Goal: Information Seeking & Learning: Learn about a topic

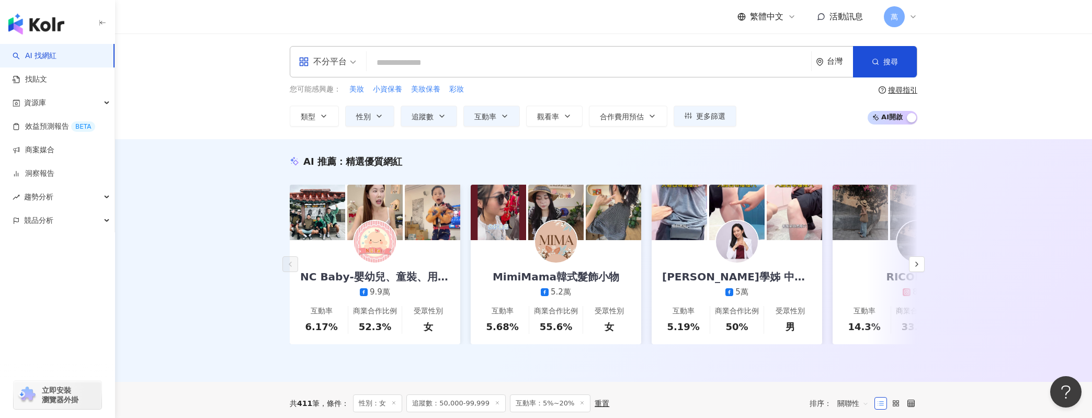
click at [433, 62] on input "search" at bounding box center [589, 63] width 436 height 20
paste input "**********"
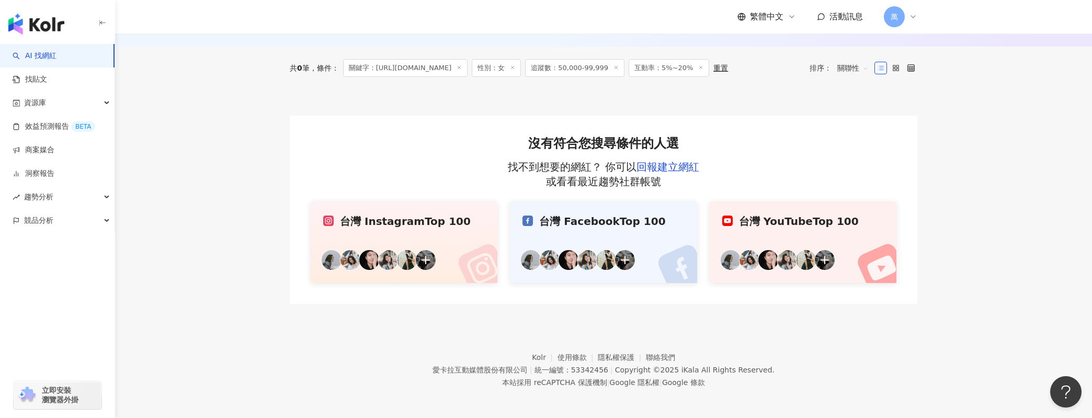
scroll to position [135, 0]
type input "**********"
click at [461, 69] on line at bounding box center [459, 67] width 3 height 3
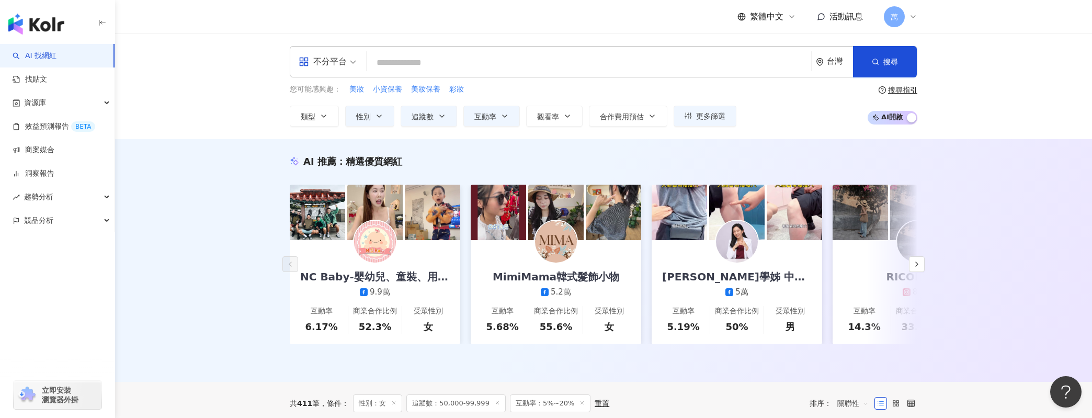
click at [655, 71] on input "search" at bounding box center [589, 63] width 436 height 20
paste input "**********"
type input "**********"
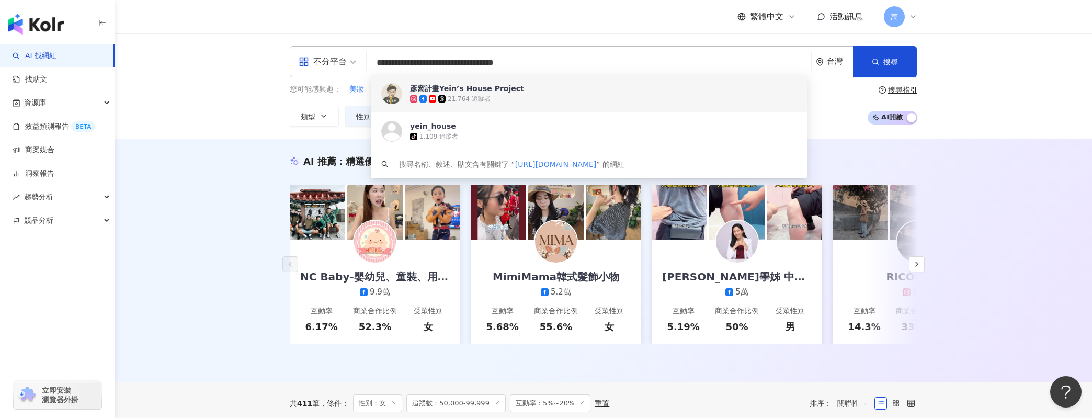
click at [624, 86] on span "彥窩計畫Yein’s House Project" at bounding box center [583, 88] width 346 height 10
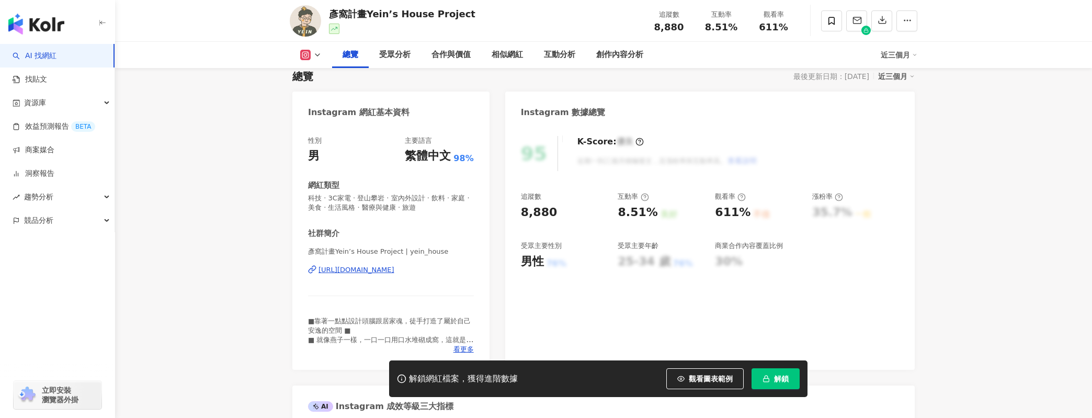
scroll to position [86, 0]
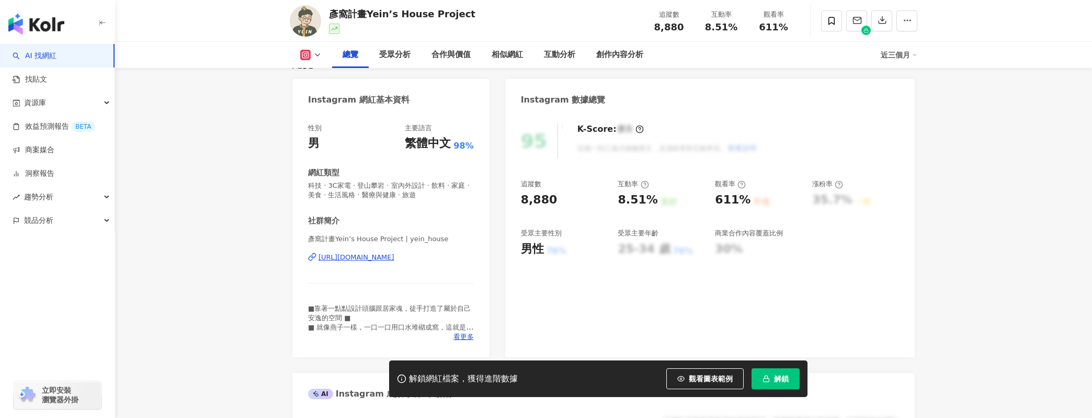
click at [767, 377] on icon "button" at bounding box center [766, 378] width 7 height 7
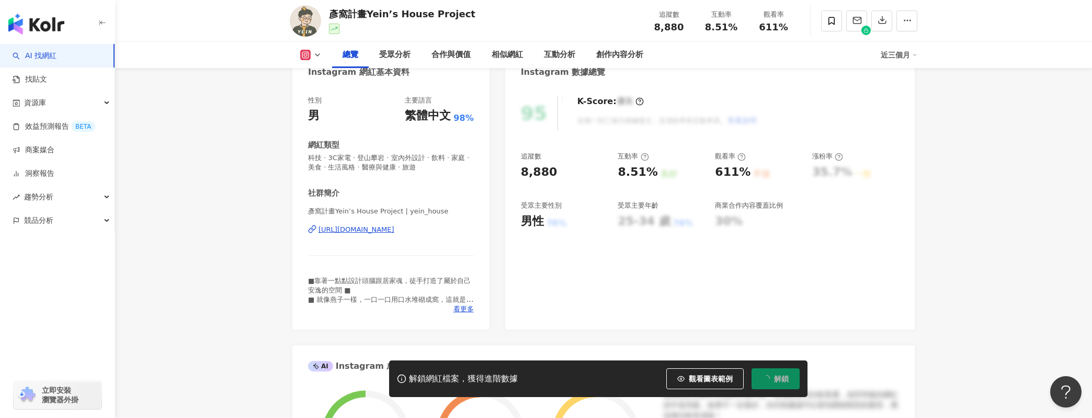
scroll to position [128, 0]
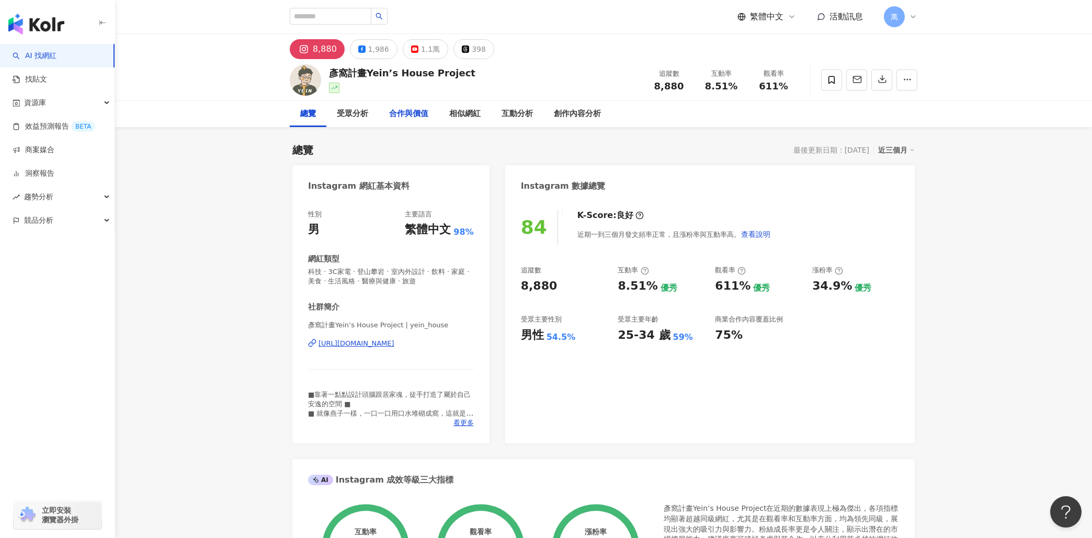
click at [403, 114] on div "合作與價值" at bounding box center [408, 114] width 39 height 13
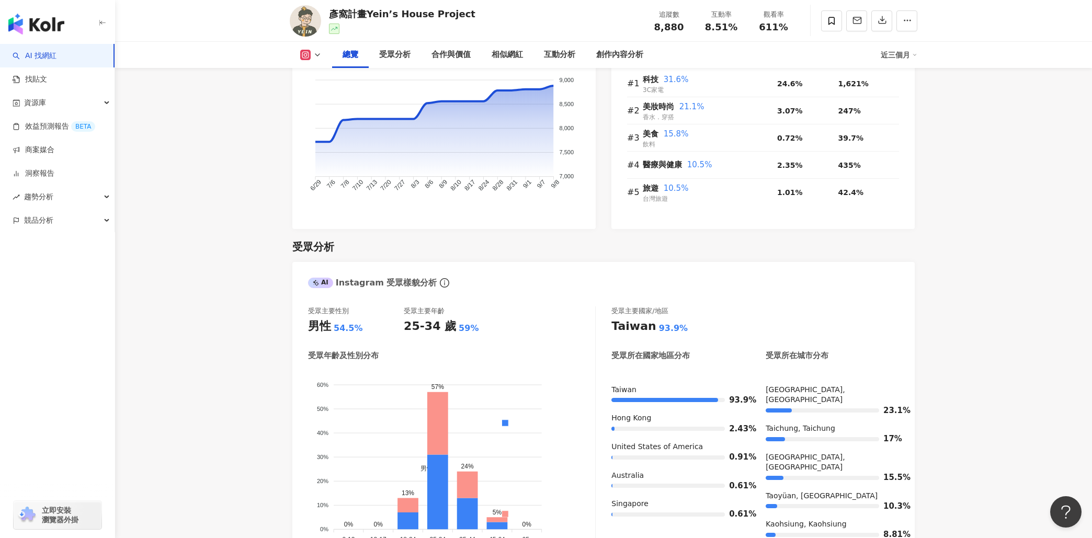
scroll to position [636, 0]
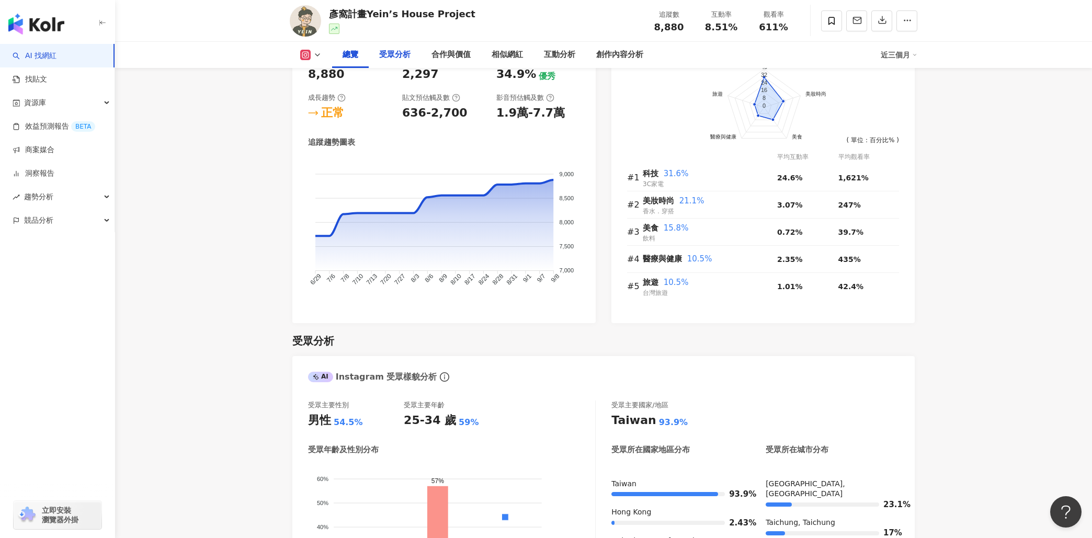
click at [389, 61] on div "受眾分析" at bounding box center [395, 55] width 52 height 26
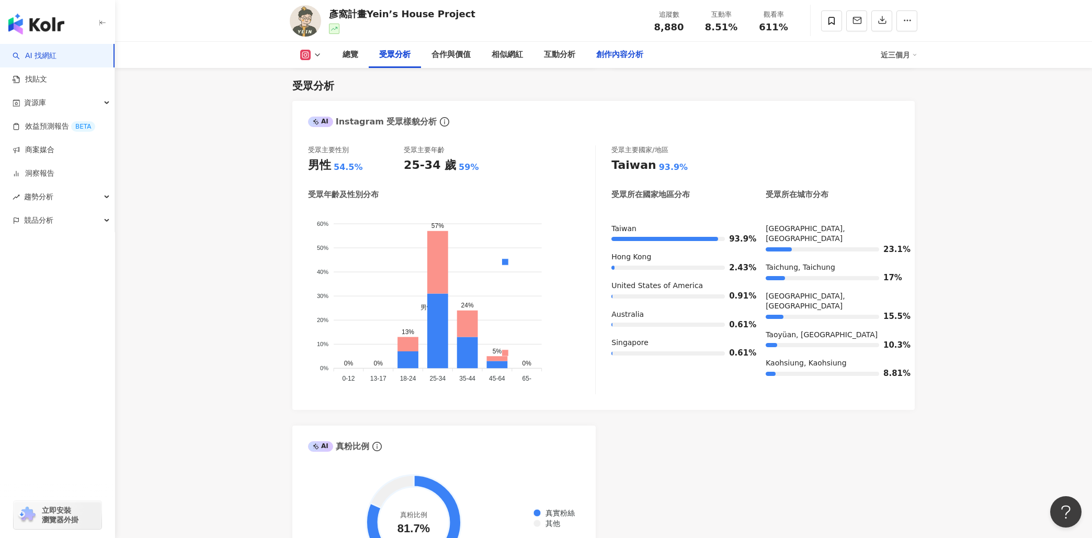
click at [597, 56] on div "創作內容分析" at bounding box center [619, 55] width 47 height 13
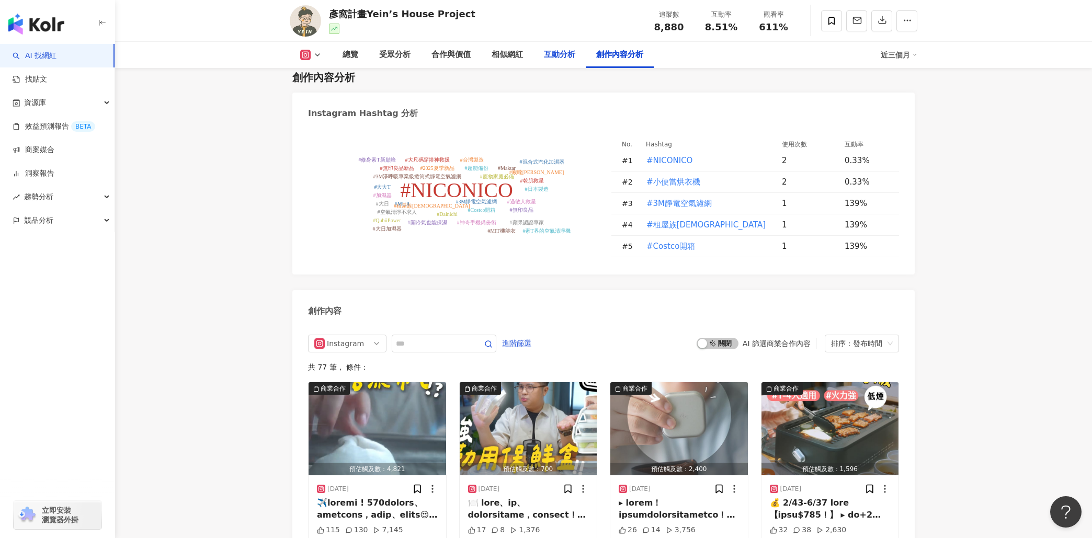
click at [563, 55] on div "互動分析" at bounding box center [559, 55] width 31 height 13
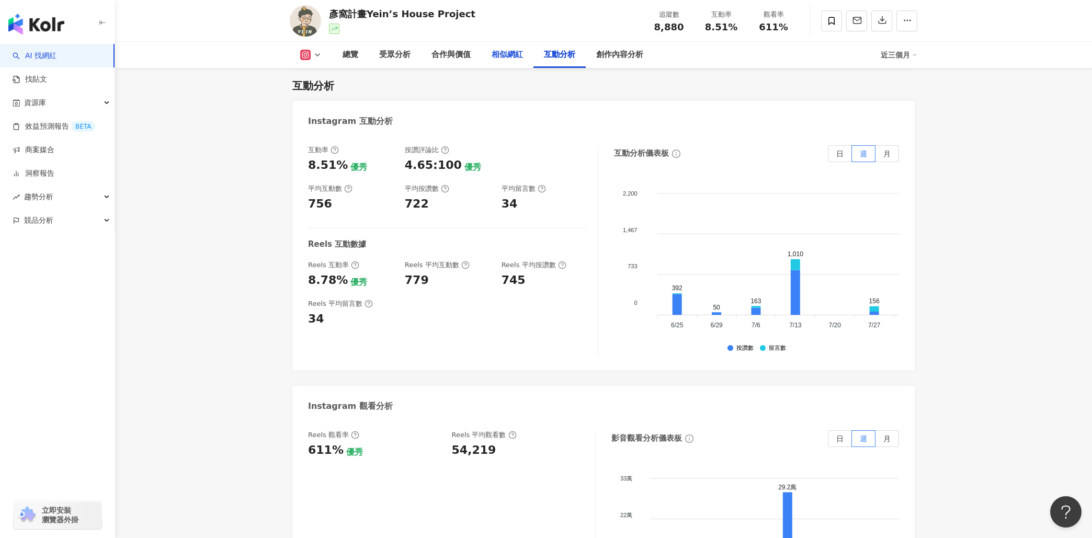
click at [507, 51] on div "相似網紅" at bounding box center [507, 55] width 31 height 13
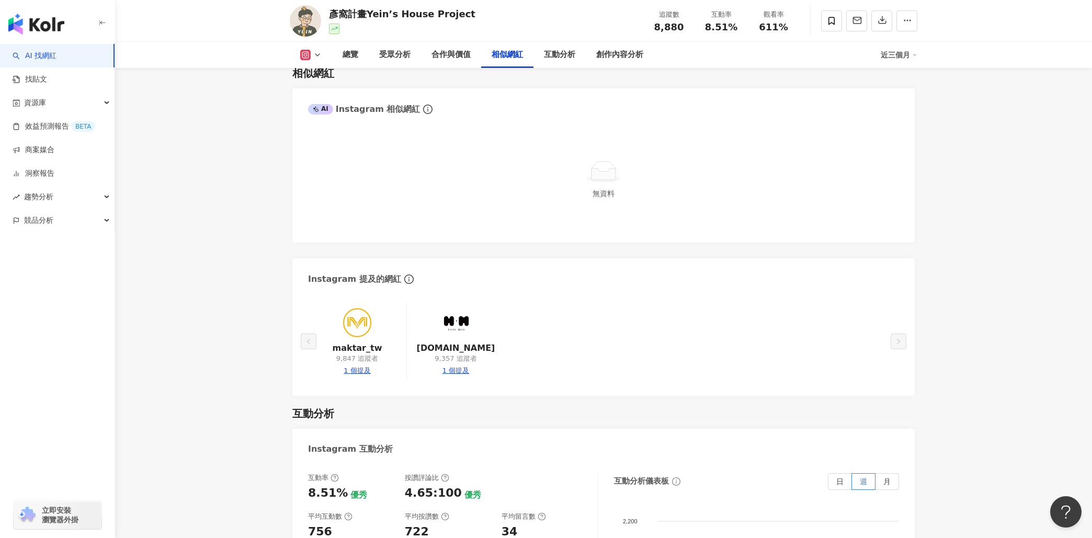
scroll to position [1724, 0]
click at [365, 328] on img at bounding box center [357, 322] width 31 height 31
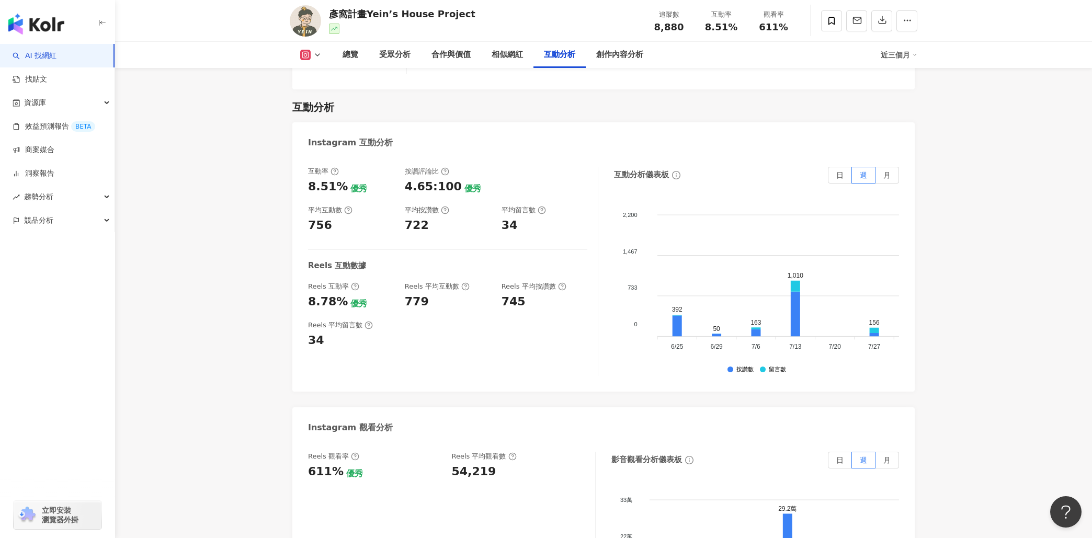
scroll to position [2031, 0]
click at [52, 149] on link "商案媒合" at bounding box center [34, 150] width 42 height 10
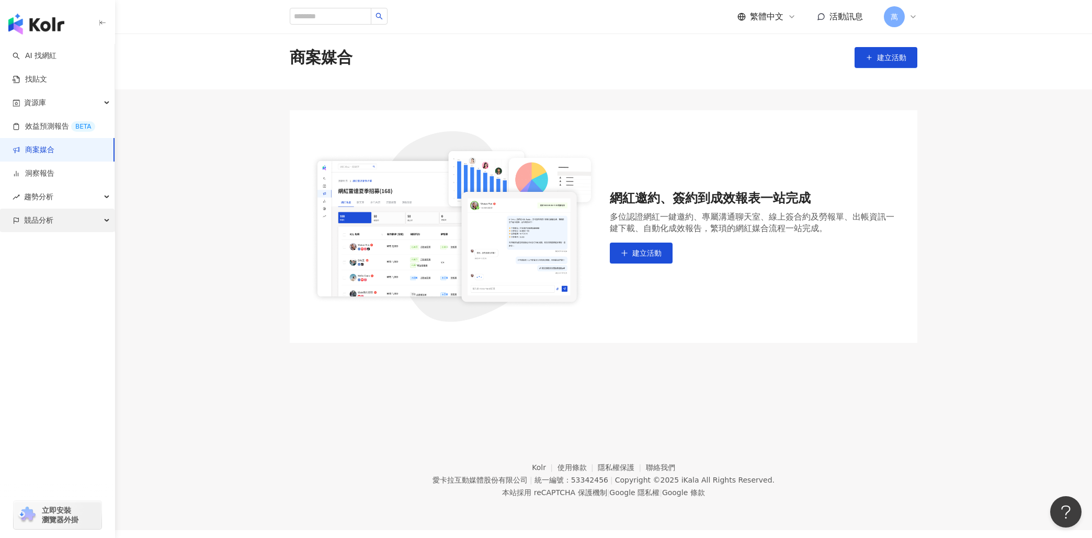
scroll to position [21, 0]
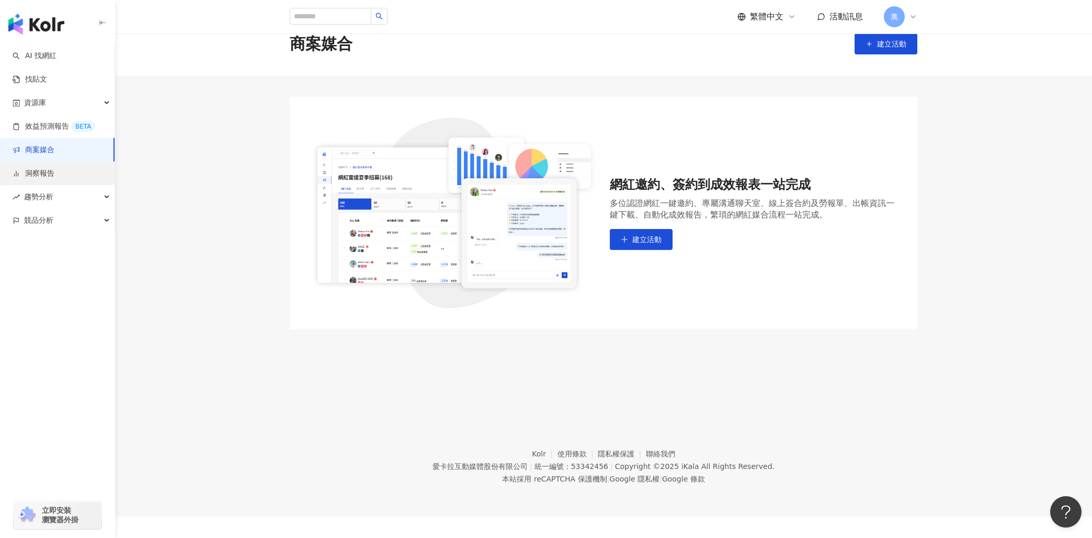
click at [54, 174] on link "洞察報告" at bounding box center [34, 173] width 42 height 10
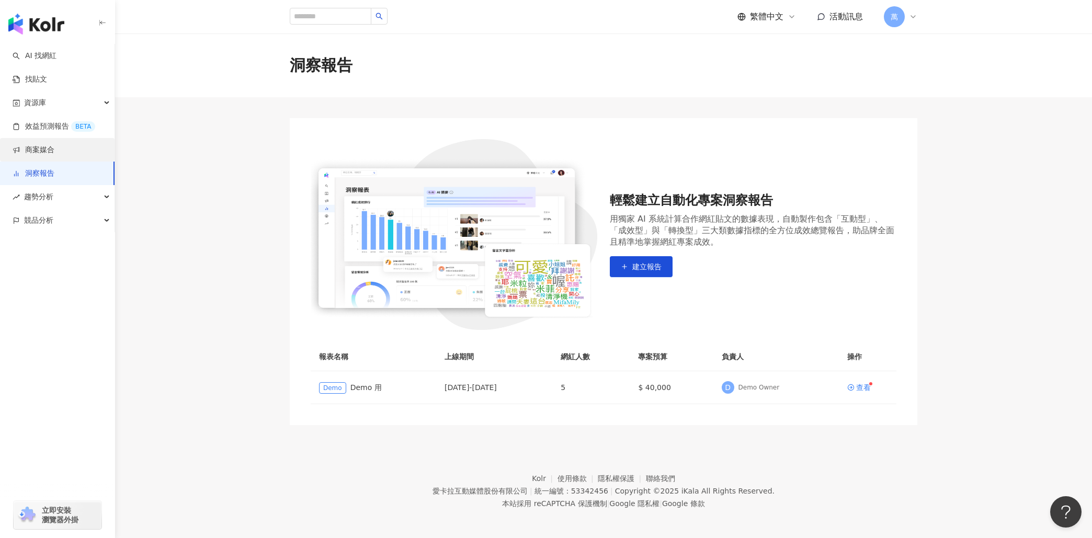
click at [53, 145] on link "商案媒合" at bounding box center [34, 150] width 42 height 10
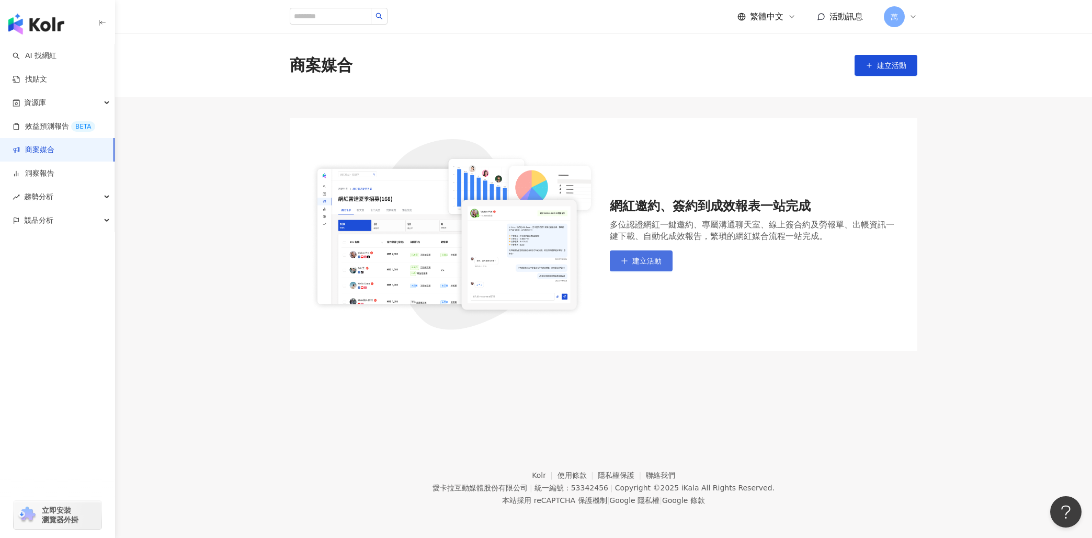
click at [643, 266] on button "建立活動" at bounding box center [641, 261] width 63 height 21
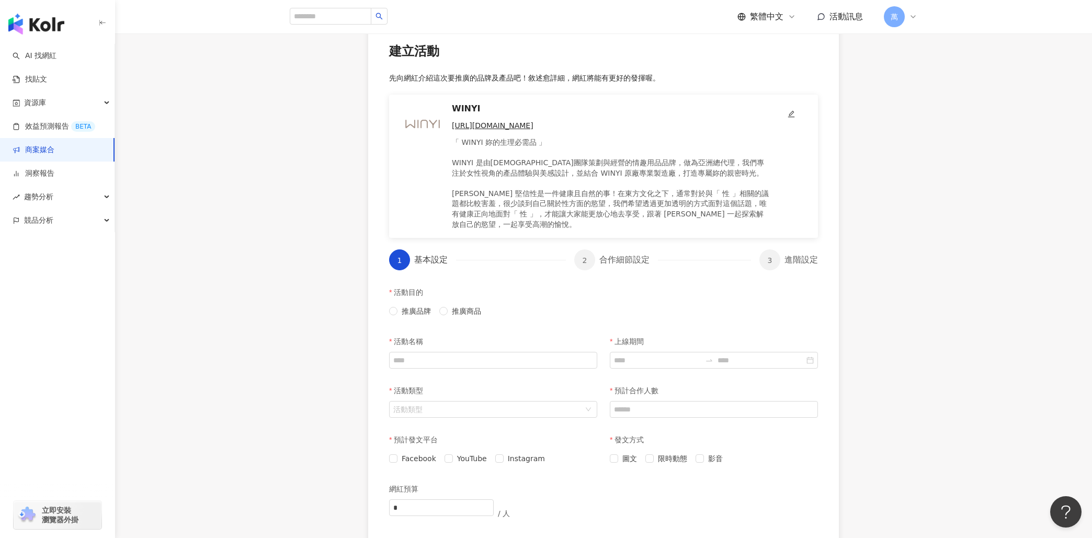
scroll to position [92, 0]
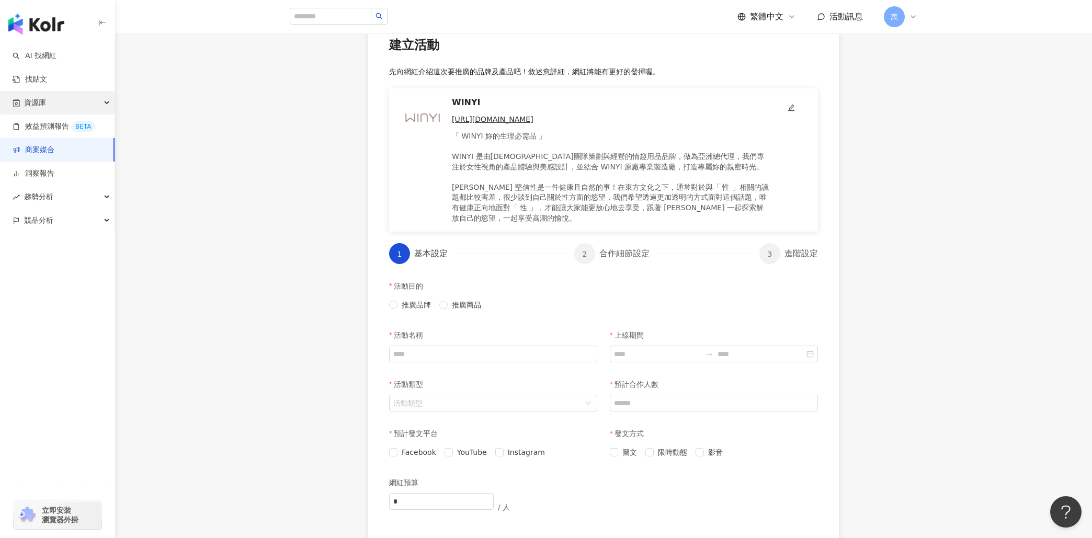
click at [46, 110] on div "資源庫" at bounding box center [57, 103] width 115 height 24
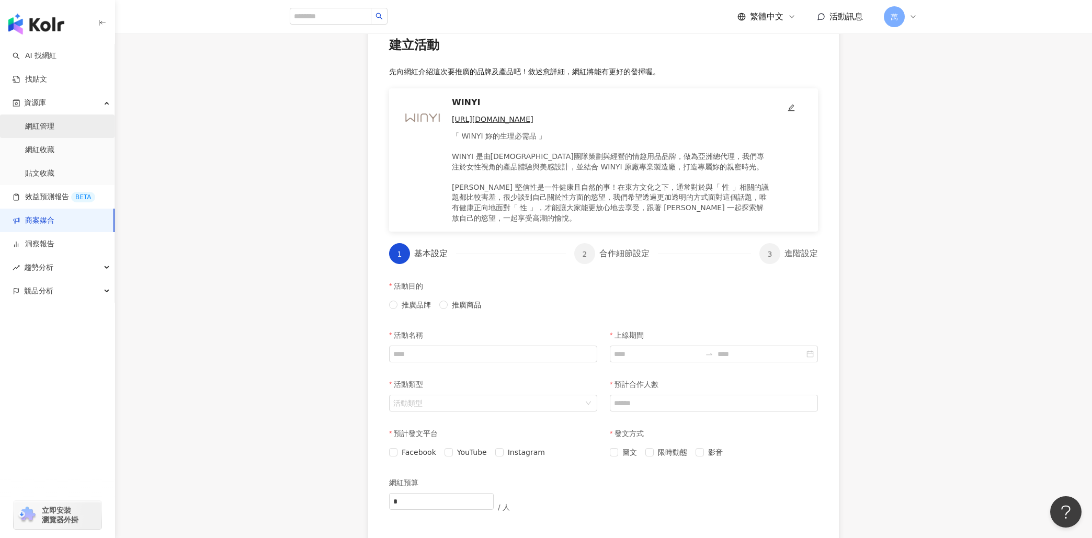
click at [44, 124] on link "網紅管理" at bounding box center [39, 126] width 29 height 10
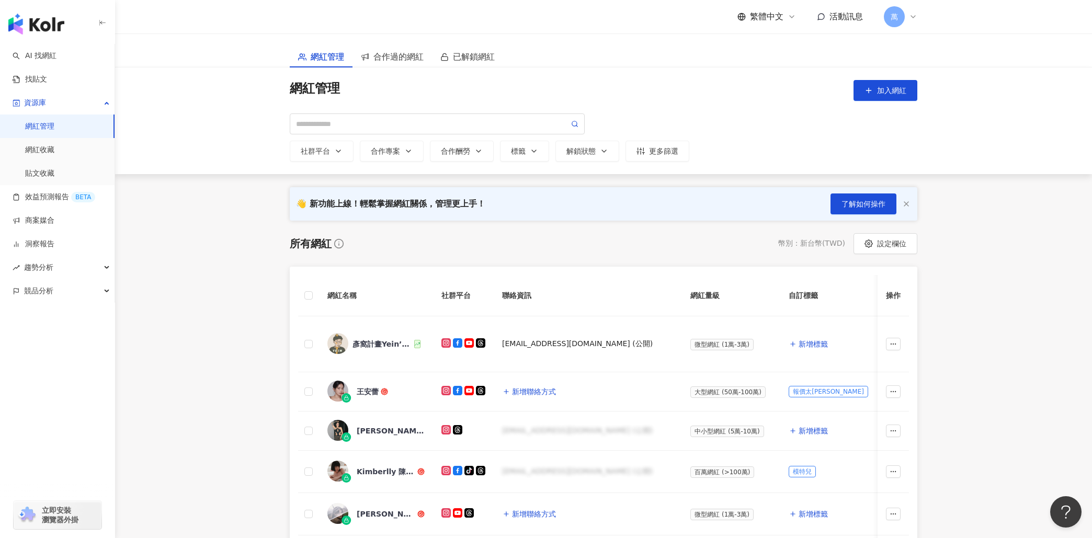
click at [386, 71] on div "網紅管理 加入網紅 社群平台 合作專案 合作酬勞 標籤 解鎖狀態 更多篩選" at bounding box center [603, 120] width 977 height 107
click at [389, 58] on span "合作過的網紅" at bounding box center [398, 56] width 50 height 13
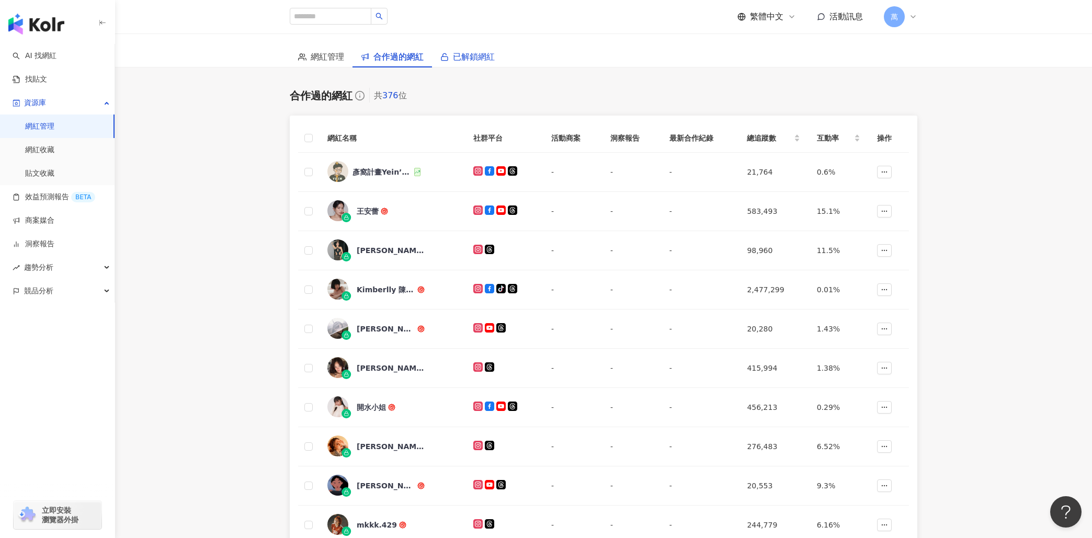
click at [464, 60] on span "已解鎖網紅" at bounding box center [474, 56] width 42 height 13
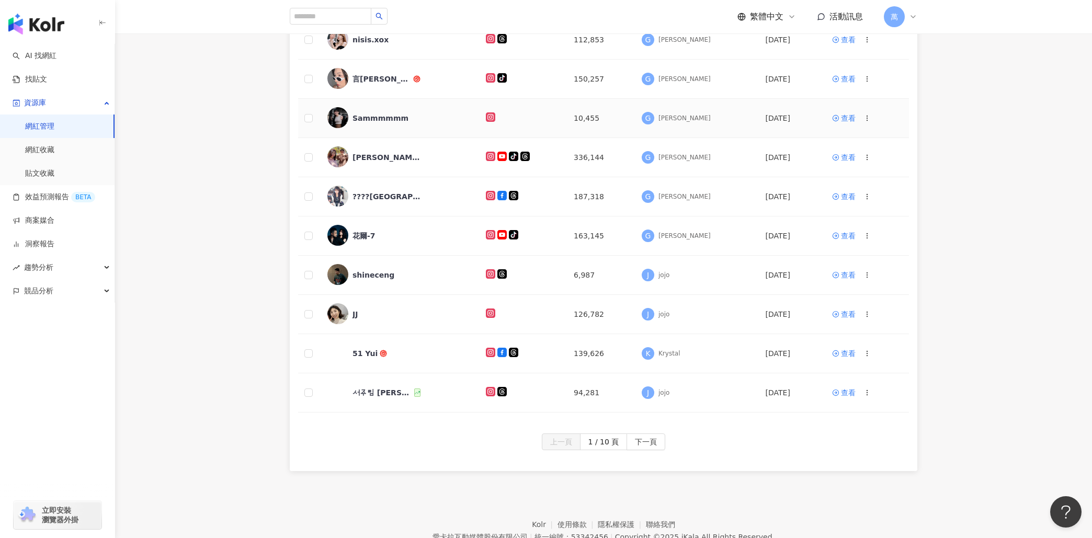
scroll to position [200, 0]
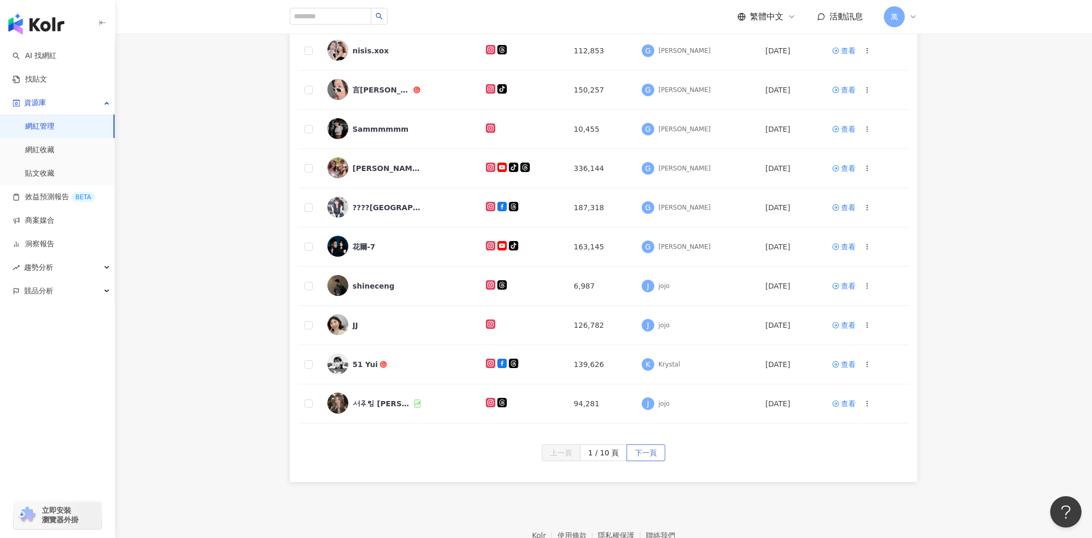
click at [664, 417] on button "下一頁" at bounding box center [646, 453] width 39 height 17
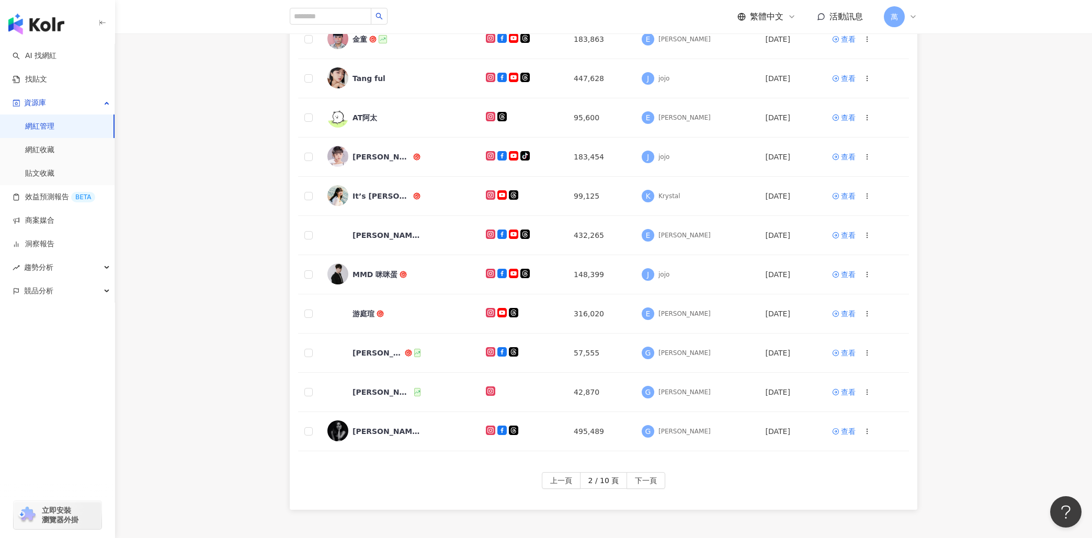
scroll to position [257, 0]
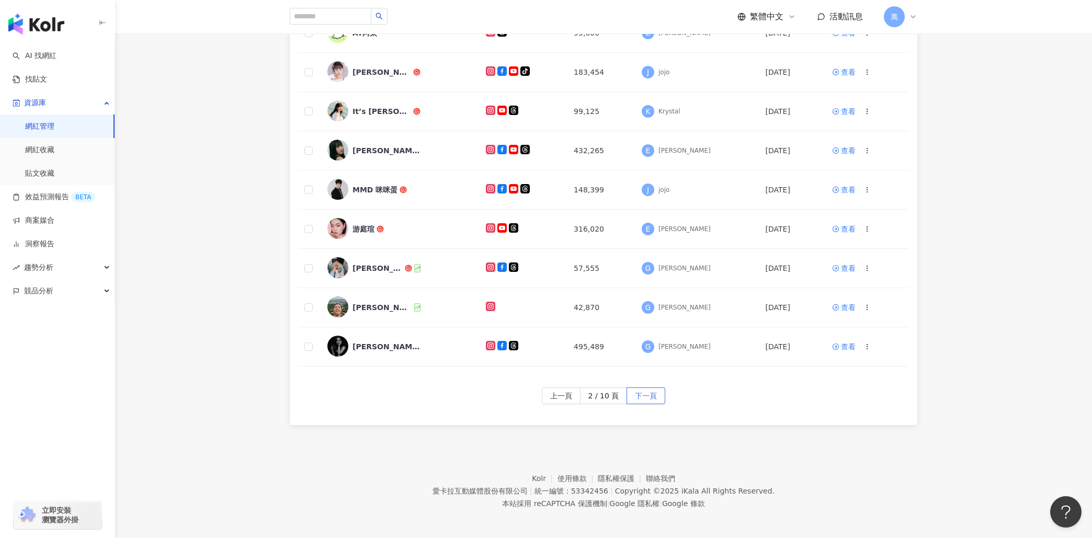
click at [631, 388] on button "下一頁" at bounding box center [646, 396] width 39 height 17
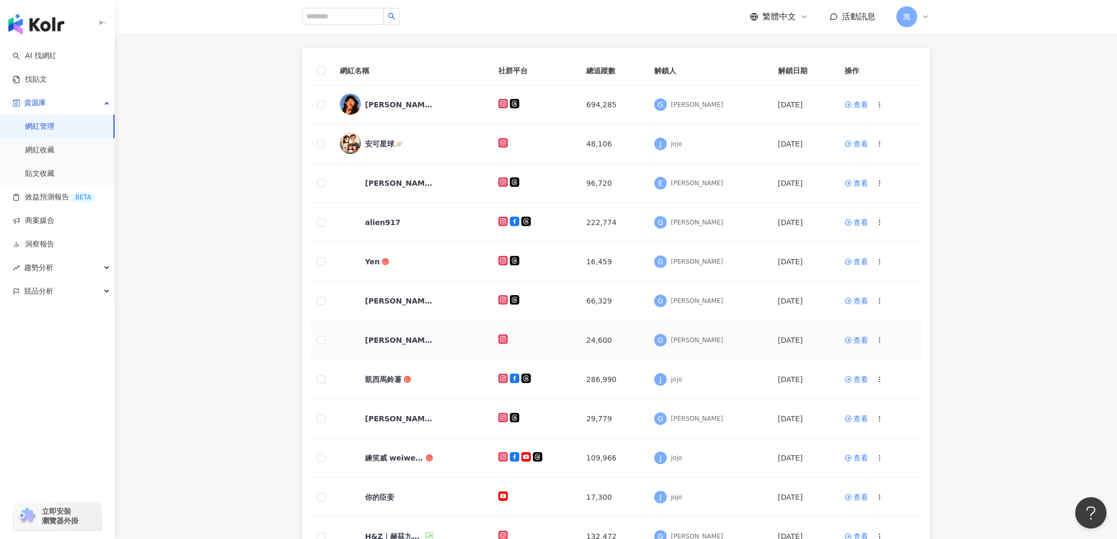
scroll to position [169, 0]
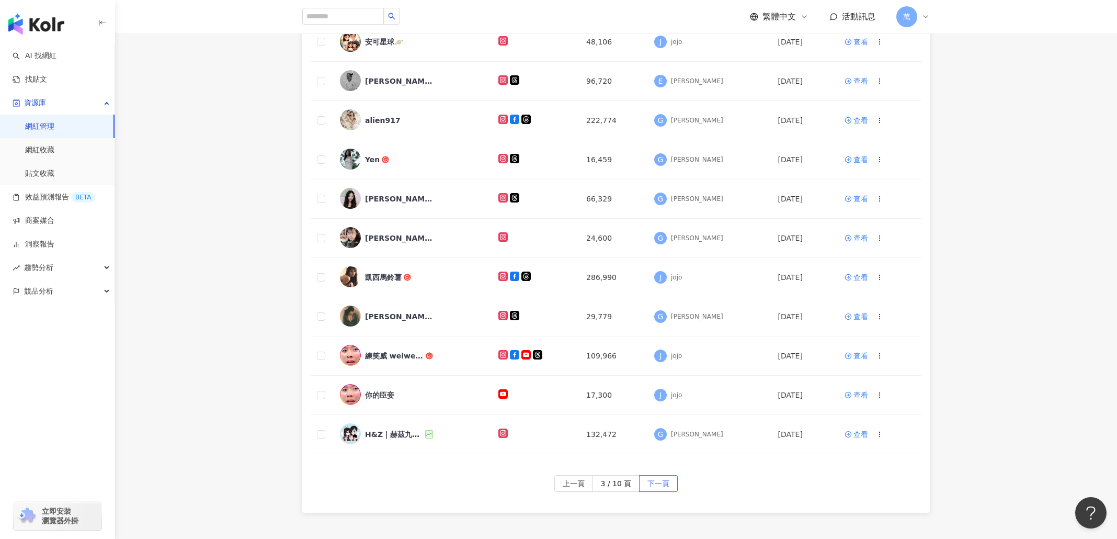
click at [661, 417] on span "下一頁" at bounding box center [659, 483] width 22 height 17
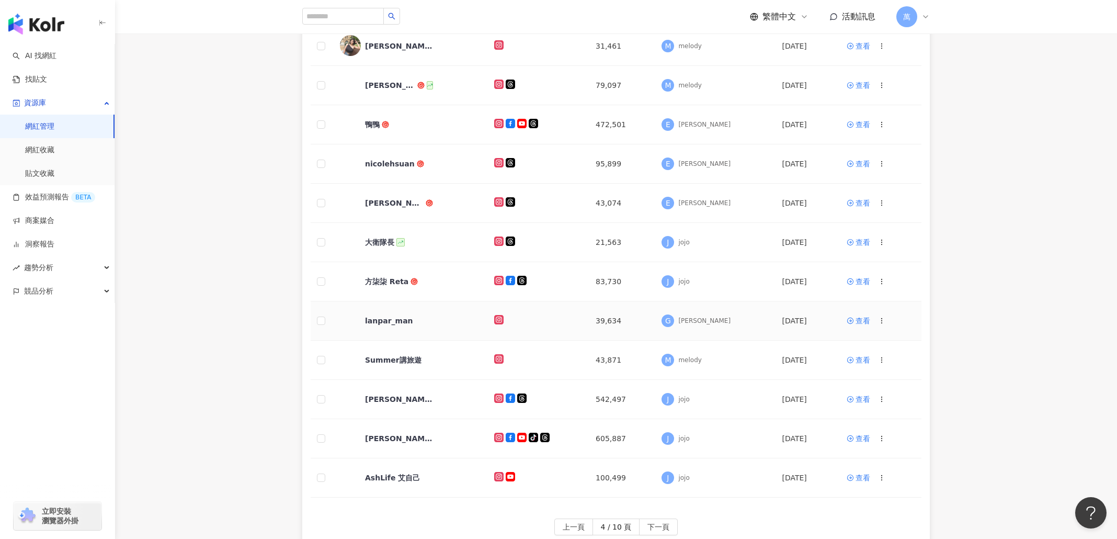
scroll to position [161, 0]
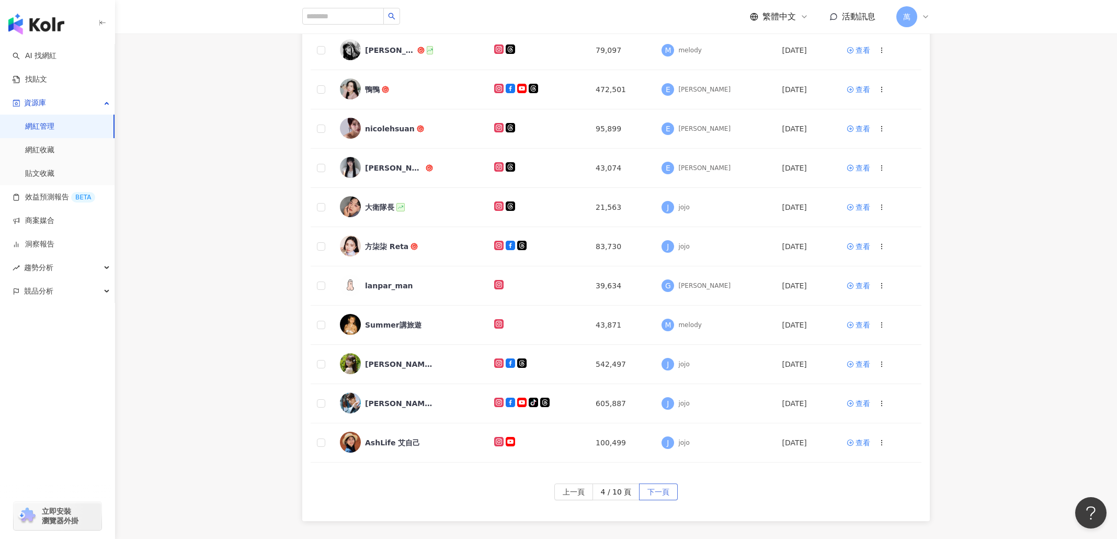
click at [670, 417] on button "下一頁" at bounding box center [658, 491] width 39 height 17
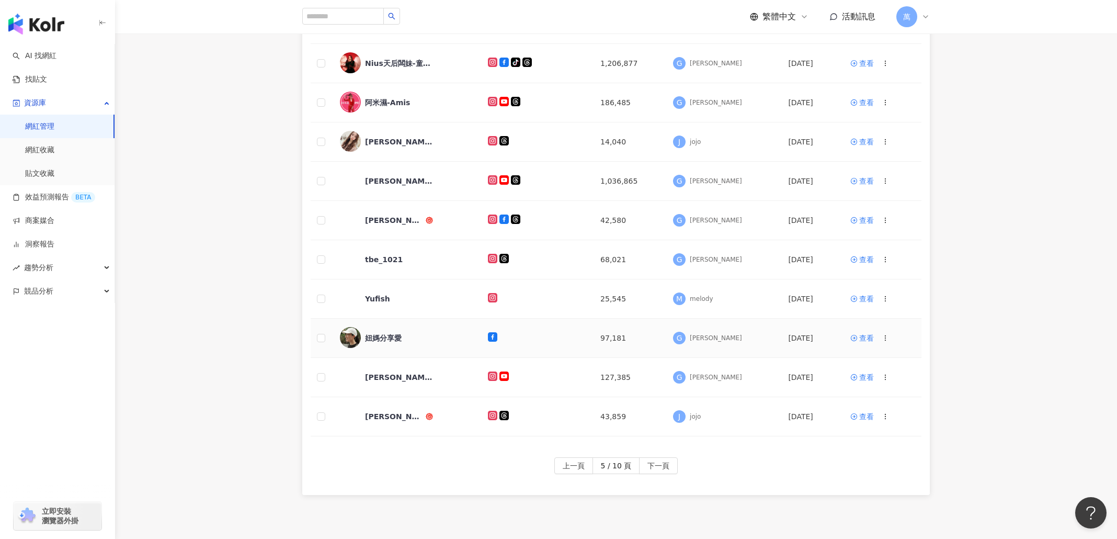
scroll to position [256, 0]
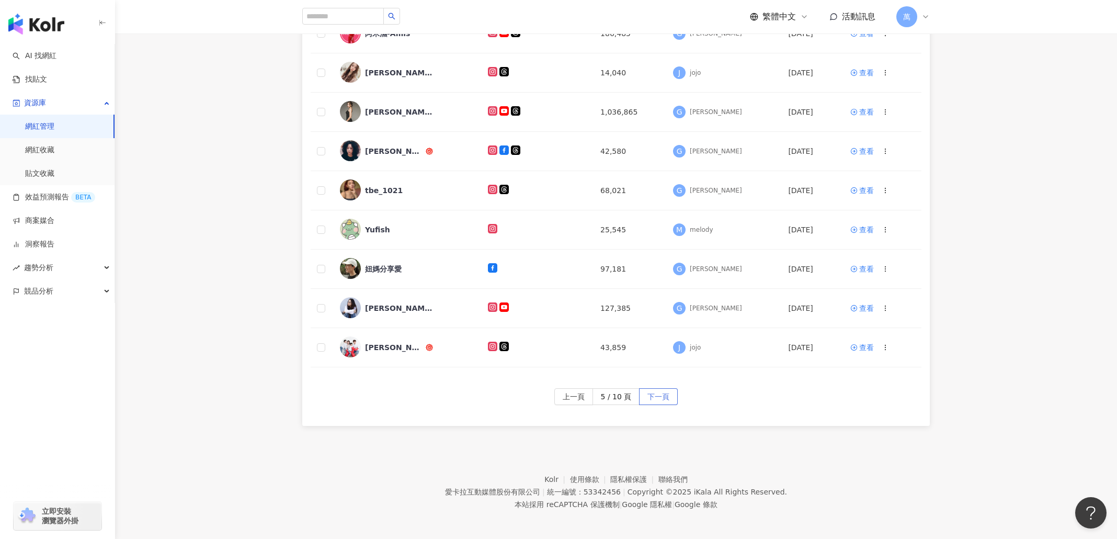
click at [655, 393] on span "下一頁" at bounding box center [659, 397] width 22 height 17
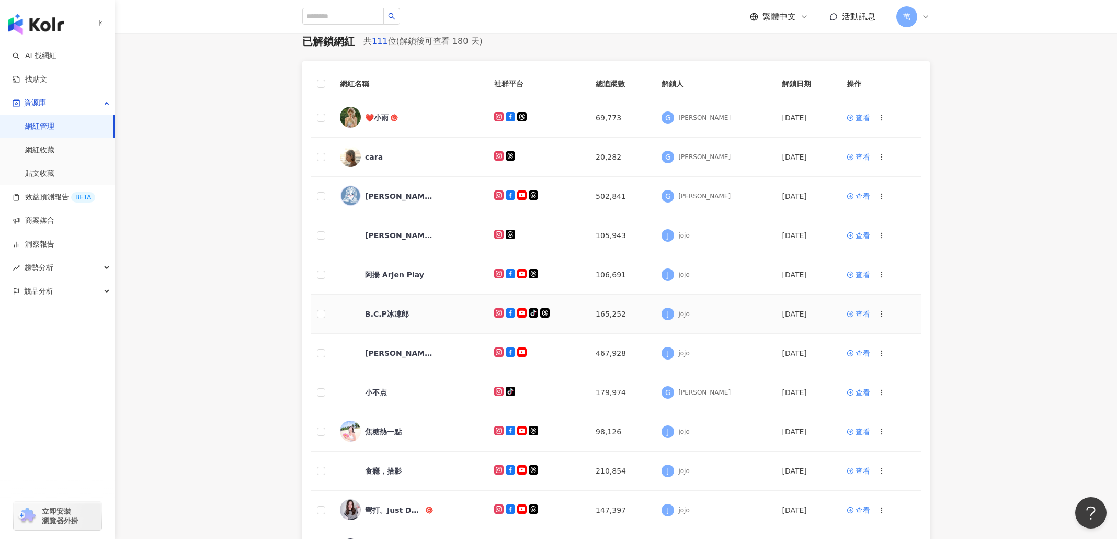
scroll to position [207, 0]
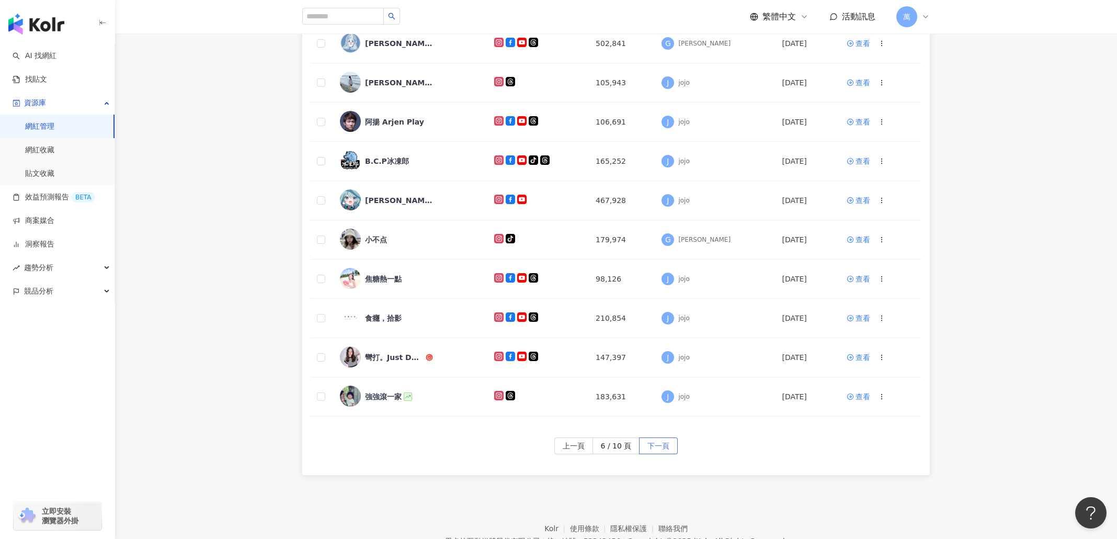
click at [644, 417] on button "下一頁" at bounding box center [658, 445] width 39 height 17
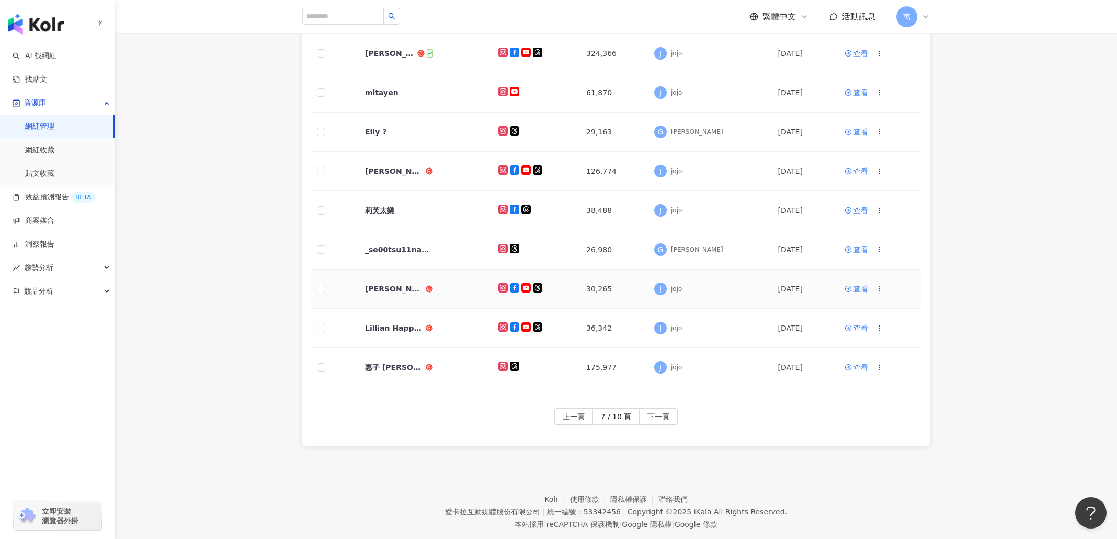
scroll to position [256, 0]
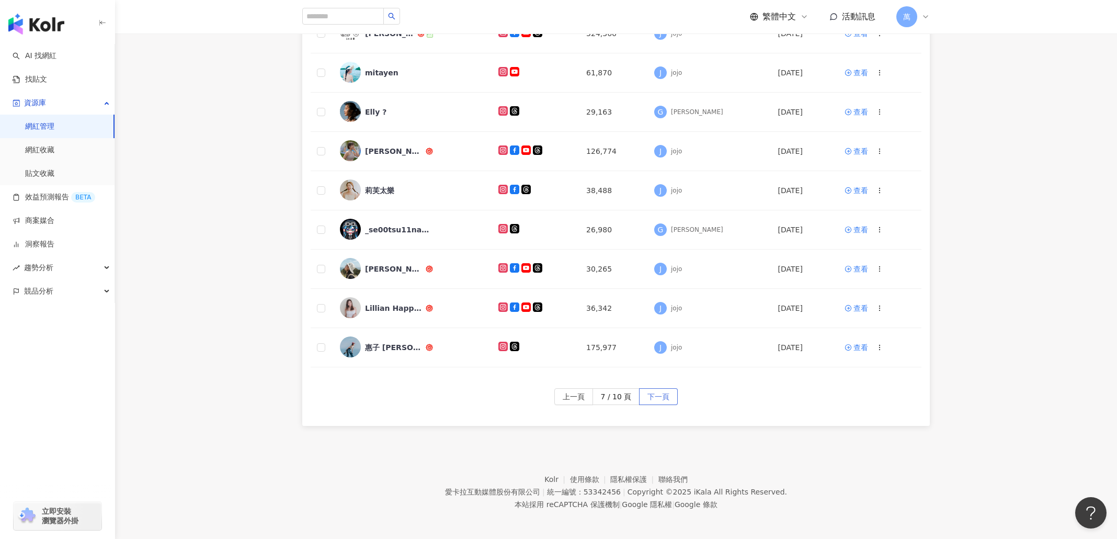
click at [653, 394] on span "下一頁" at bounding box center [659, 397] width 22 height 17
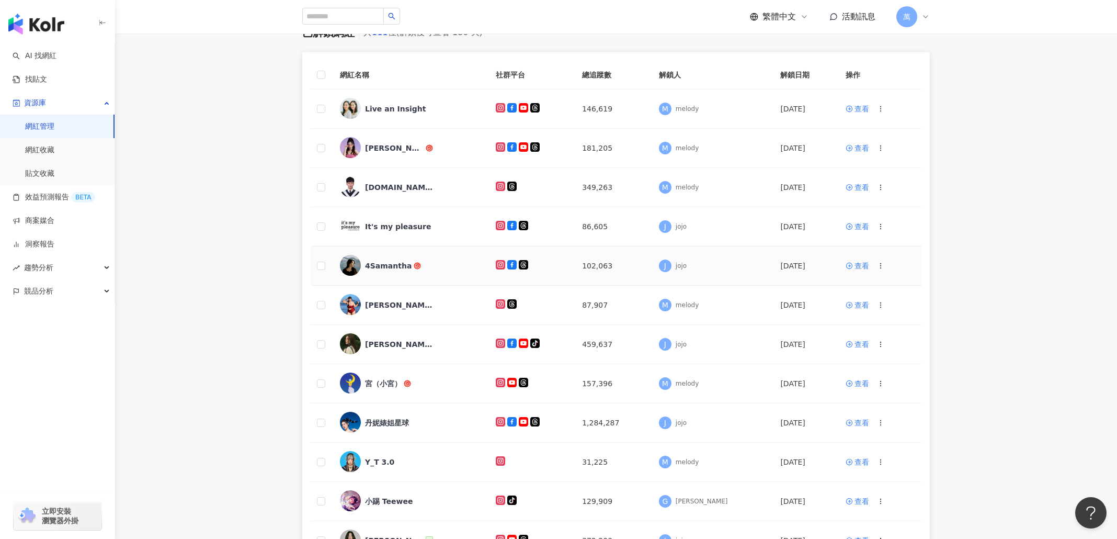
scroll to position [64, 0]
click at [439, 228] on div "It's my pleasure" at bounding box center [409, 225] width 139 height 22
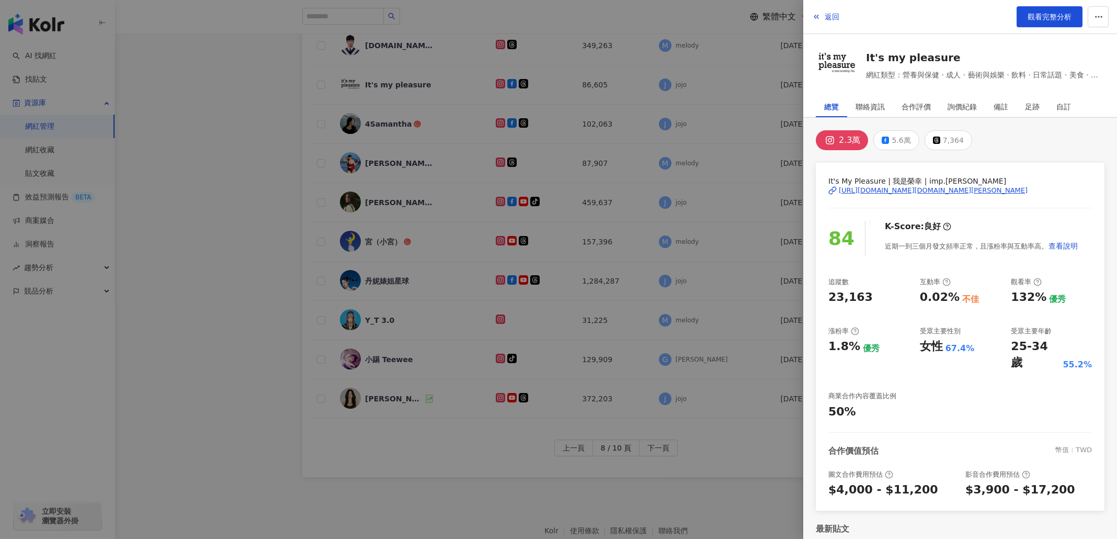
scroll to position [146, 0]
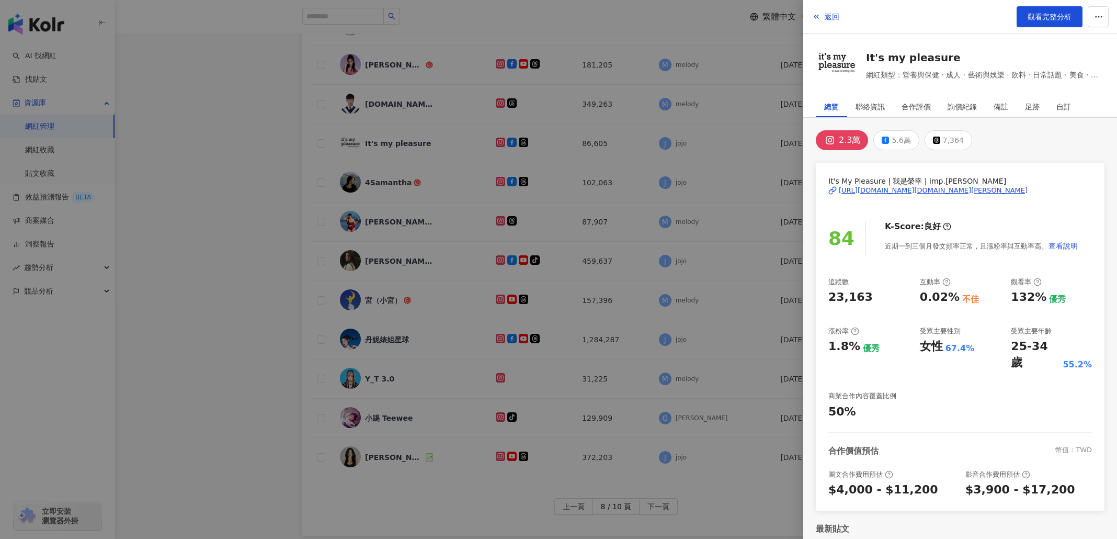
click at [708, 417] on div at bounding box center [558, 269] width 1117 height 539
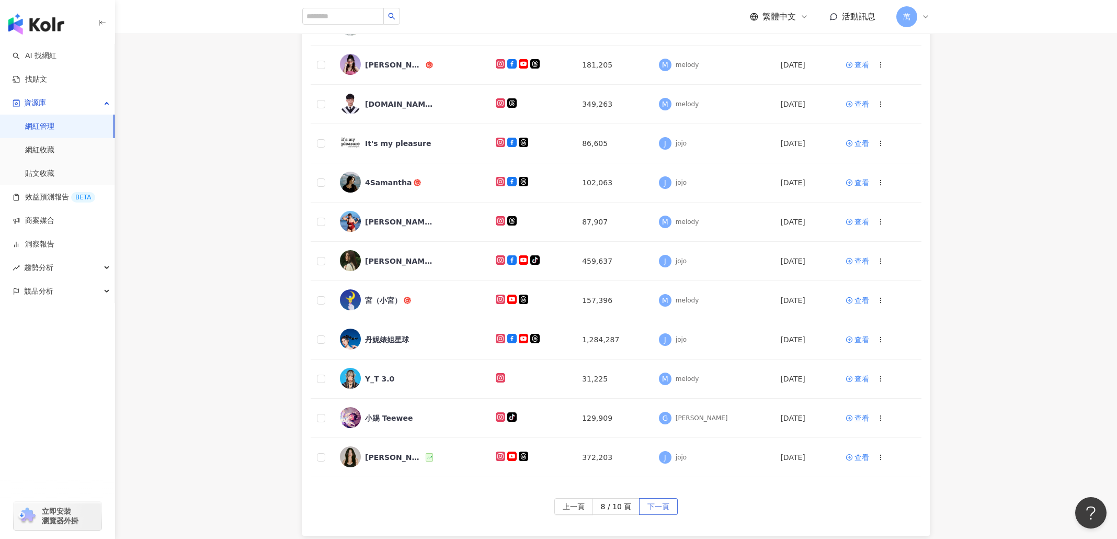
click at [650, 417] on span "下一頁" at bounding box center [659, 506] width 22 height 17
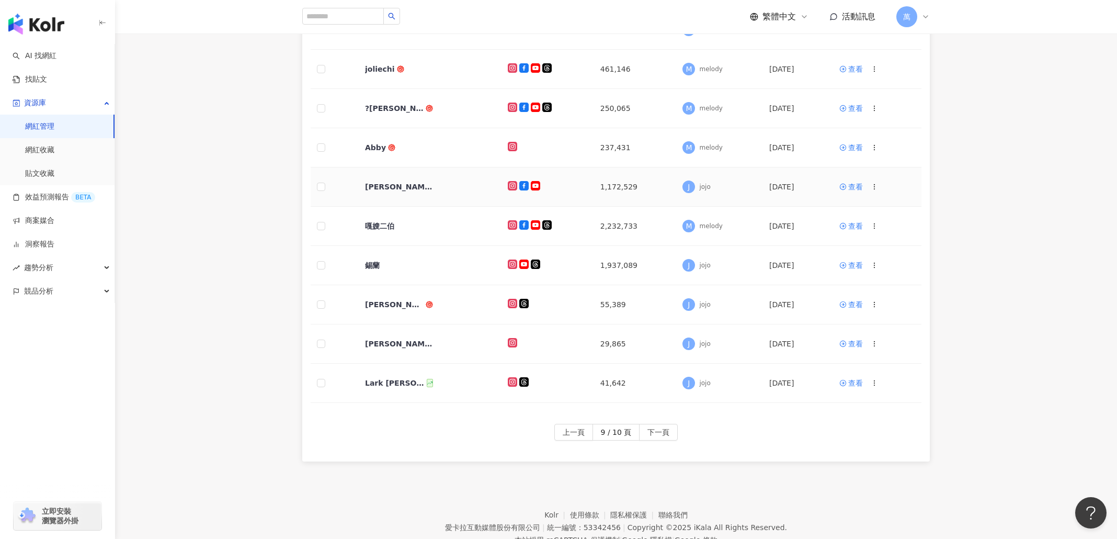
scroll to position [256, 0]
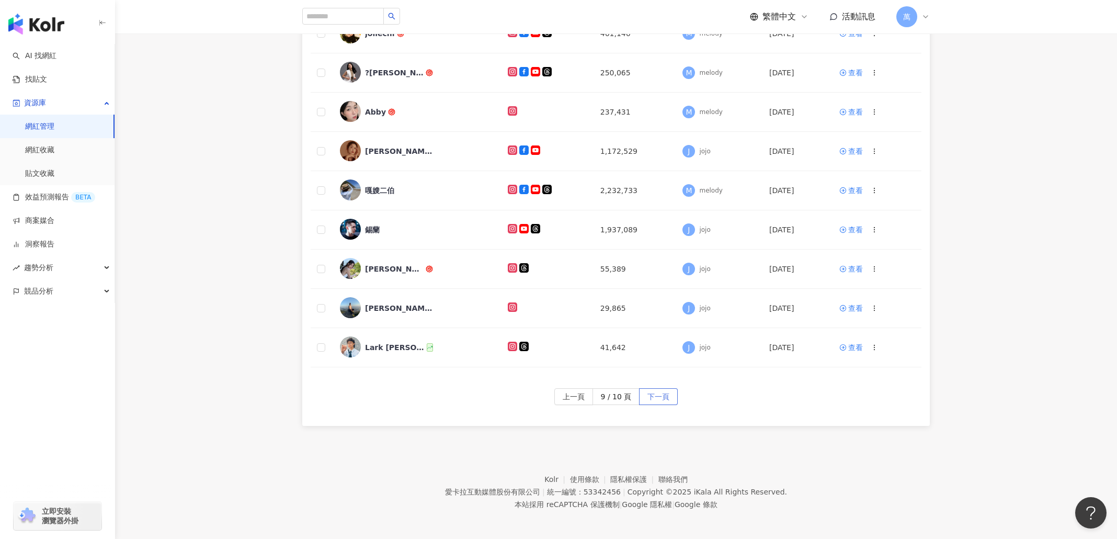
click at [661, 395] on span "下一頁" at bounding box center [659, 397] width 22 height 17
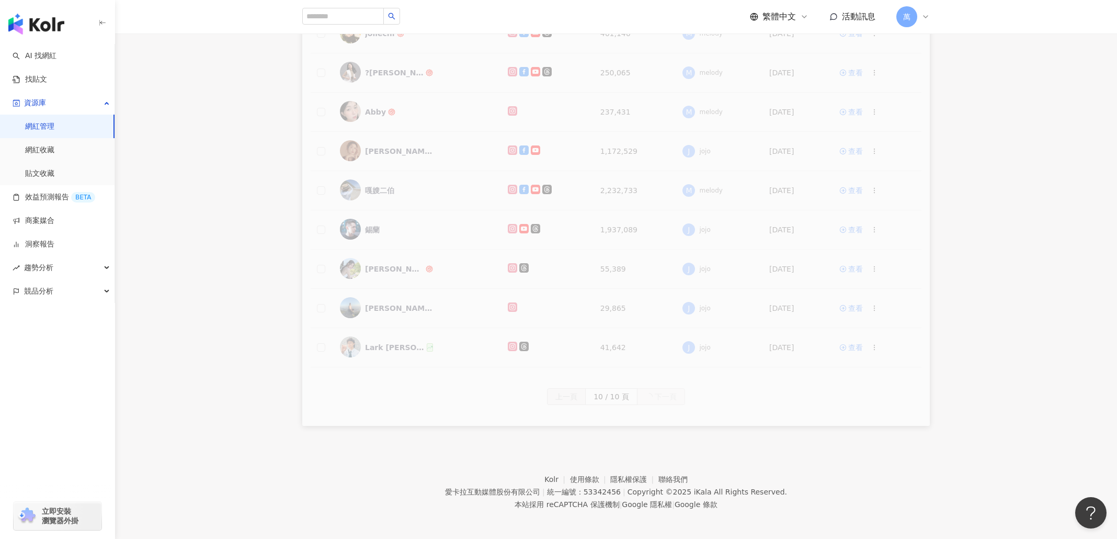
scroll to position [48, 0]
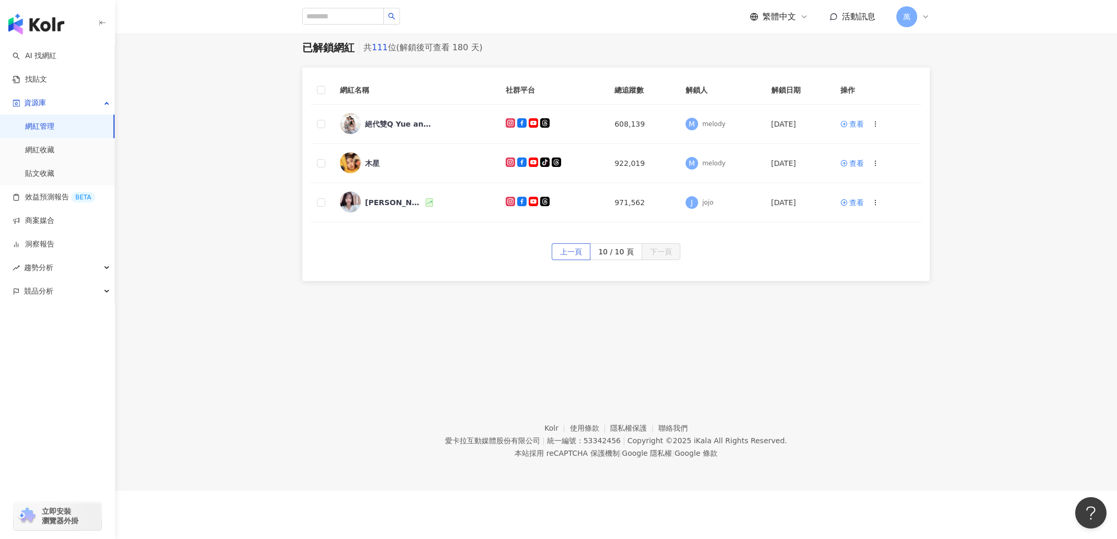
click at [570, 245] on span "上一頁" at bounding box center [571, 252] width 22 height 17
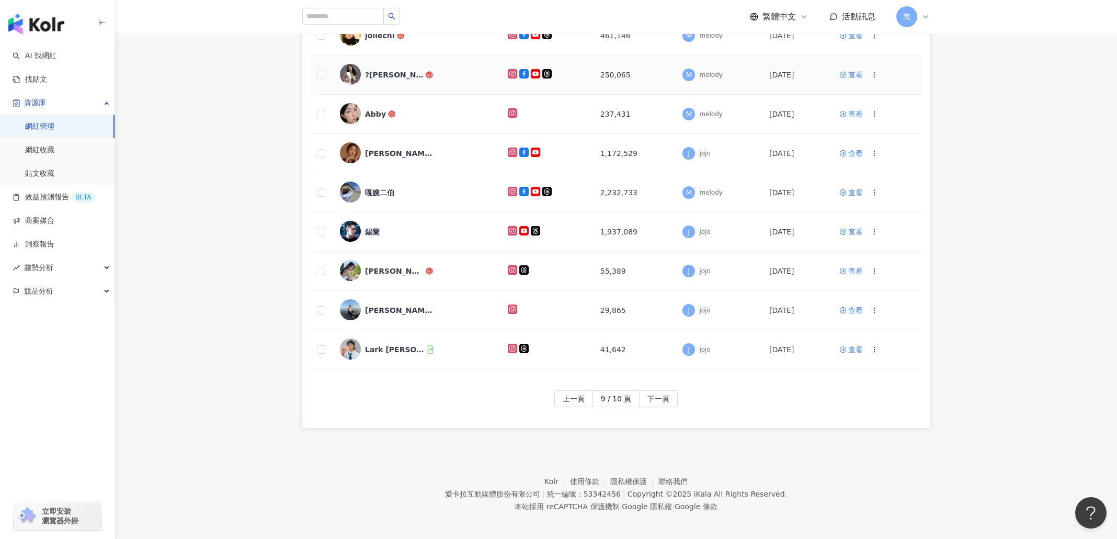
scroll to position [256, 0]
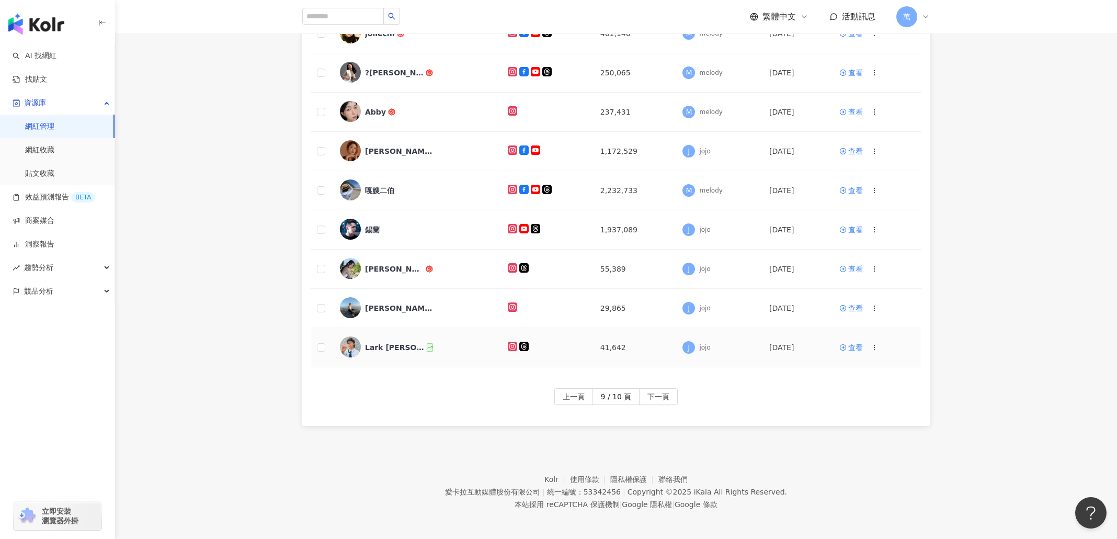
click at [383, 348] on div "Lark 李念" at bounding box center [395, 347] width 60 height 10
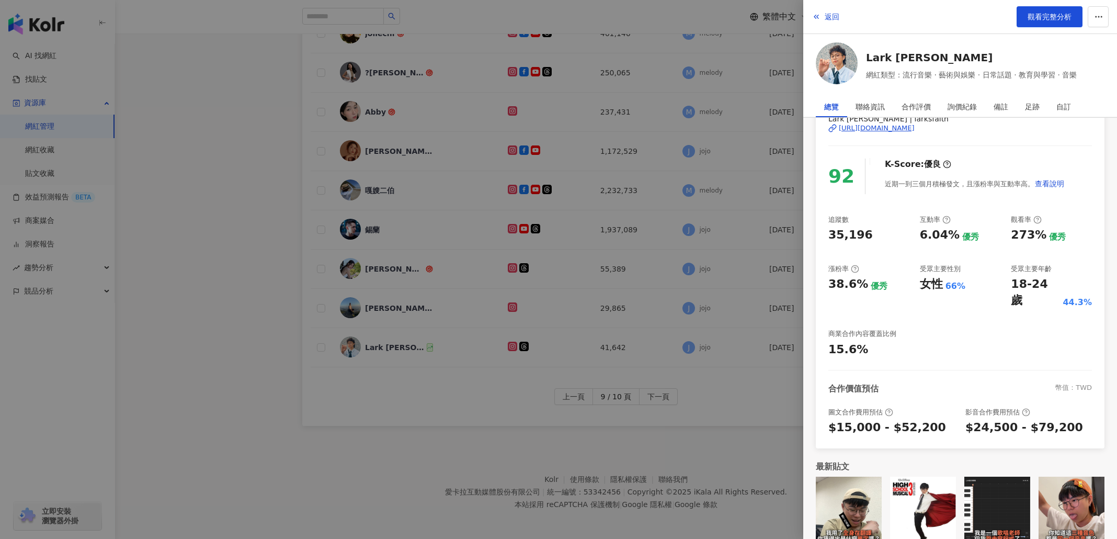
scroll to position [0, 0]
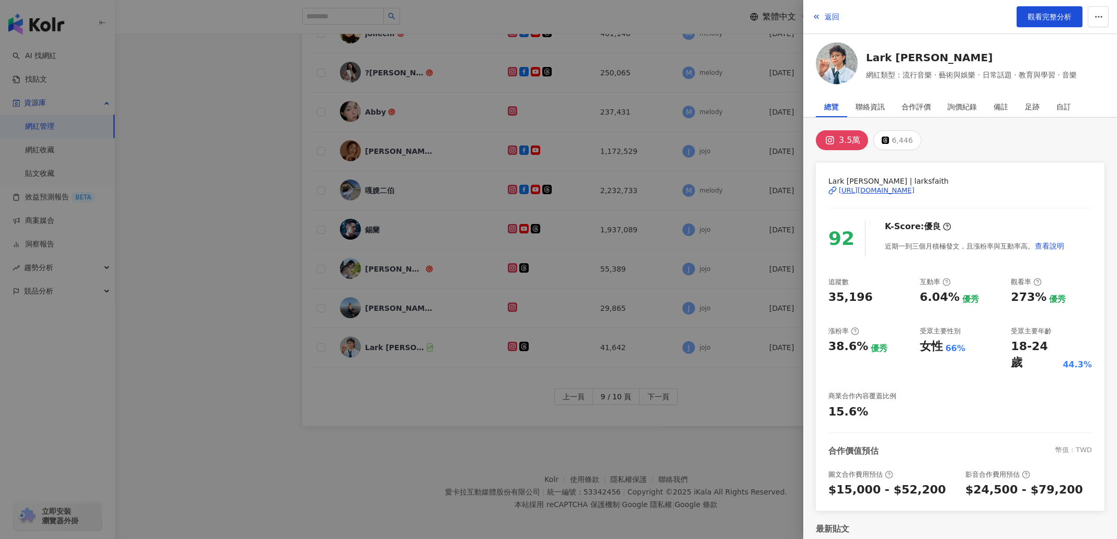
click at [754, 417] on div at bounding box center [558, 269] width 1117 height 539
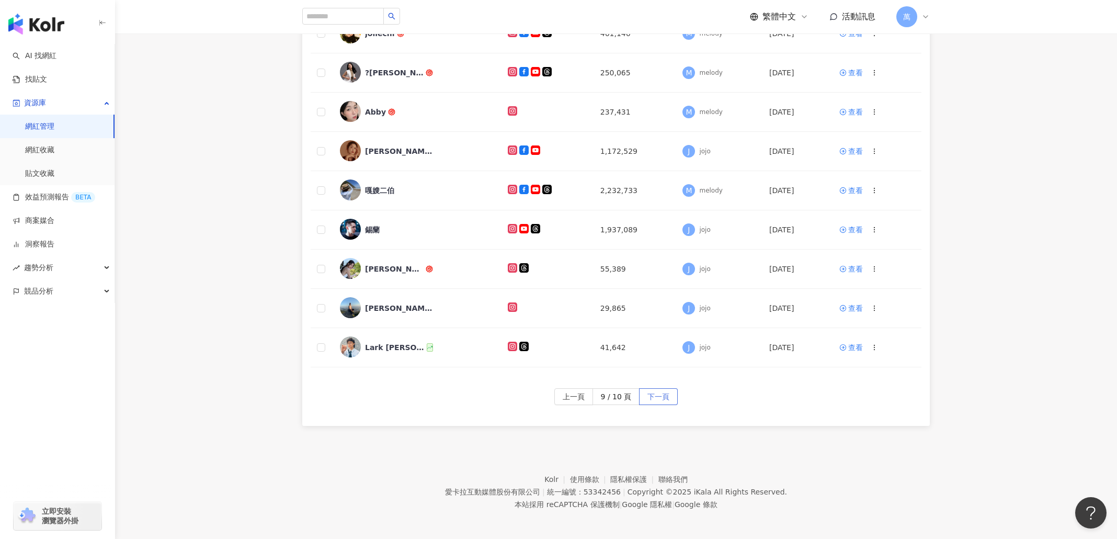
click at [653, 389] on span "下一頁" at bounding box center [659, 397] width 22 height 17
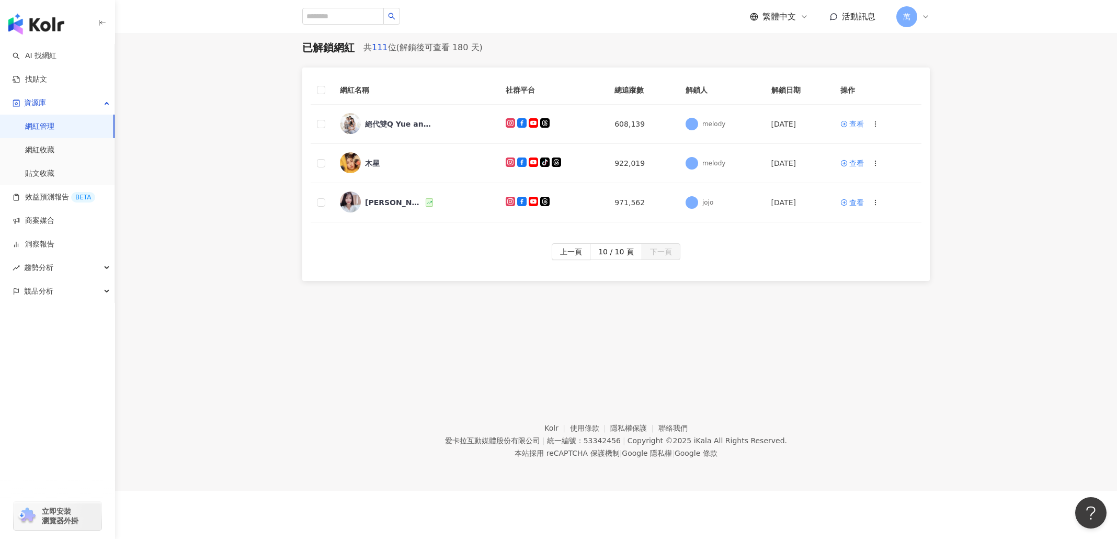
scroll to position [48, 0]
click at [420, 194] on div "黃瑜嫻" at bounding box center [414, 202] width 149 height 22
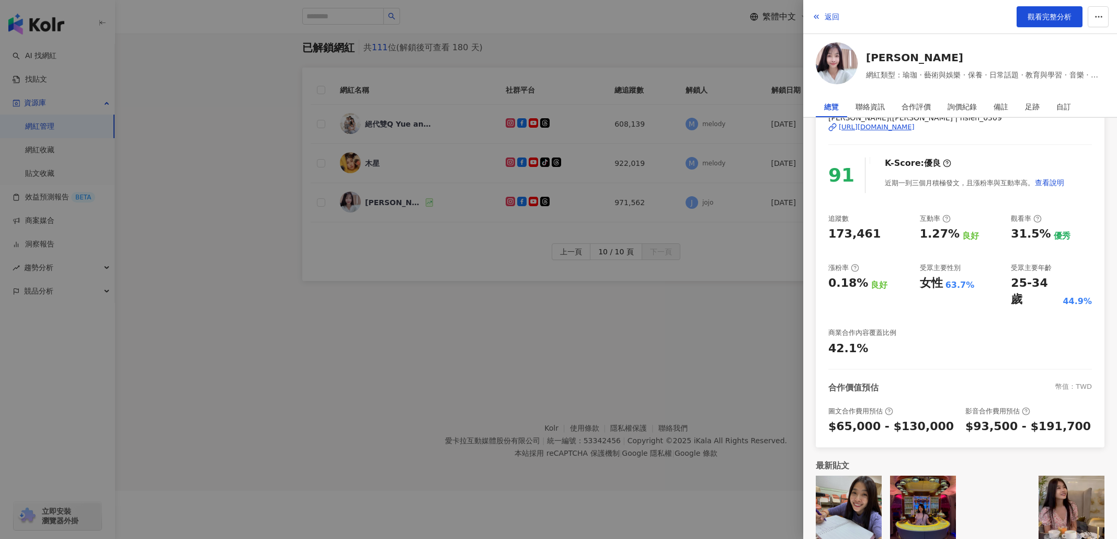
scroll to position [62, 0]
click at [750, 358] on div at bounding box center [558, 269] width 1117 height 539
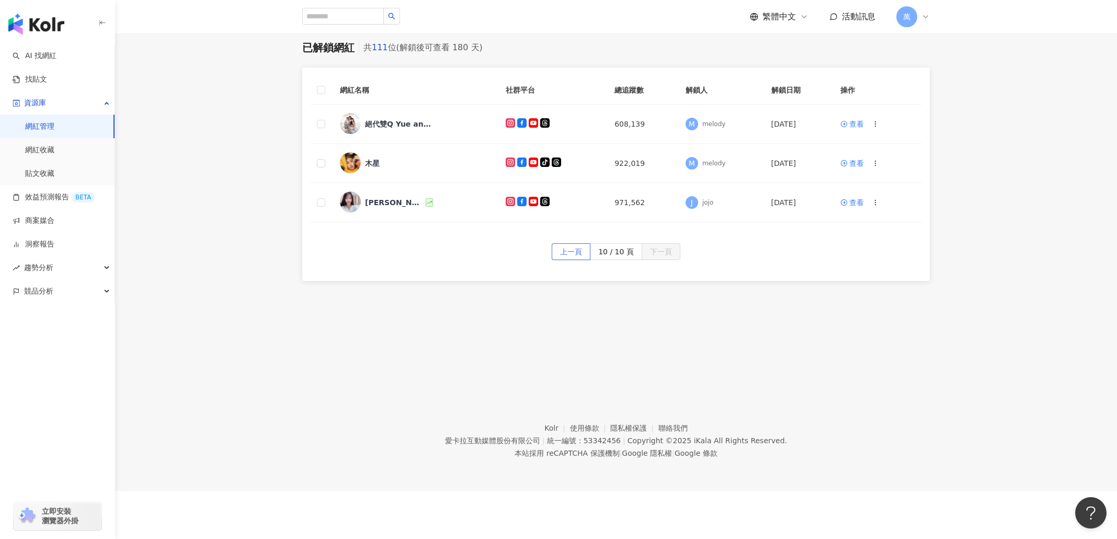
click at [570, 252] on span "上一頁" at bounding box center [571, 252] width 22 height 17
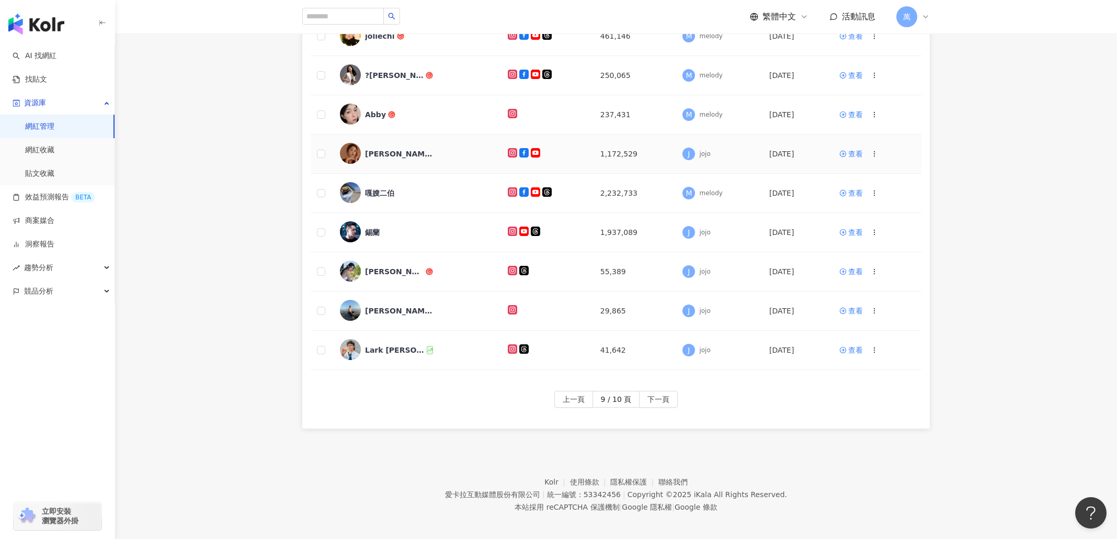
scroll to position [256, 0]
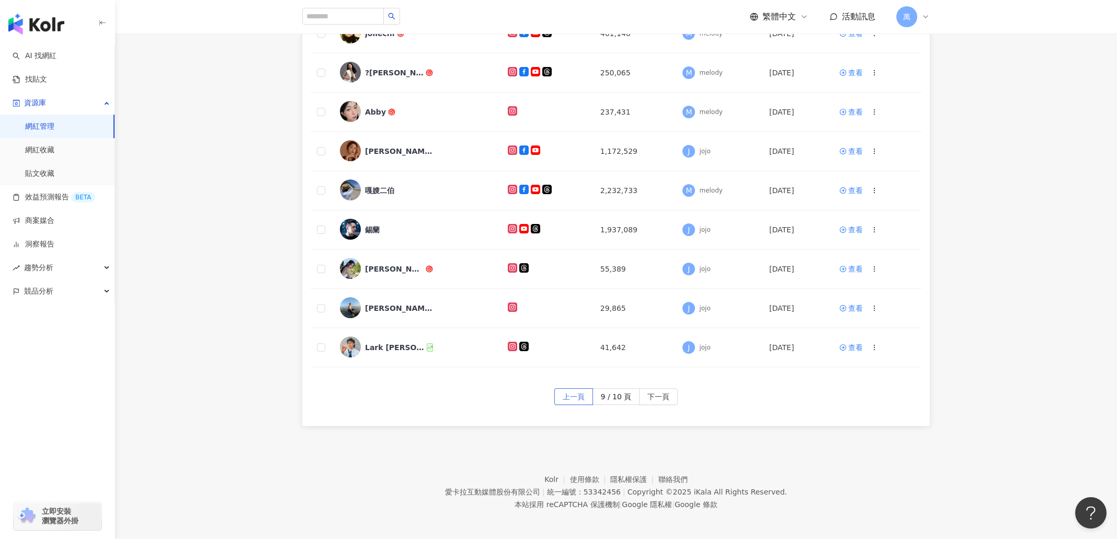
click at [568, 394] on span "上一頁" at bounding box center [574, 397] width 22 height 17
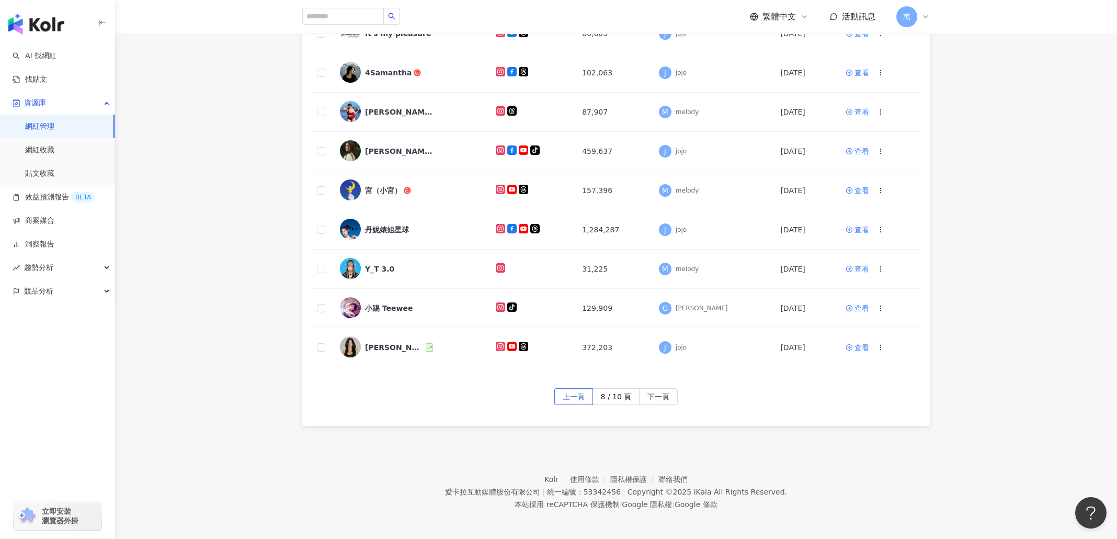
click at [577, 392] on span "上一頁" at bounding box center [574, 397] width 22 height 17
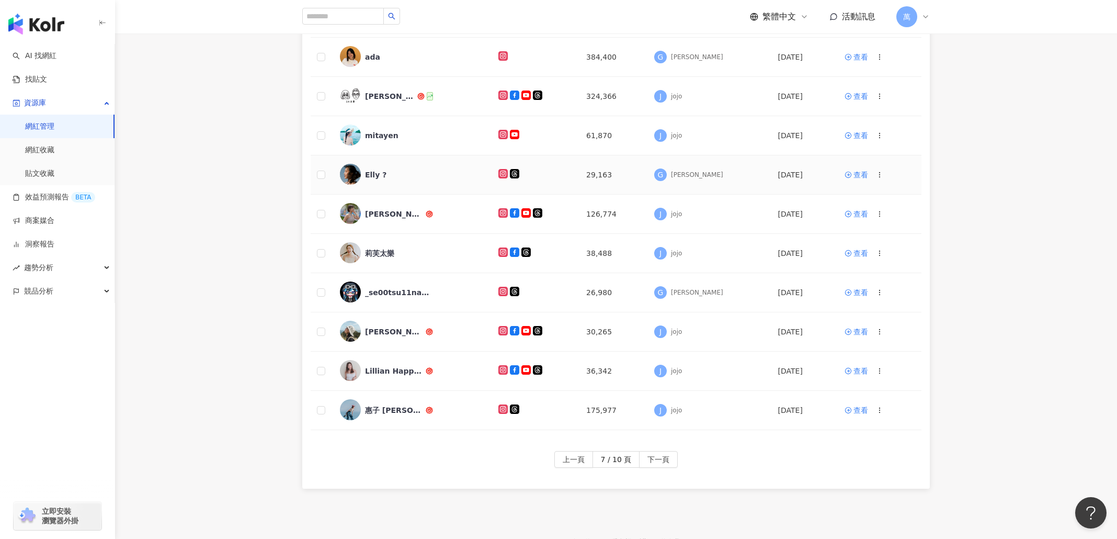
scroll to position [226, 0]
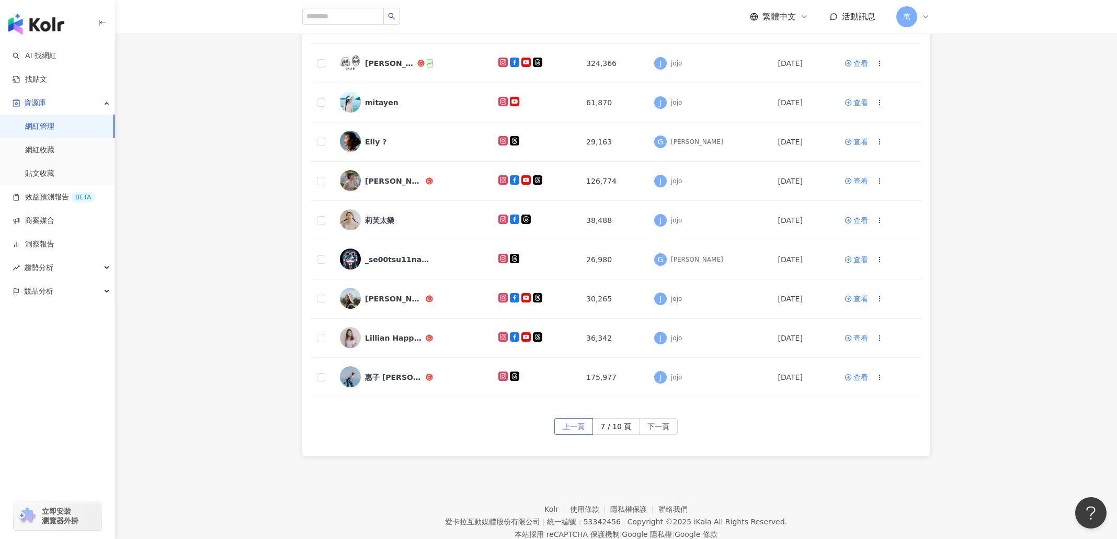
click at [590, 417] on button "上一頁" at bounding box center [573, 426] width 39 height 17
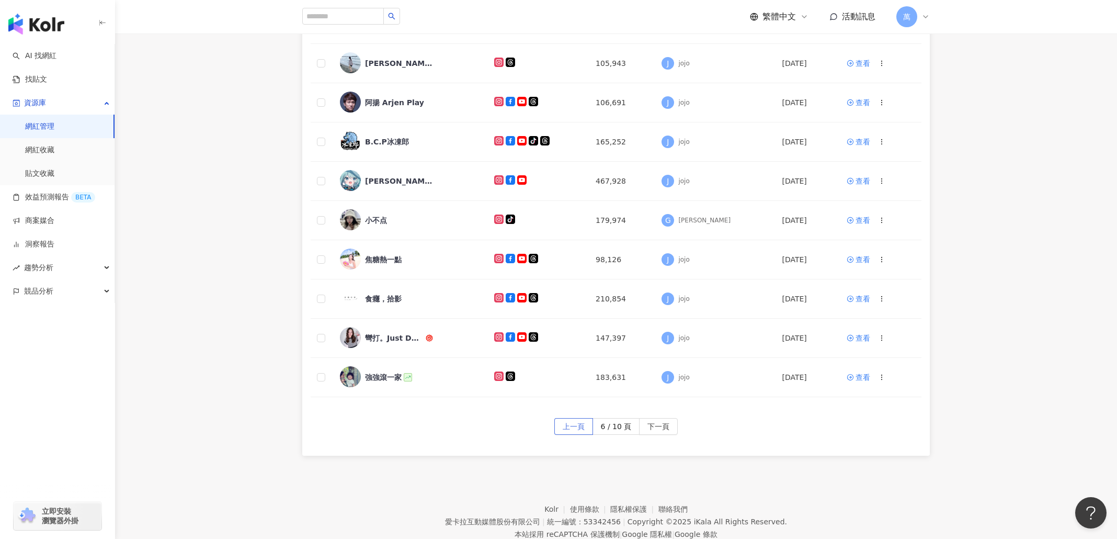
click at [584, 417] on span "上一頁" at bounding box center [574, 426] width 22 height 17
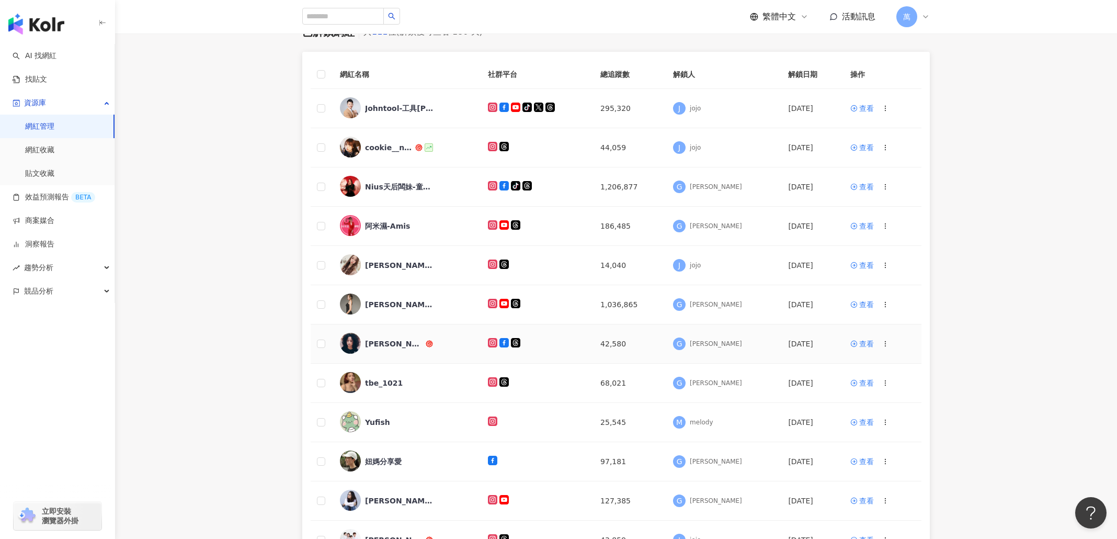
scroll to position [179, 0]
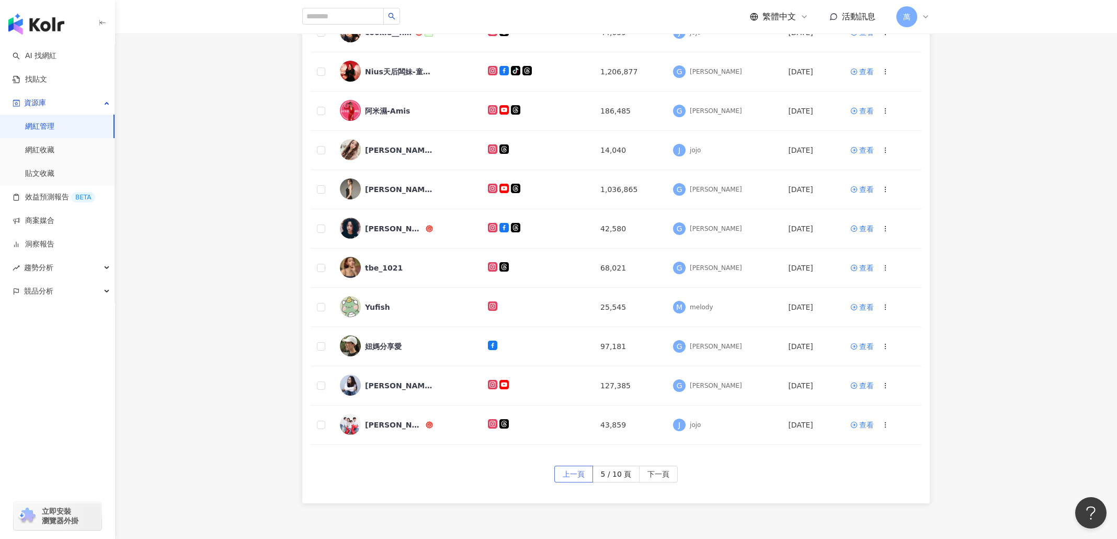
click at [568, 417] on span "上一頁" at bounding box center [574, 474] width 22 height 17
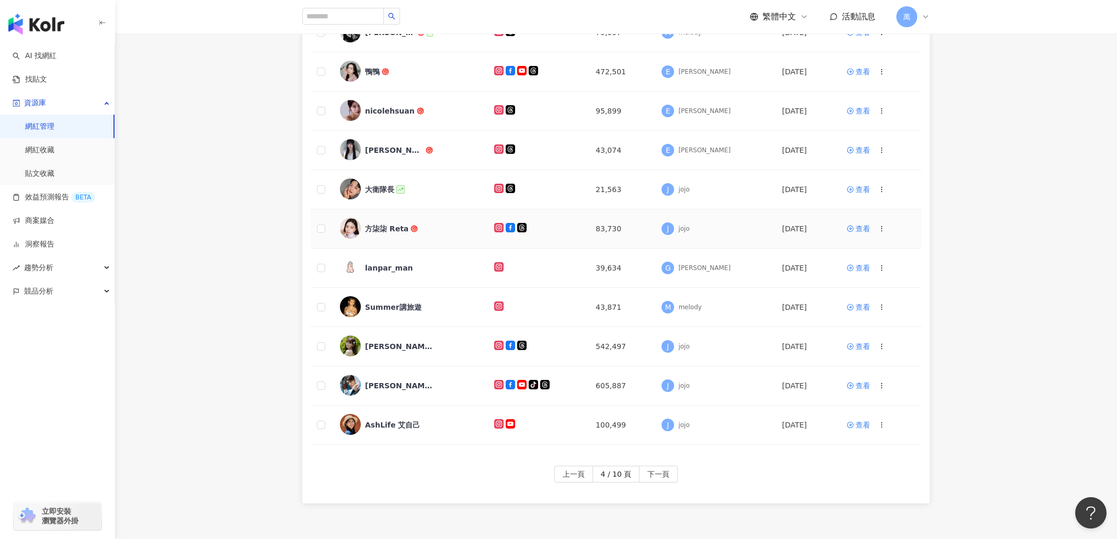
click at [420, 231] on span "方柒柒 Reta" at bounding box center [399, 228] width 68 height 10
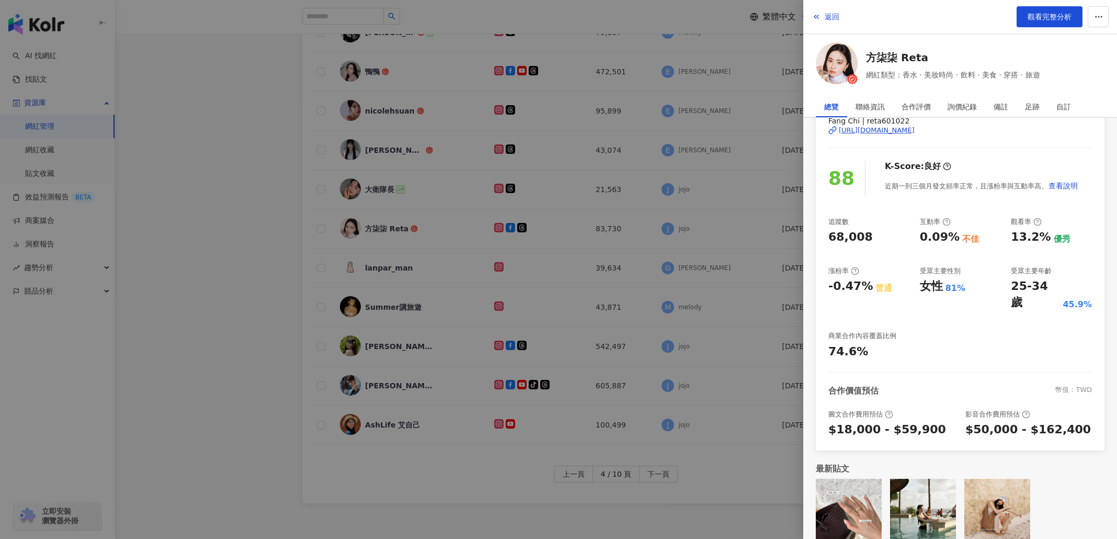
scroll to position [59, 0]
click at [707, 243] on div at bounding box center [558, 269] width 1117 height 539
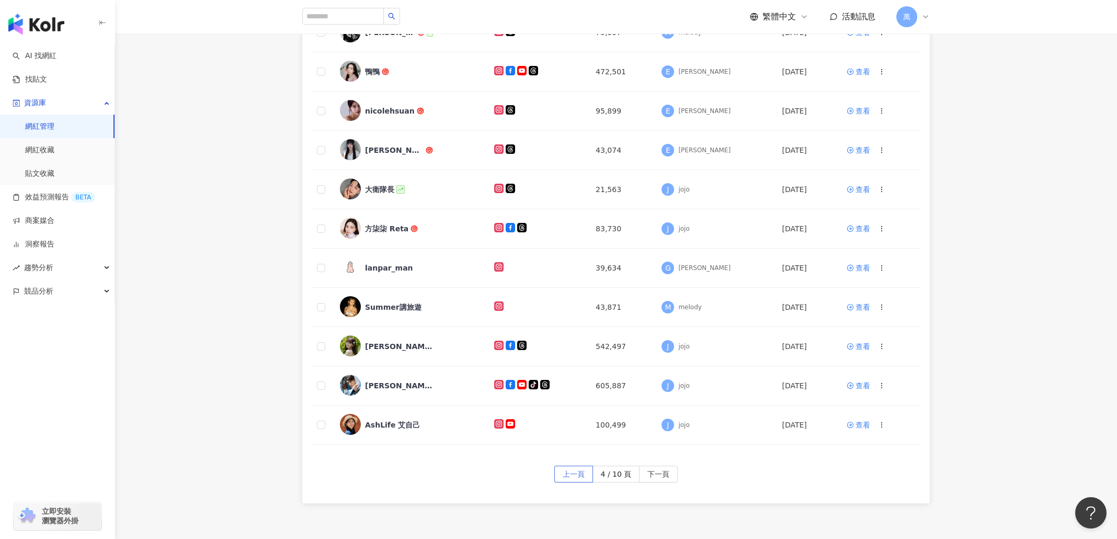
click at [580, 417] on span "上一頁" at bounding box center [574, 474] width 22 height 17
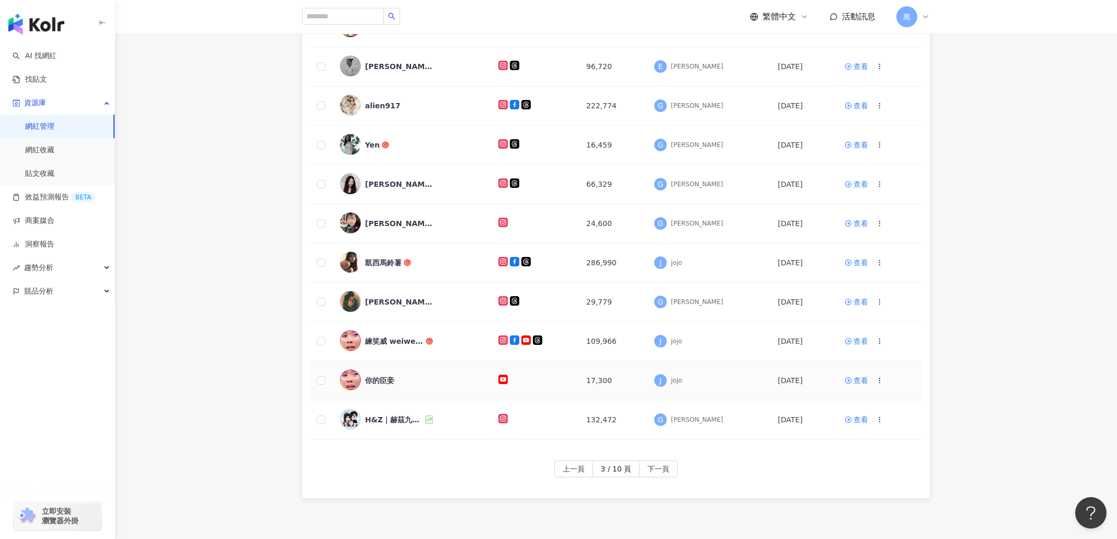
scroll to position [195, 0]
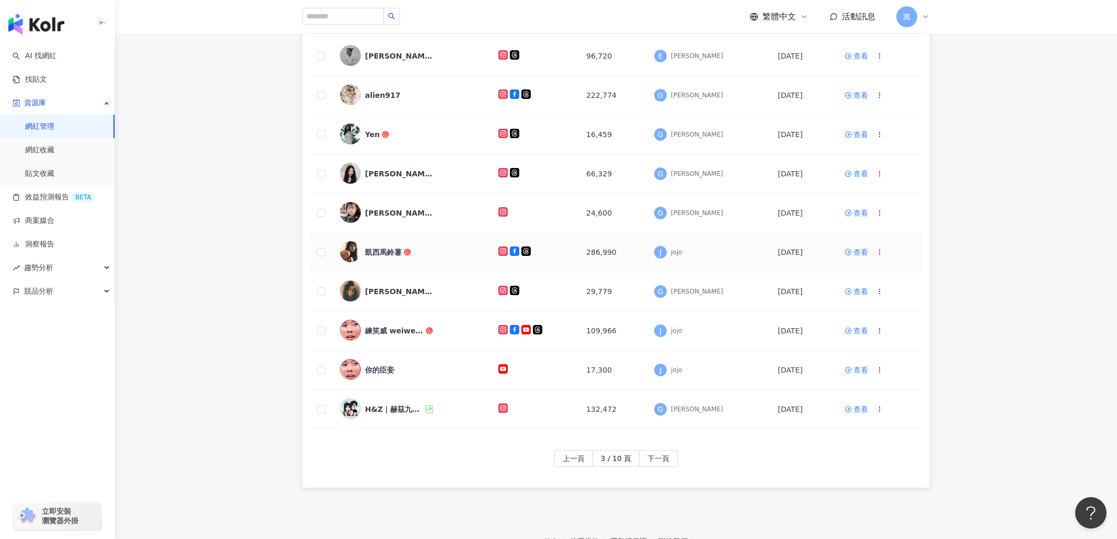
click at [456, 250] on div "凱西馬鈴薯" at bounding box center [411, 252] width 142 height 22
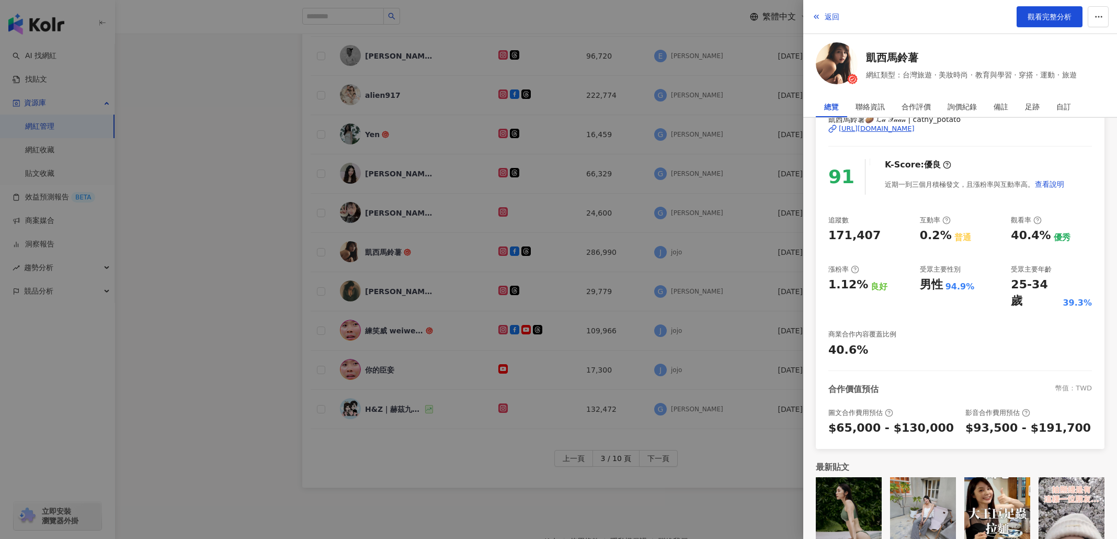
scroll to position [62, 0]
click at [732, 401] on div at bounding box center [558, 269] width 1117 height 539
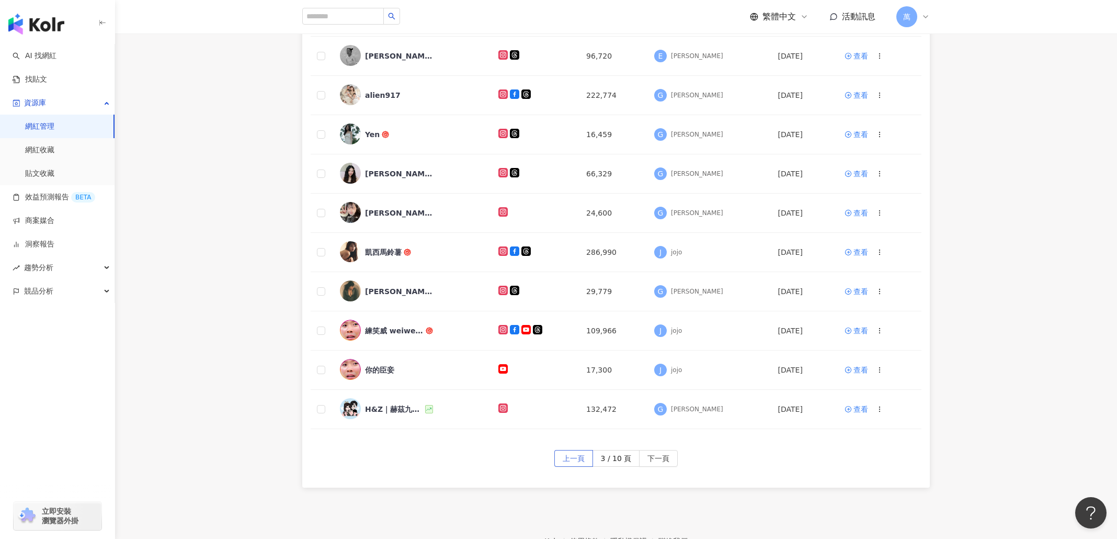
click at [574, 417] on span "上一頁" at bounding box center [574, 458] width 22 height 17
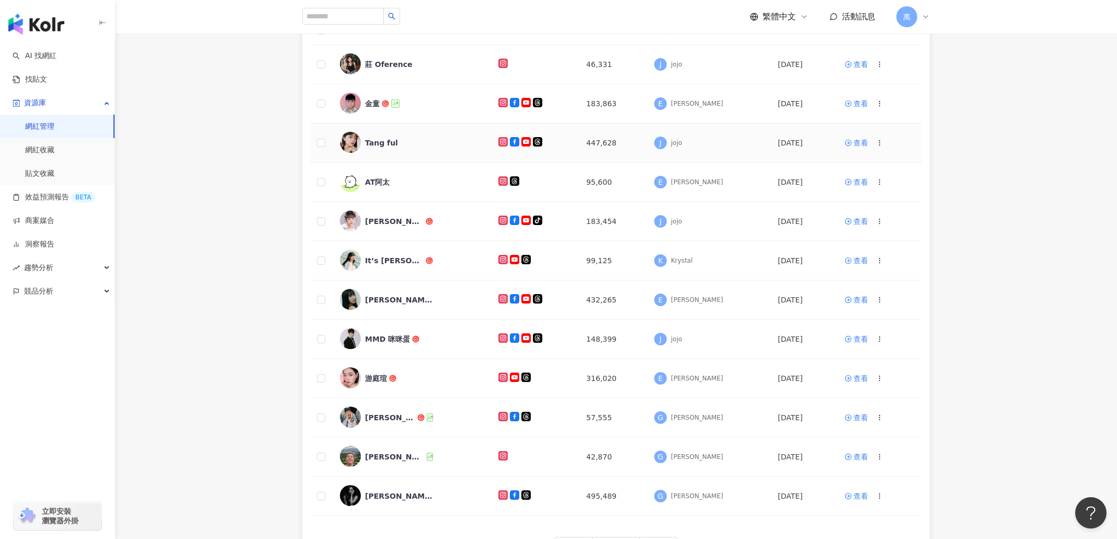
scroll to position [108, 0]
click at [455, 110] on div "金童" at bounding box center [411, 103] width 142 height 22
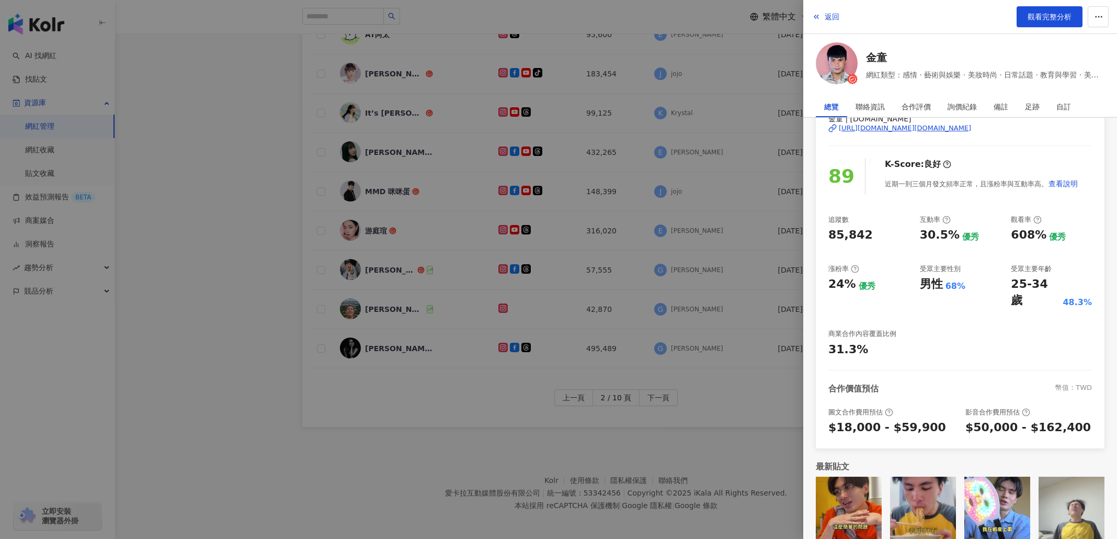
scroll to position [256, 0]
click at [712, 358] on div at bounding box center [558, 269] width 1117 height 539
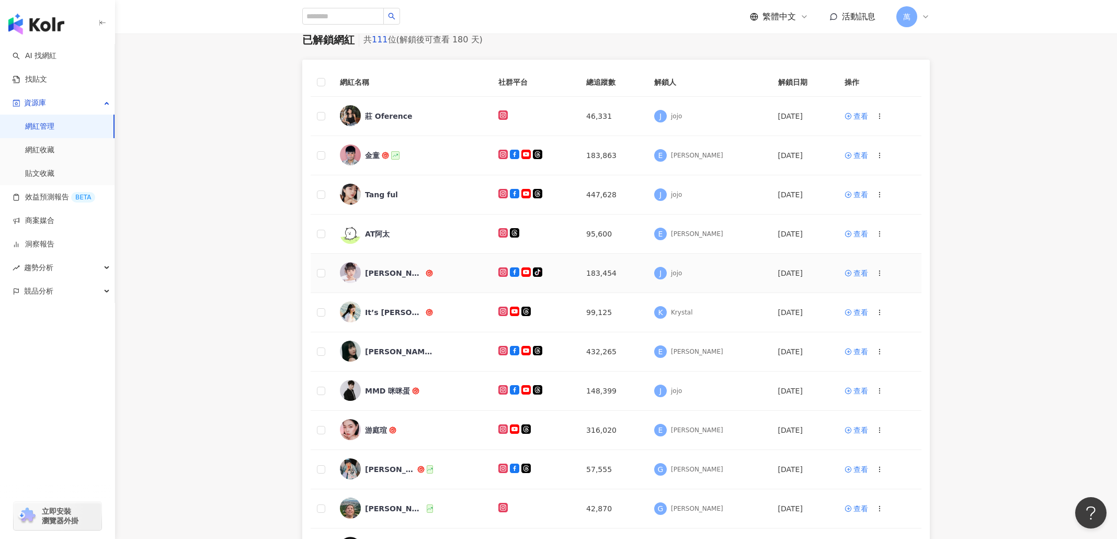
scroll to position [56, 0]
click at [422, 192] on span "Tang ful" at bounding box center [399, 194] width 68 height 10
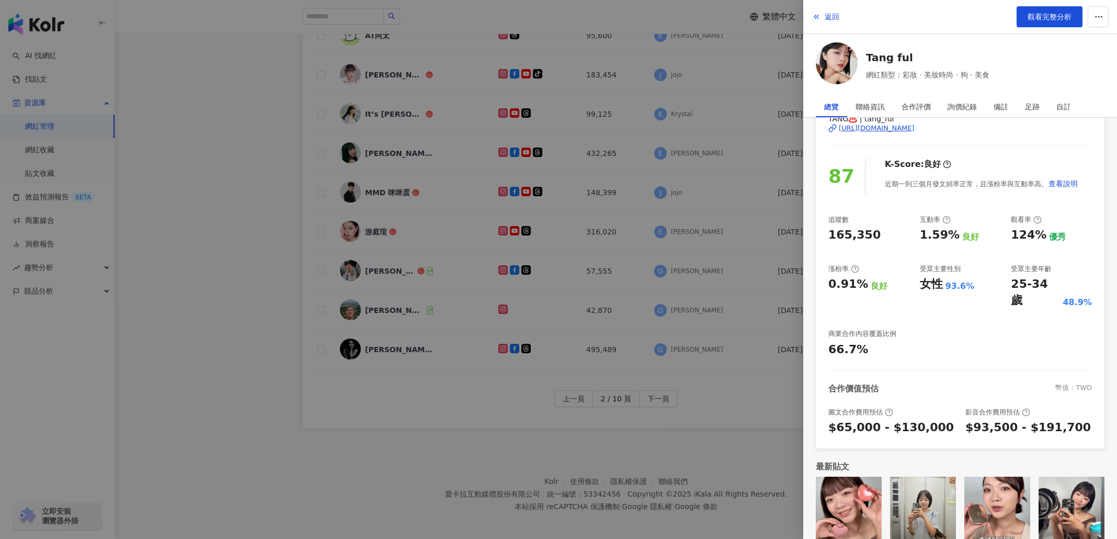
scroll to position [0, 0]
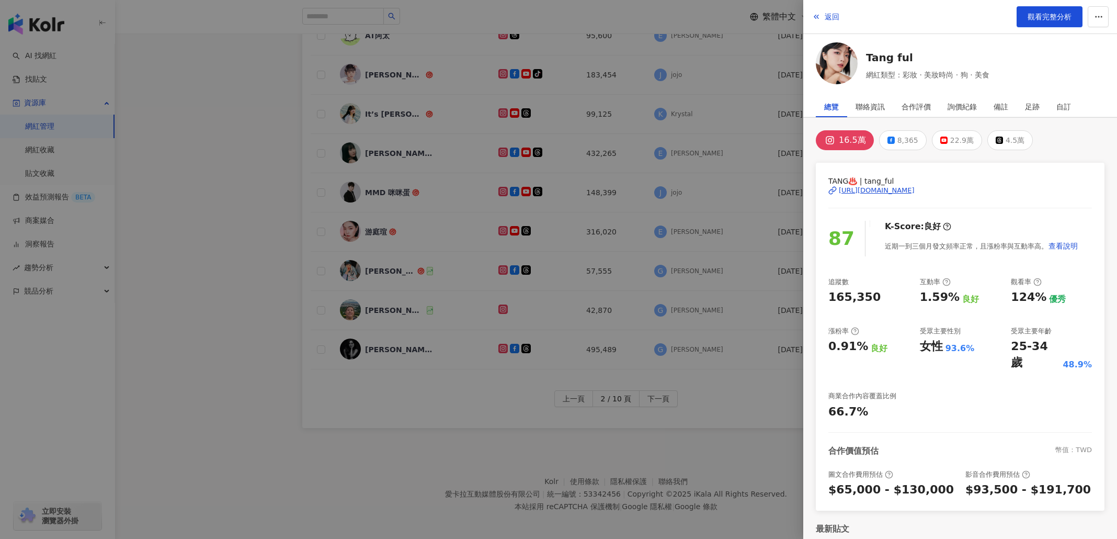
click at [275, 213] on div at bounding box center [558, 269] width 1117 height 539
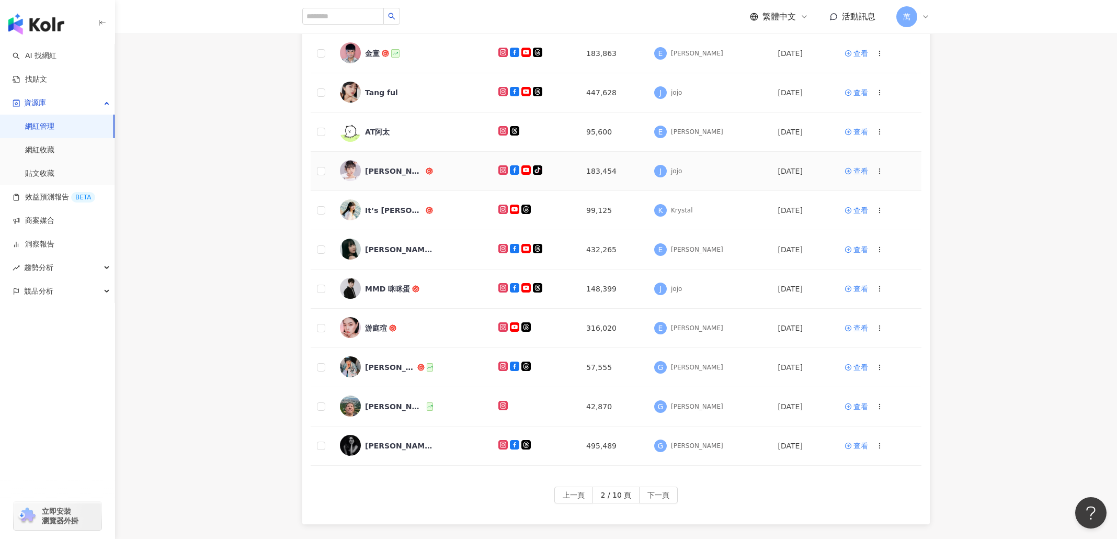
scroll to position [158, 0]
click at [417, 200] on div "It’s Jane" at bounding box center [411, 210] width 142 height 22
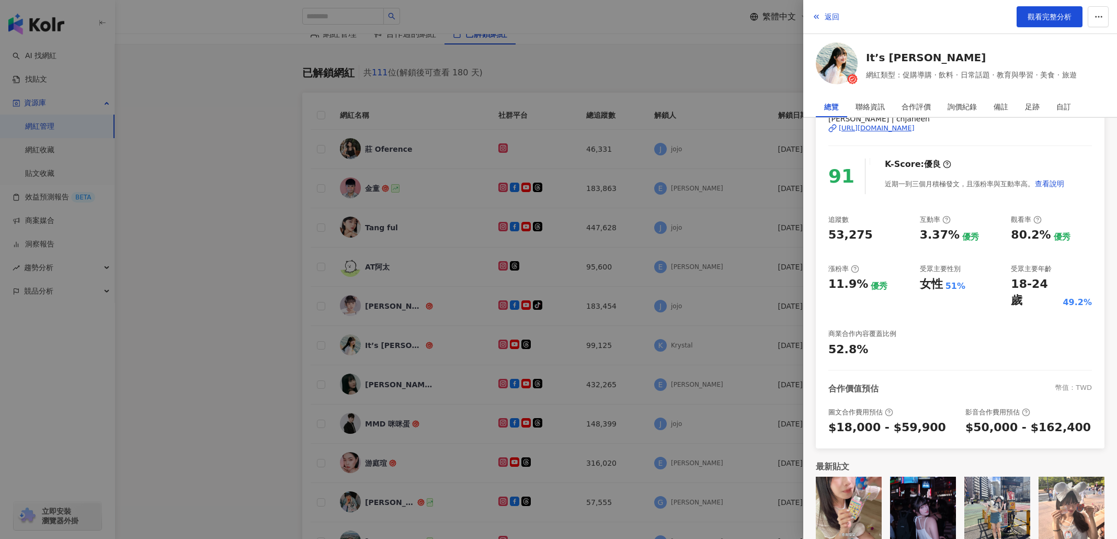
scroll to position [0, 0]
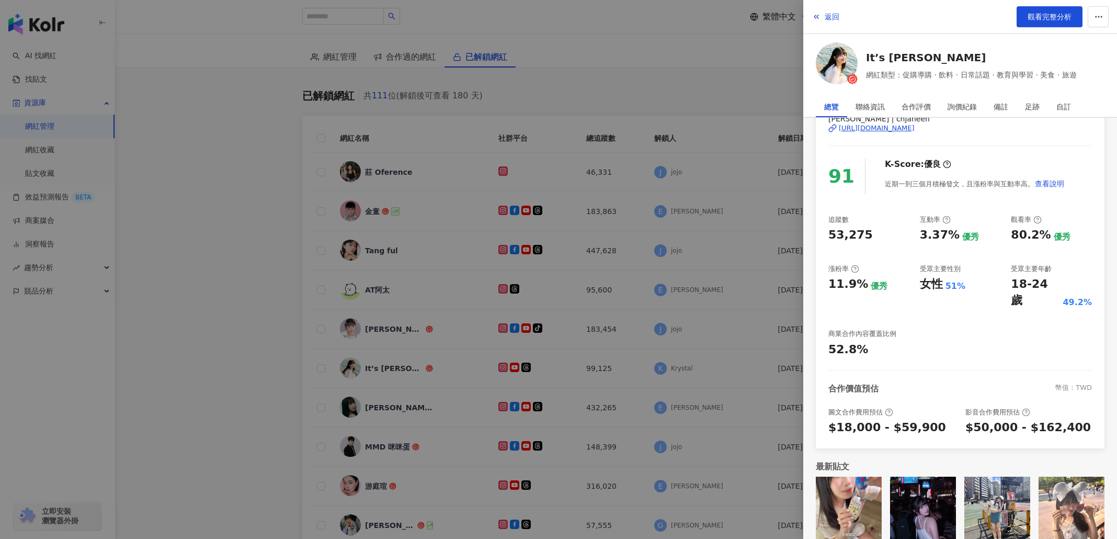
click at [170, 131] on div at bounding box center [558, 269] width 1117 height 539
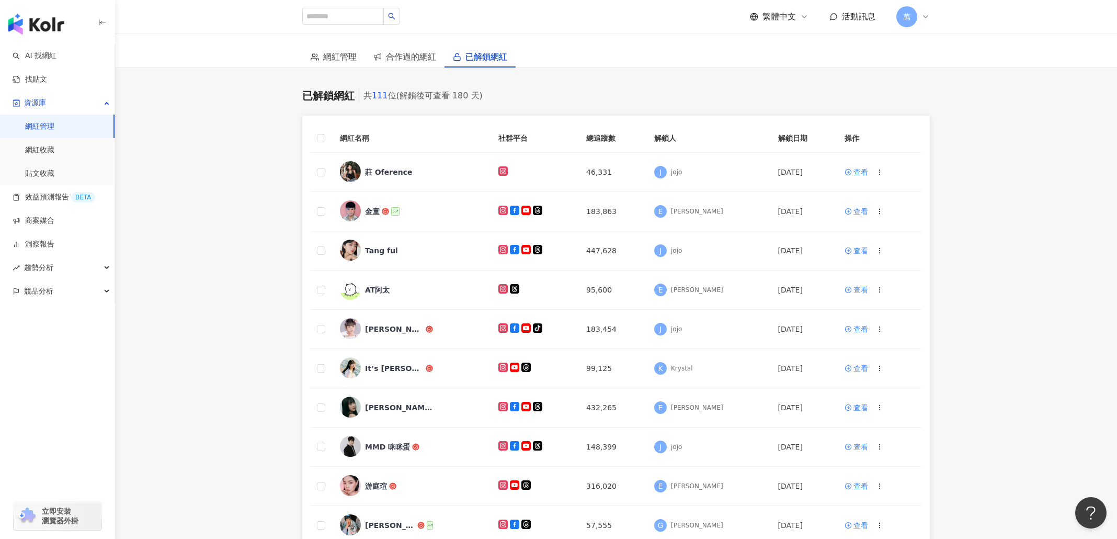
click at [54, 155] on link "網紅收藏" at bounding box center [39, 150] width 29 height 10
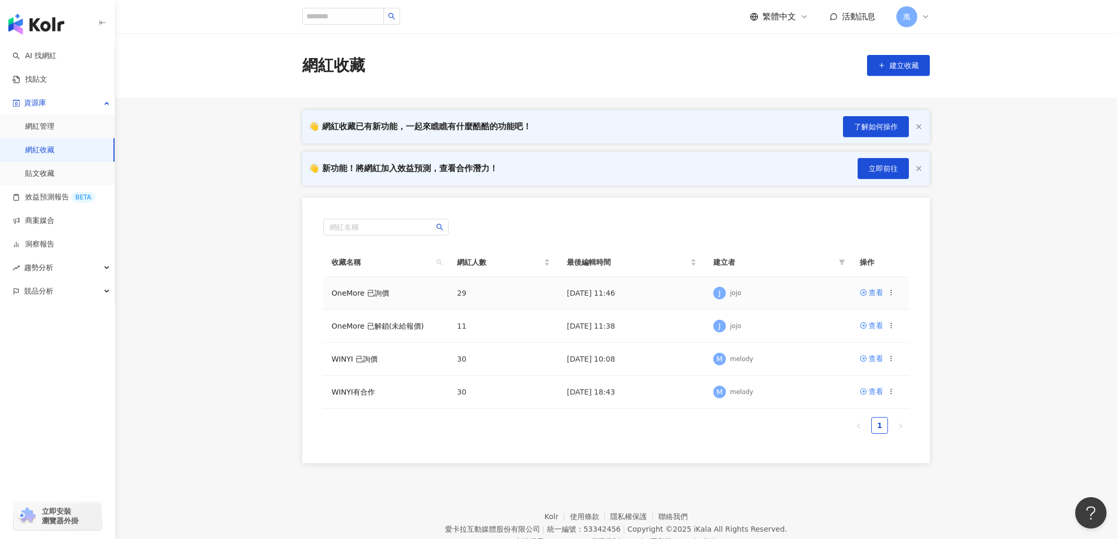
click at [489, 296] on td "29" at bounding box center [504, 293] width 110 height 33
click at [878, 294] on div "查看" at bounding box center [876, 293] width 15 height 12
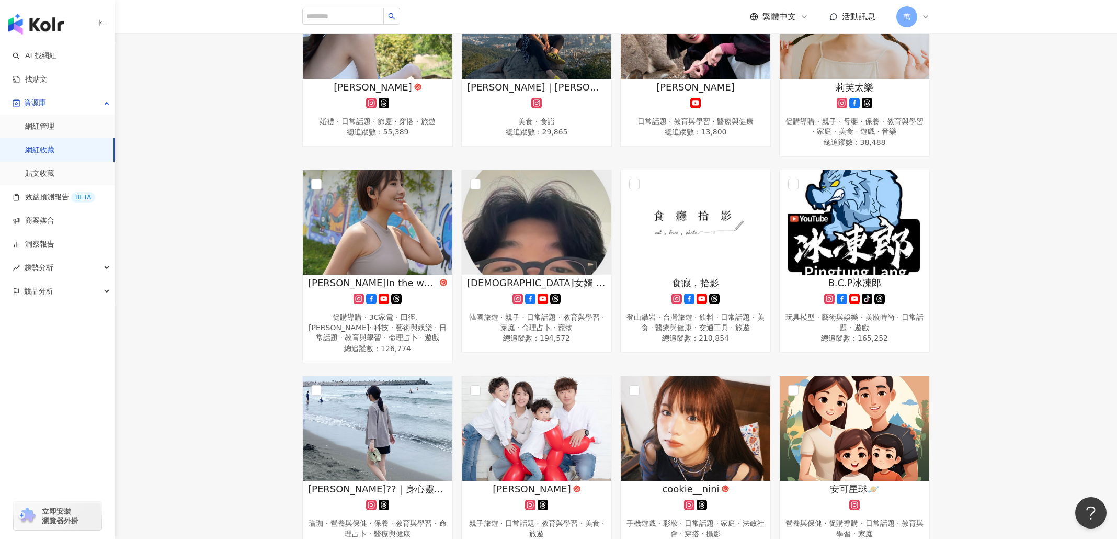
scroll to position [1517, 0]
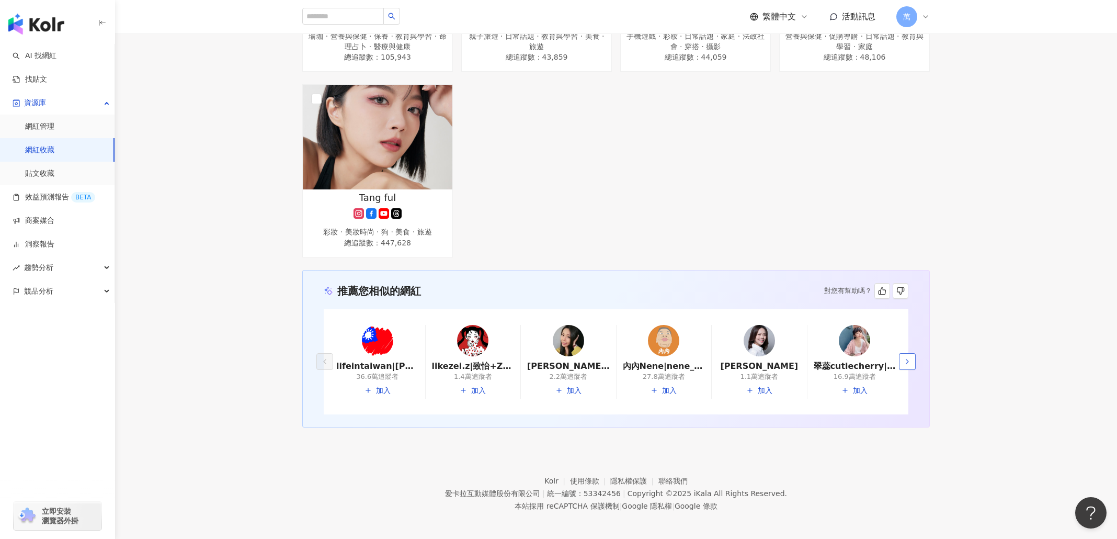
click at [905, 357] on icon "button" at bounding box center [907, 361] width 8 height 8
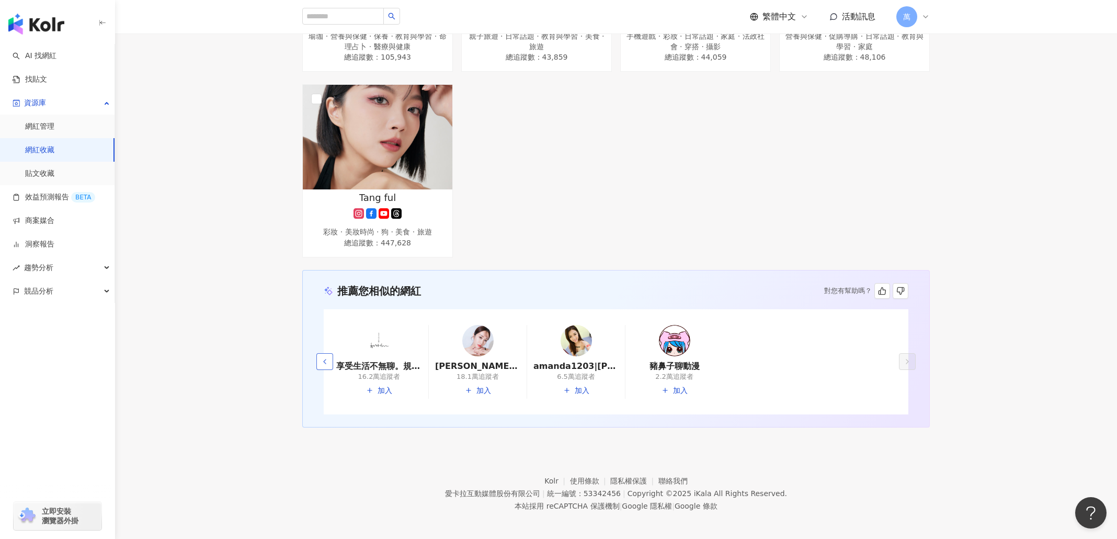
click at [324, 359] on polyline "button" at bounding box center [325, 361] width 2 height 4
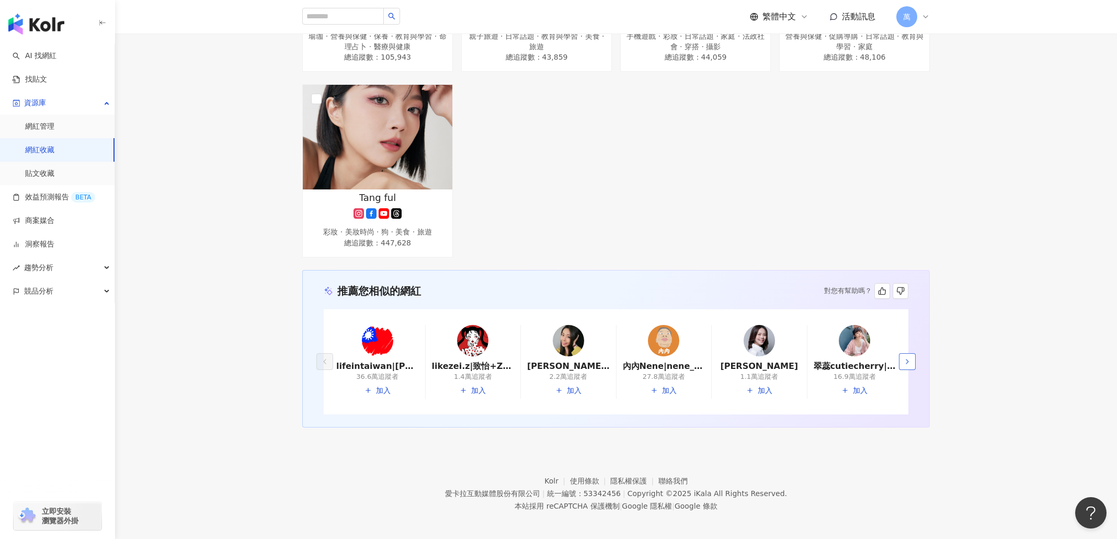
click at [905, 359] on icon "button" at bounding box center [907, 361] width 8 height 8
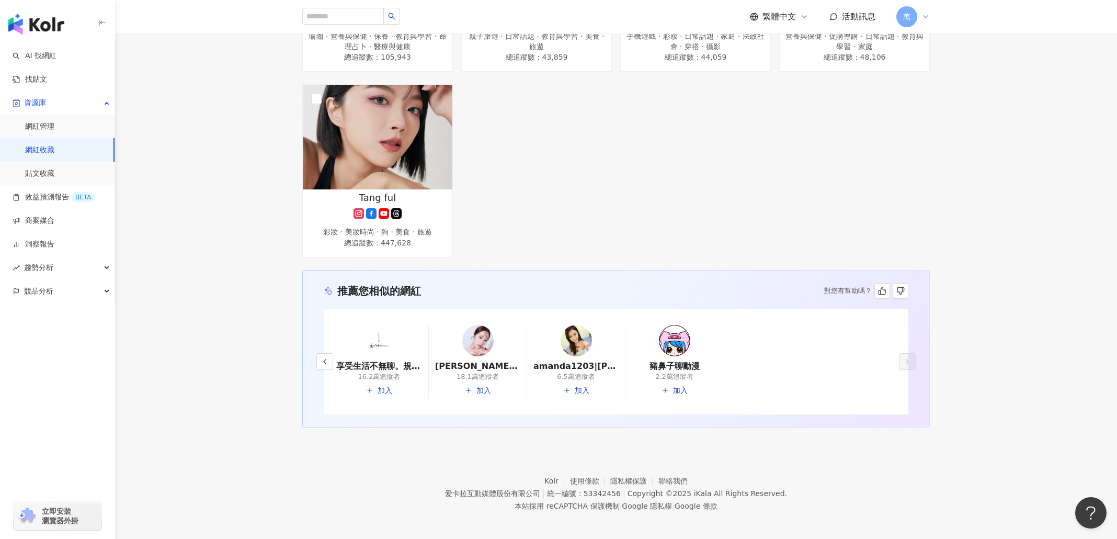
click at [679, 372] on div "2.2萬追蹤者" at bounding box center [674, 376] width 38 height 9
click at [682, 364] on link "豬鼻子聊動漫" at bounding box center [674, 366] width 85 height 12
click at [324, 357] on icon "button" at bounding box center [325, 361] width 8 height 8
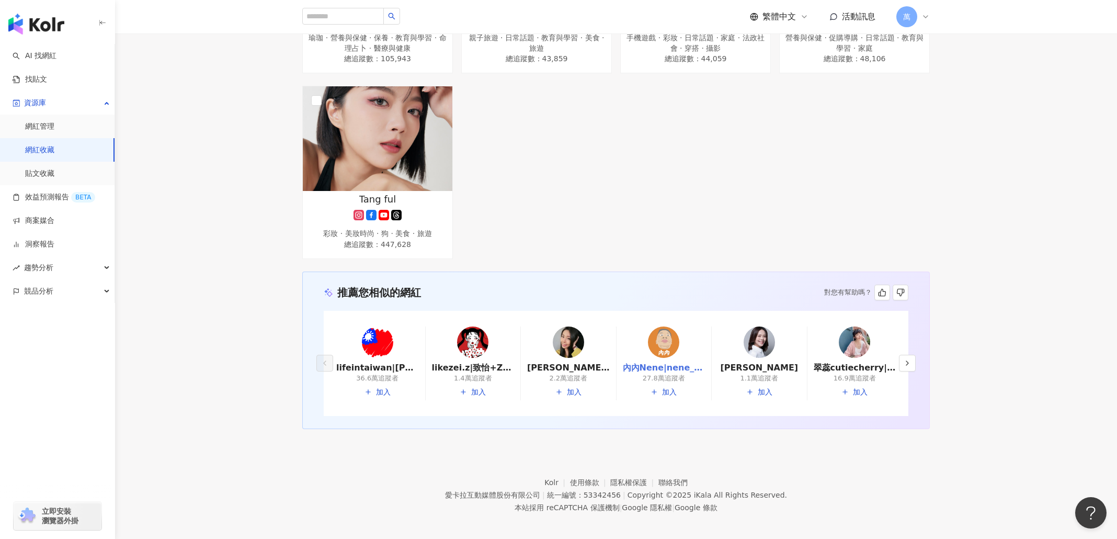
scroll to position [1515, 0]
click at [660, 369] on link "內內Nene|nene_shao" at bounding box center [664, 368] width 83 height 12
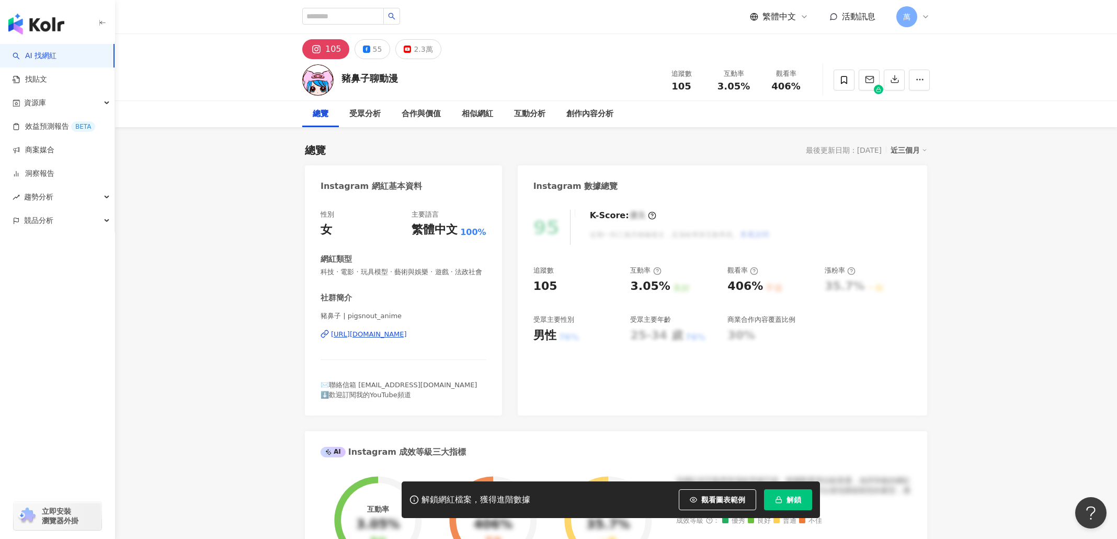
click at [407, 331] on div "[URL][DOMAIN_NAME]" at bounding box center [369, 334] width 76 height 9
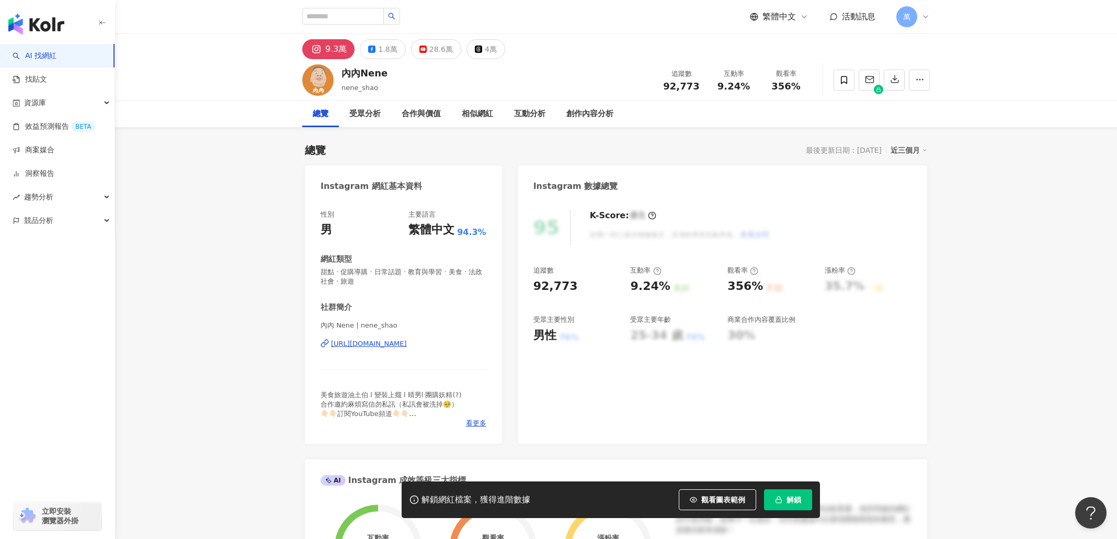
click at [407, 346] on div "https://www.instagram.com/nene_shao/" at bounding box center [369, 343] width 76 height 9
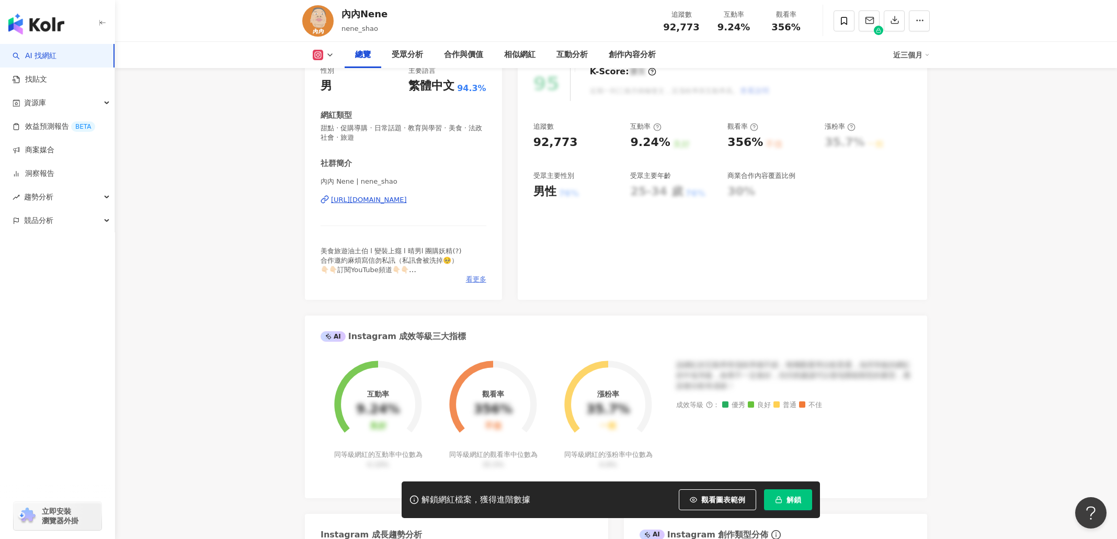
click at [477, 275] on span "看更多" at bounding box center [476, 279] width 20 height 9
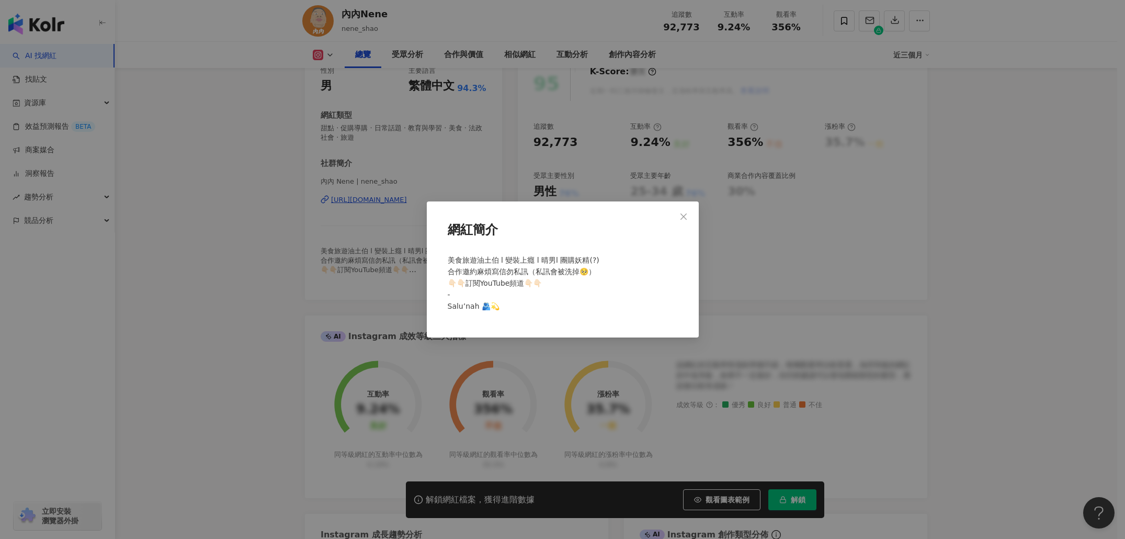
click at [821, 222] on div "網紅簡介 美食旅遊油土伯 l 變裝上癮 l 晴男l 團購妖精(?) 合作邀約麻煩寫信勿私訊（私訊會被洗掉🥺） 👇🏻👇🏻訂閱YouTube頻道👇🏻👇🏻 - Sa…" at bounding box center [562, 269] width 1125 height 539
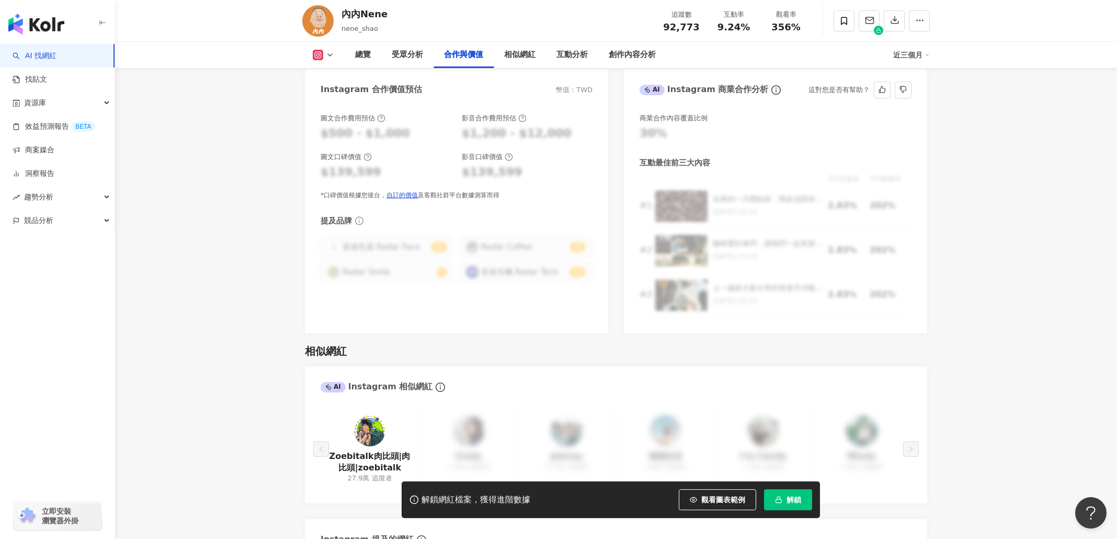
scroll to position [0, 0]
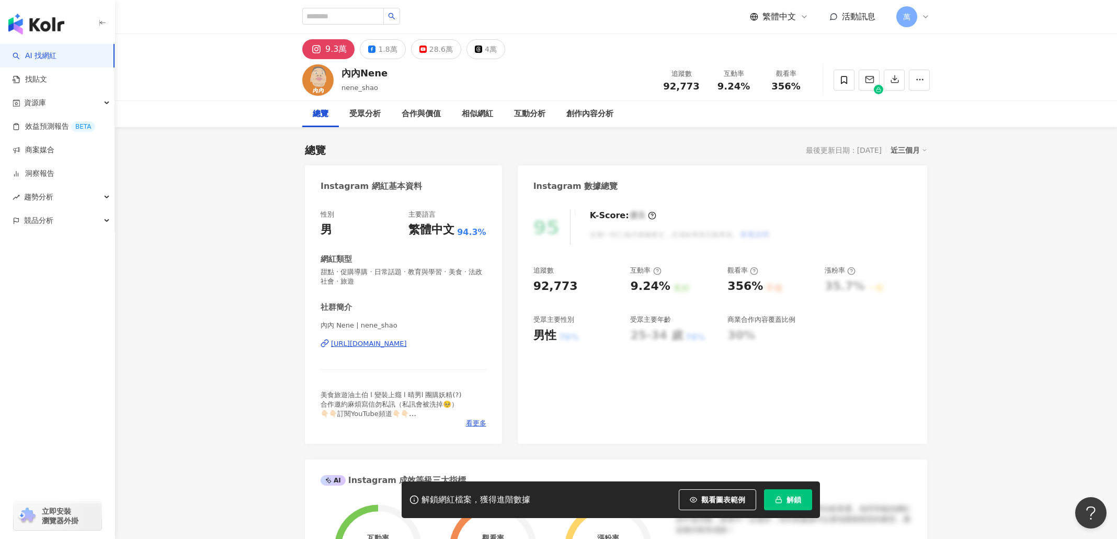
click at [407, 345] on div "https://www.instagram.com/nene_shao/" at bounding box center [369, 343] width 76 height 9
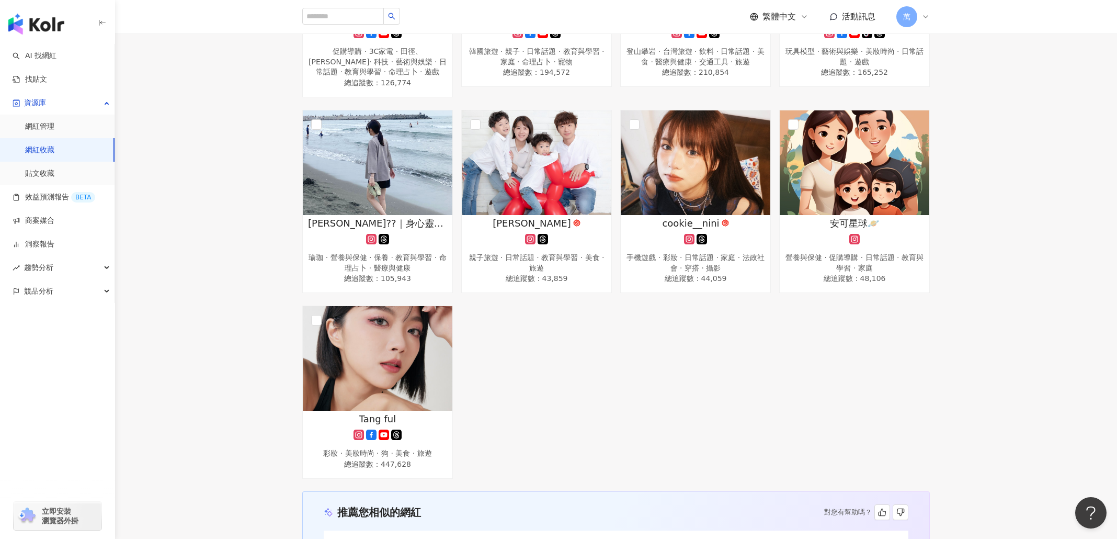
scroll to position [1342, 0]
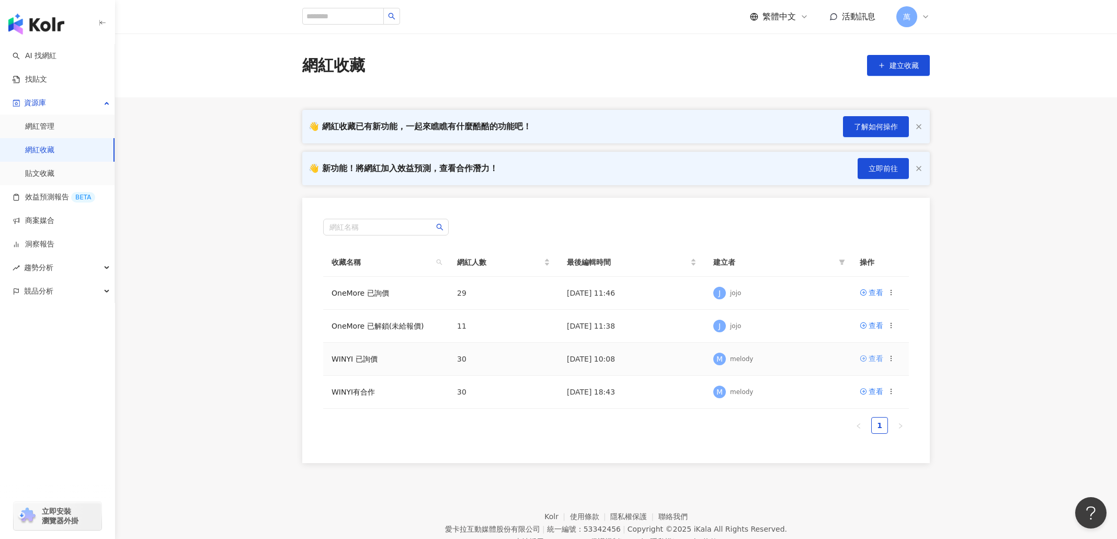
click at [878, 357] on div "查看" at bounding box center [876, 359] width 15 height 12
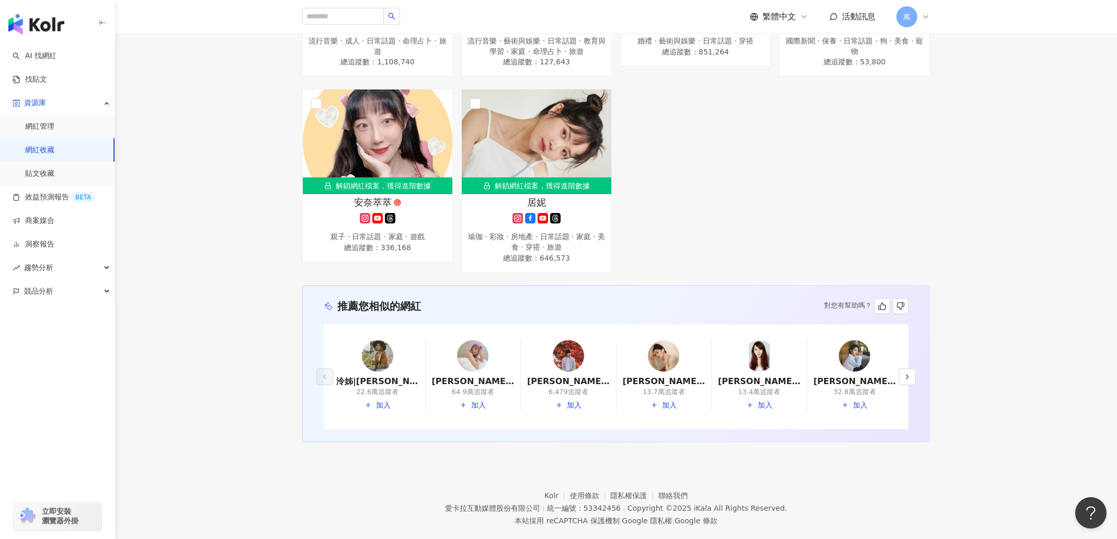
scroll to position [1512, 0]
click at [909, 376] on icon "button" at bounding box center [907, 377] width 8 height 8
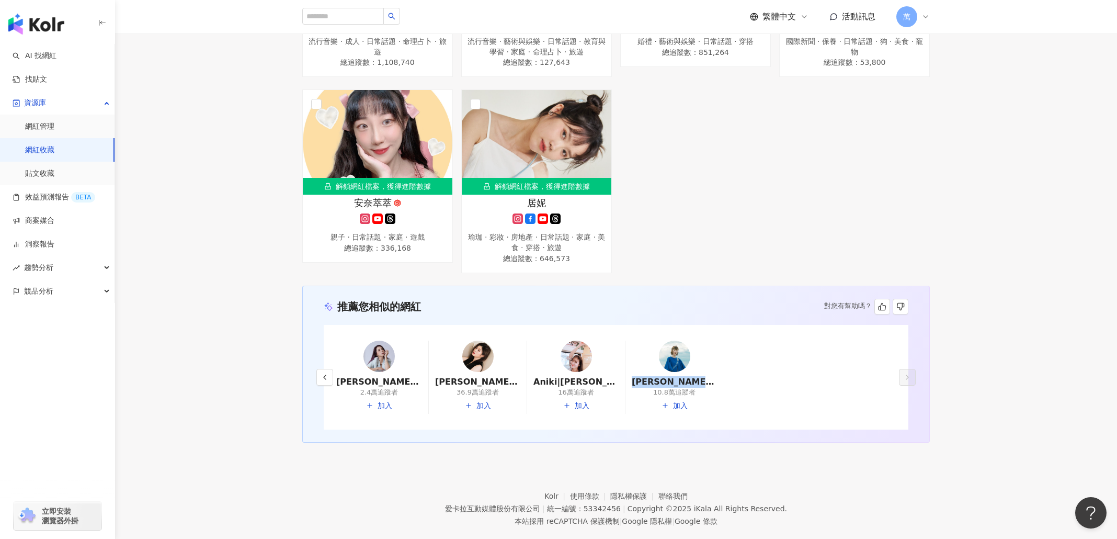
scroll to position [1514, 0]
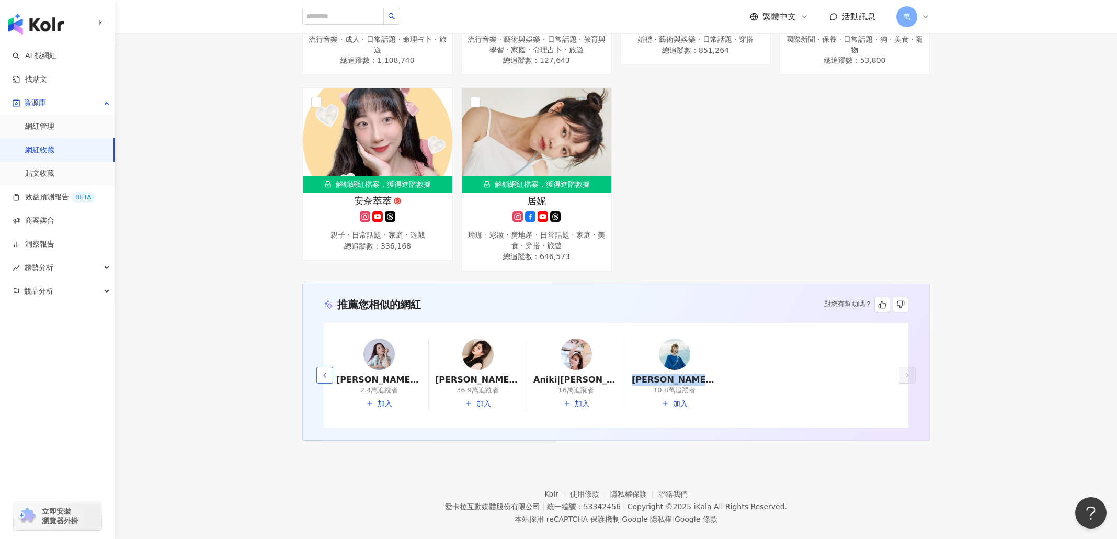
click at [330, 372] on button "button" at bounding box center [324, 375] width 17 height 17
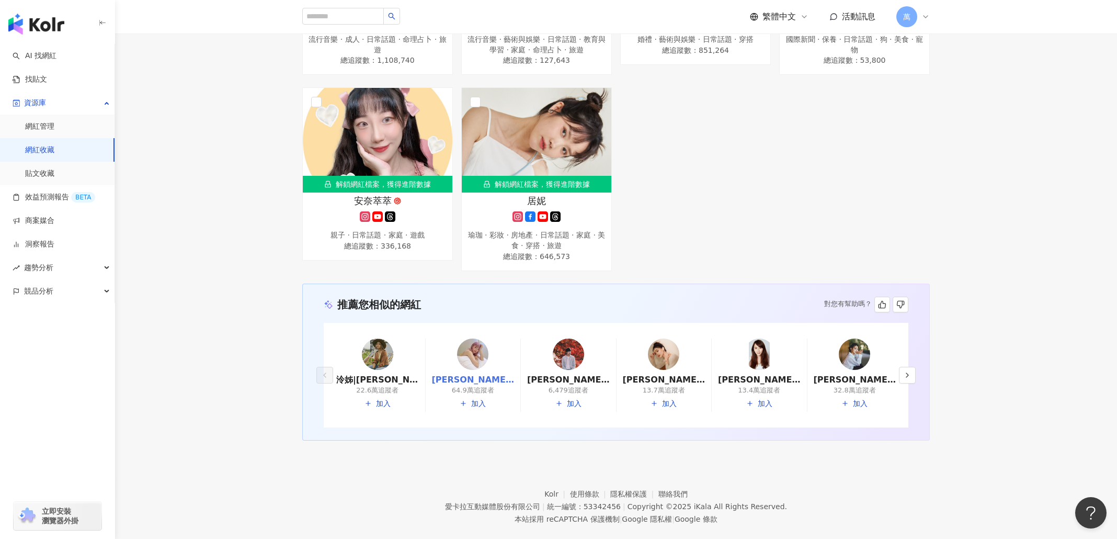
click at [481, 376] on link "比熊 陳又禎|陳比熊Bibear|bibear322" at bounding box center [473, 380] width 83 height 12
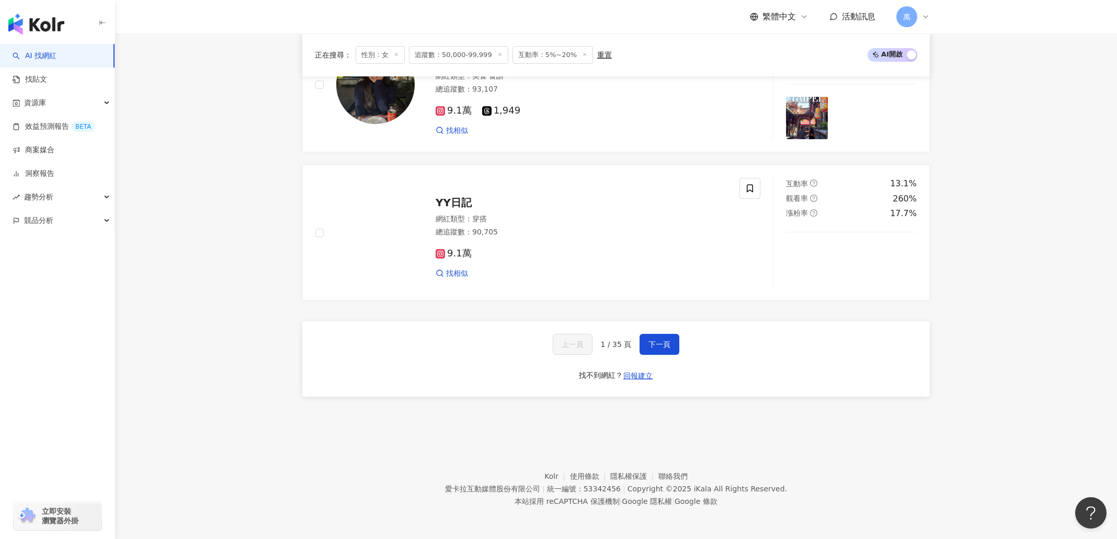
scroll to position [1894, 0]
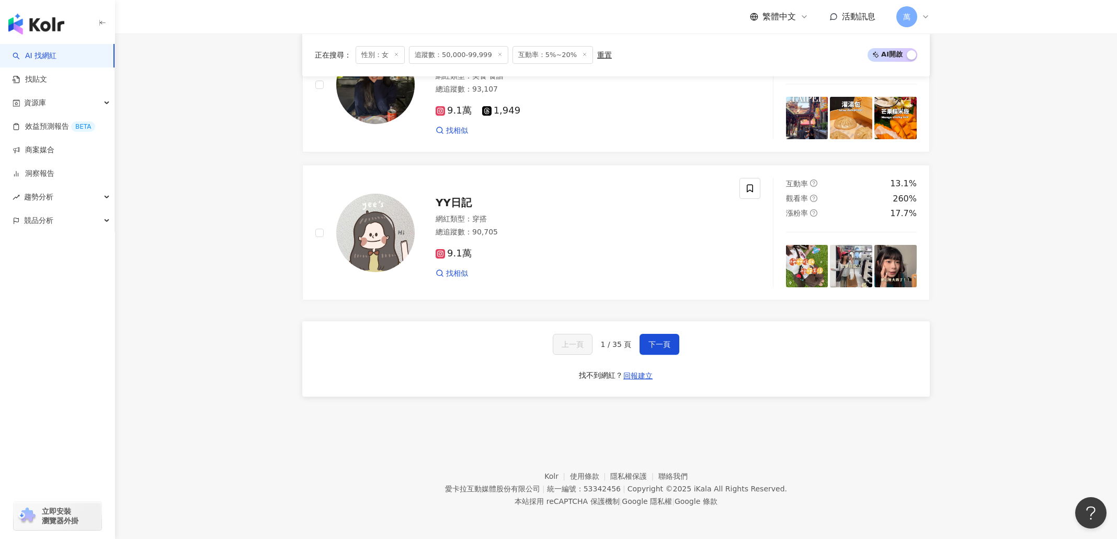
click at [648, 331] on div "上一頁 1 / 35 頁 下一頁 找不到網紅？ 回報建立" at bounding box center [616, 358] width 628 height 75
click at [652, 340] on button "下一頁" at bounding box center [660, 344] width 40 height 21
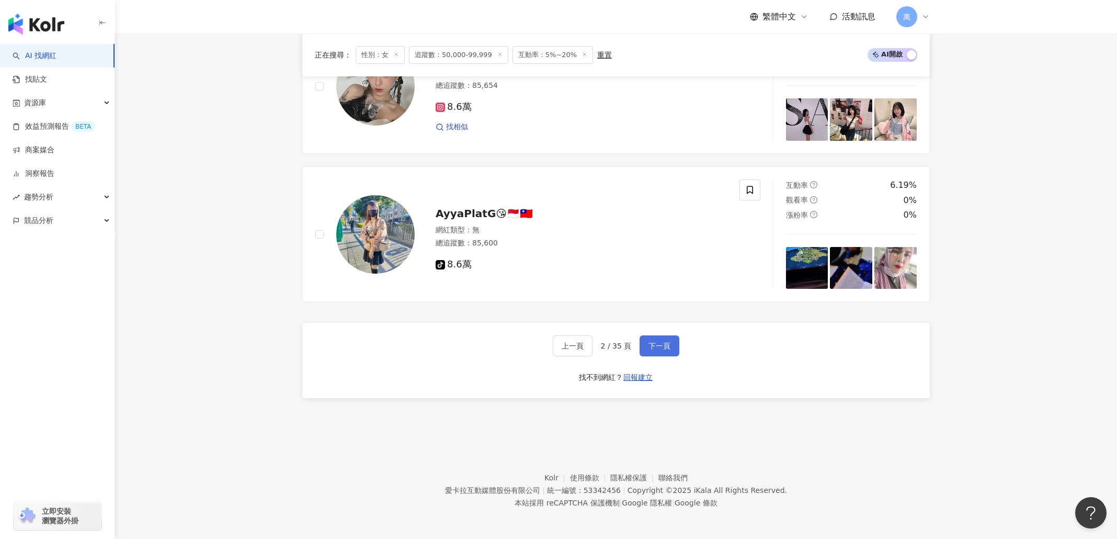
click at [656, 356] on button "下一頁" at bounding box center [660, 345] width 40 height 21
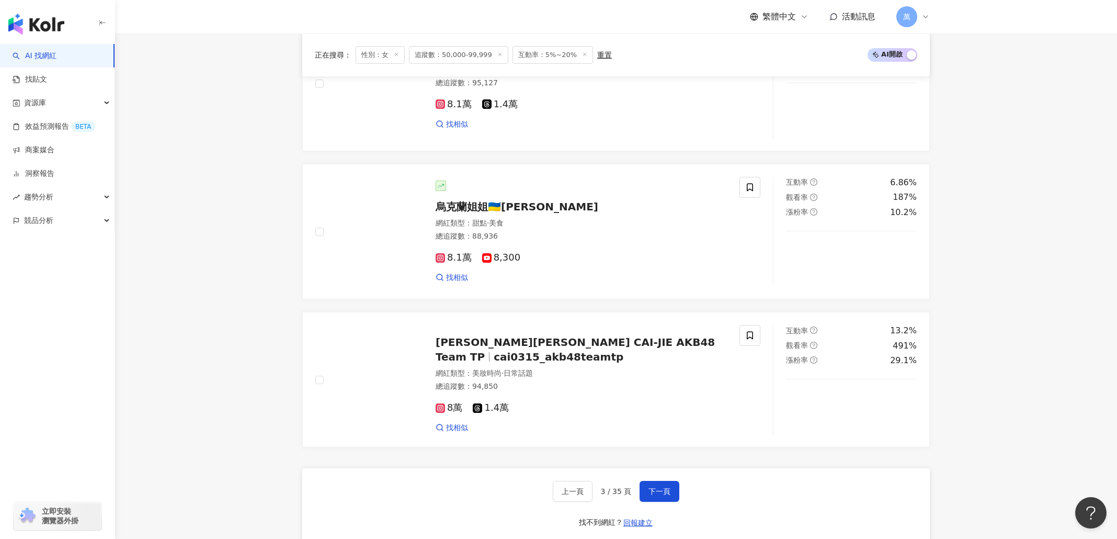
scroll to position [1664, 0]
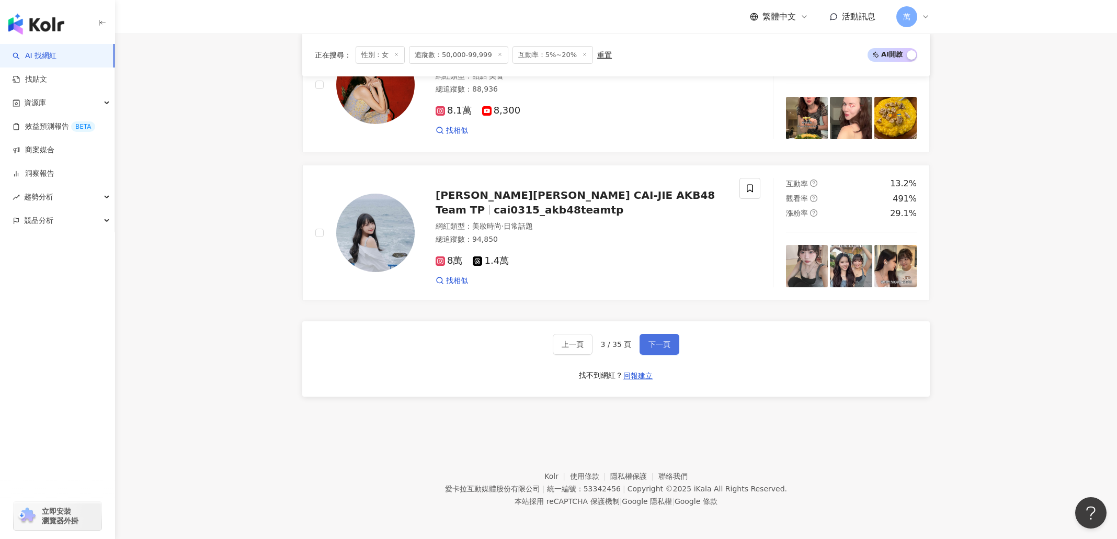
click at [640, 346] on button "下一頁" at bounding box center [660, 344] width 40 height 21
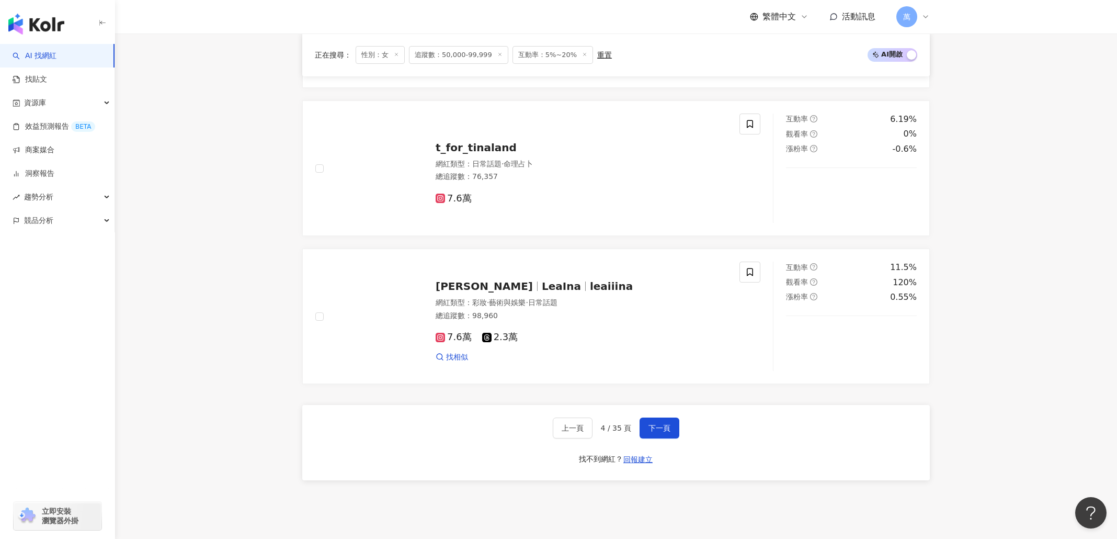
scroll to position [1873, 0]
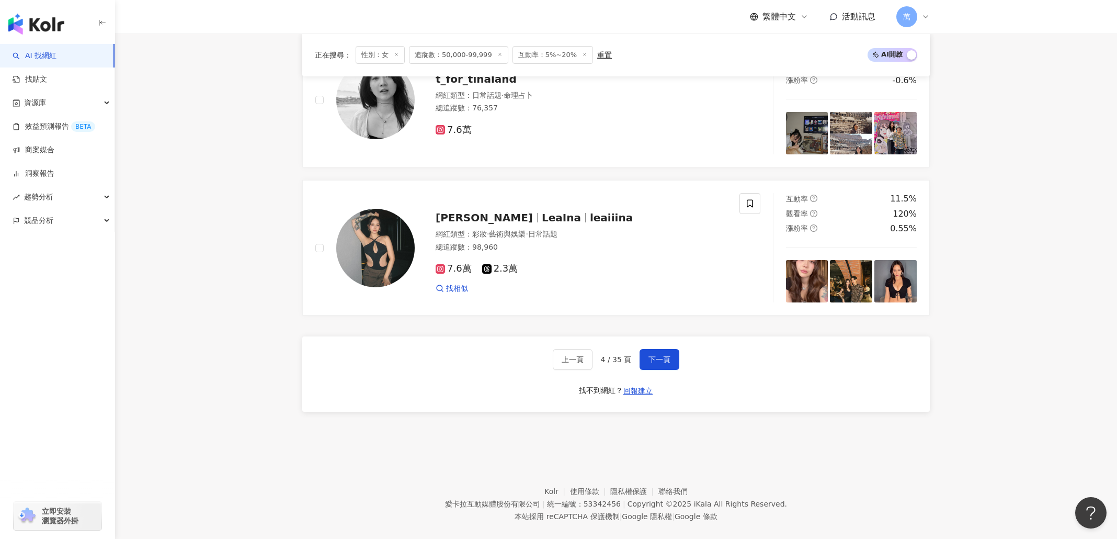
click at [644, 384] on div "上一頁 4 / 35 頁 下一頁 找不到網紅？ 回報建立" at bounding box center [616, 373] width 628 height 75
click at [656, 361] on button "下一頁" at bounding box center [660, 359] width 40 height 21
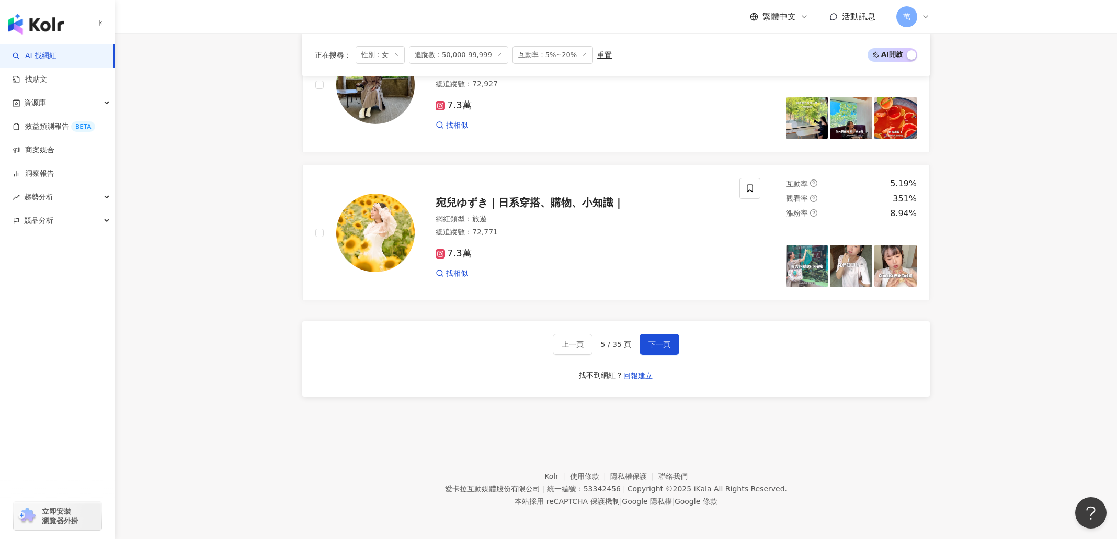
scroll to position [1896, 0]
click at [648, 338] on button "下一頁" at bounding box center [660, 344] width 40 height 21
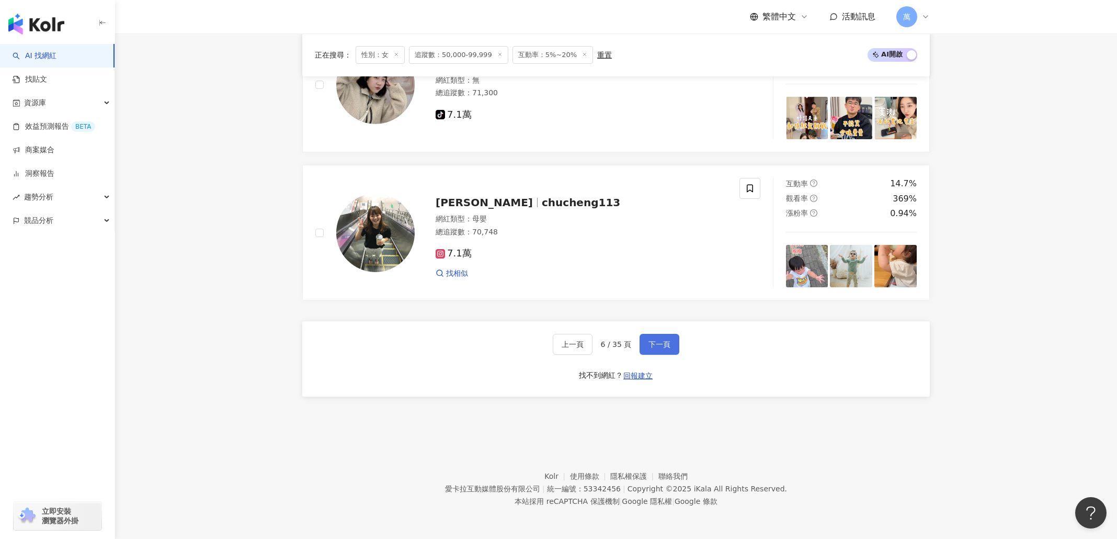
click at [655, 348] on span "下一頁" at bounding box center [660, 344] width 22 height 8
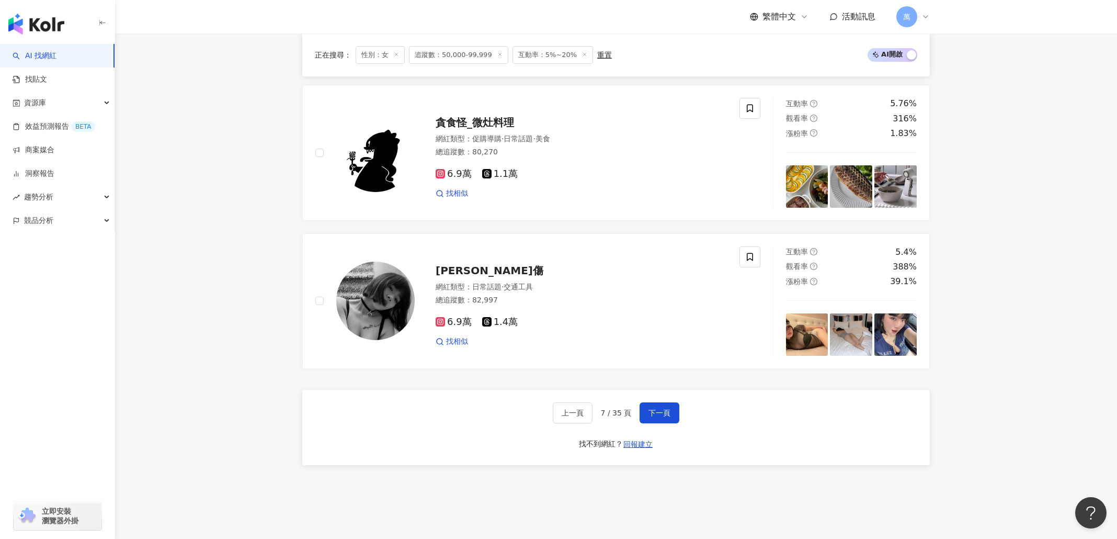
scroll to position [1842, 0]
click at [672, 417] on button "下一頁" at bounding box center [660, 412] width 40 height 21
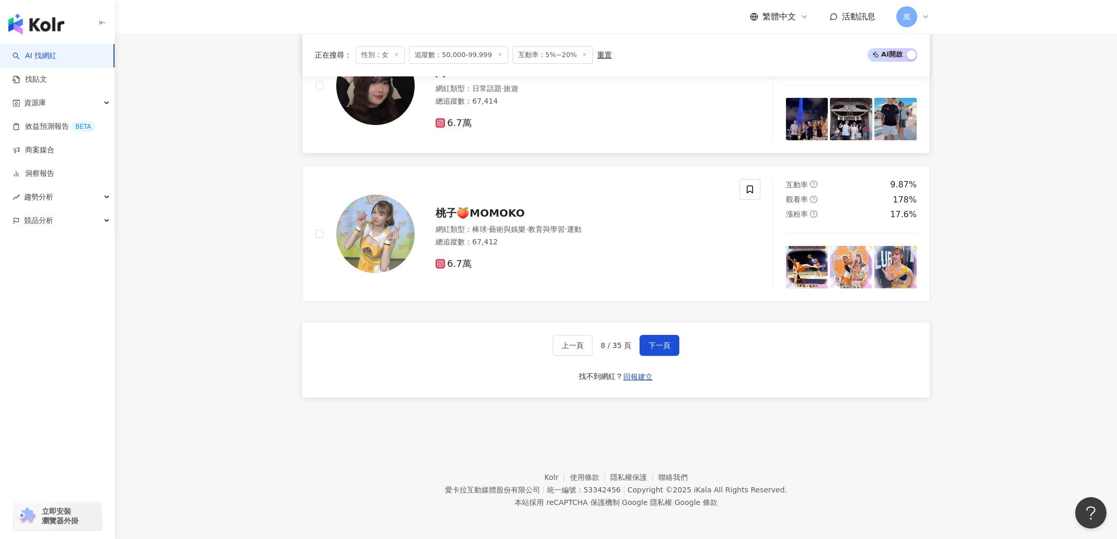
scroll to position [1875, 0]
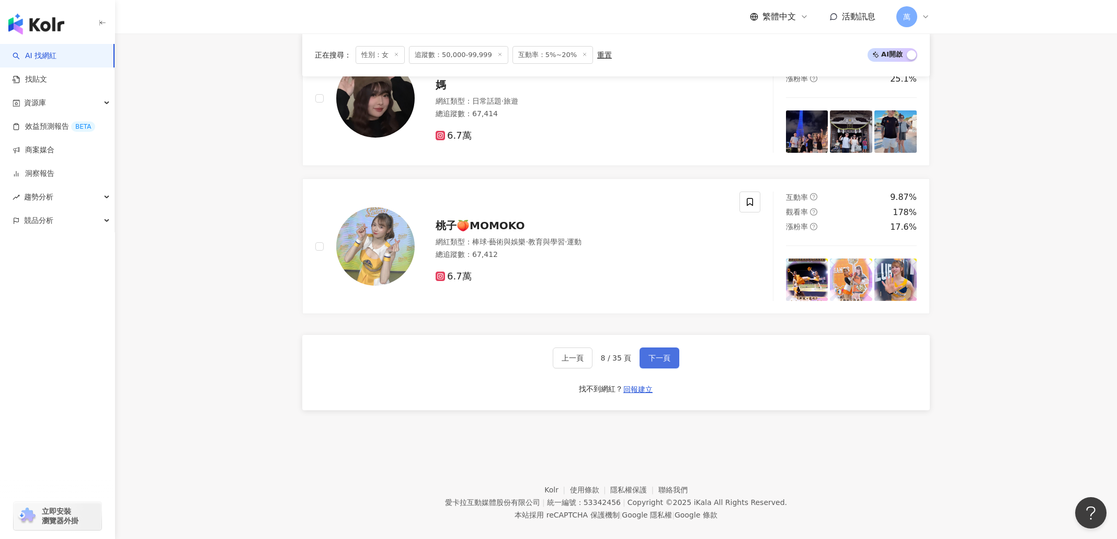
click at [664, 368] on button "下一頁" at bounding box center [660, 357] width 40 height 21
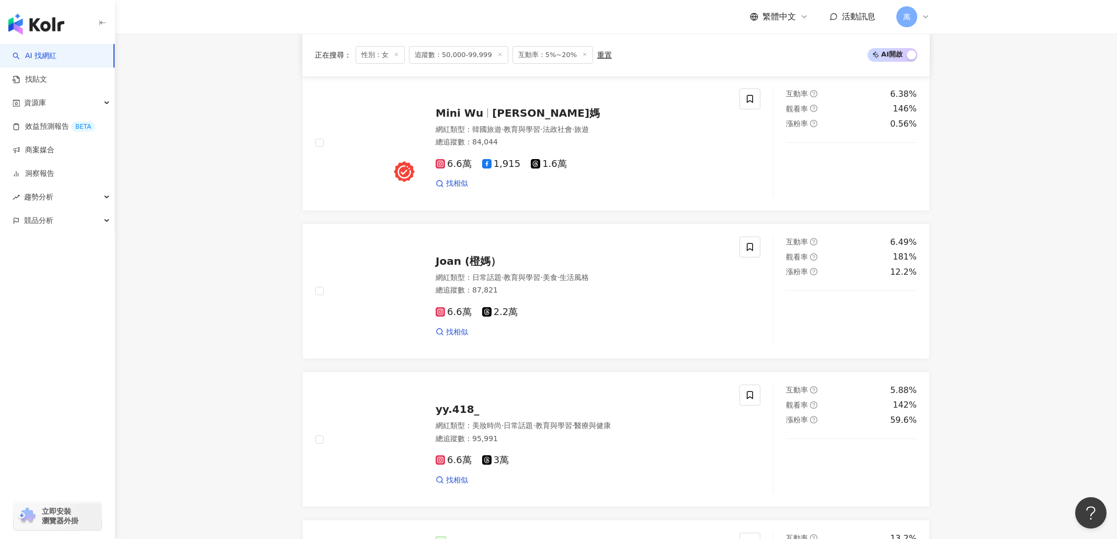
scroll to position [1360, 0]
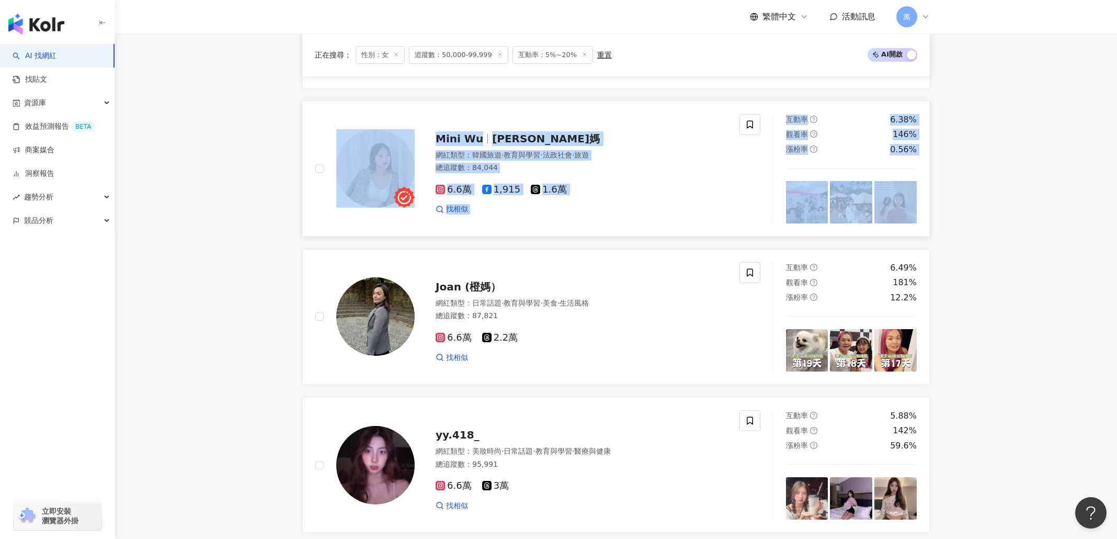
click at [547, 118] on link "Mini Wu 小徹媽 網紅類型 ： 韓國旅遊 · 教育與學習 · 法政社會 · 旅遊 總追蹤數 ： 84,044 6.6萬 1,915 1.6萬 找相似 互…" at bounding box center [616, 168] width 628 height 135
click at [940, 164] on div "正在搜尋 ： 性別：女 追蹤數：50,000-99,999 互動率：5%~20% 重置 AI 開啟 AI 關閉 Liza Pascari 網紅類型 ： 無 總…" at bounding box center [616, 31] width 670 height 2018
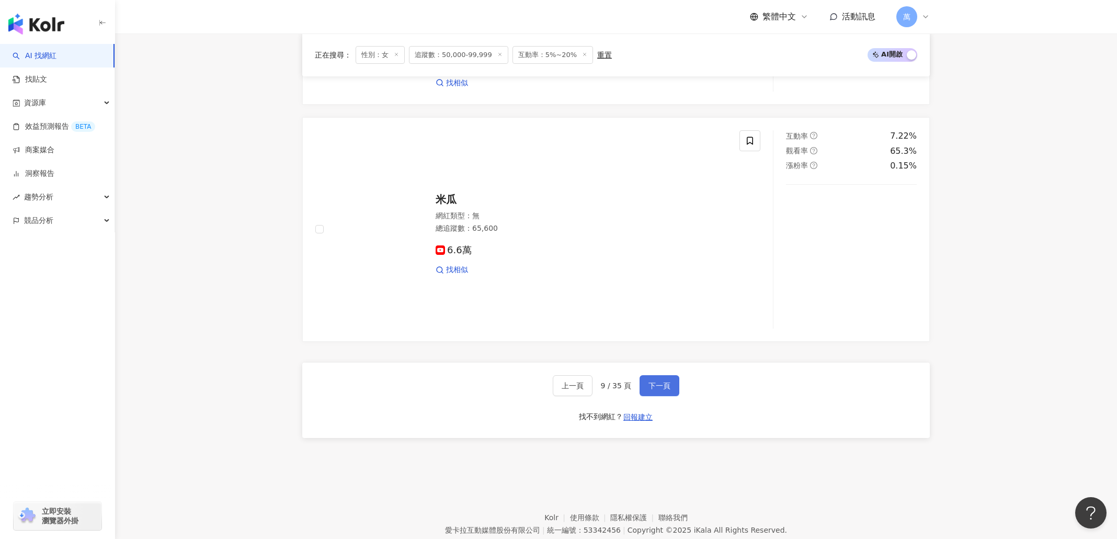
scroll to position [1935, 0]
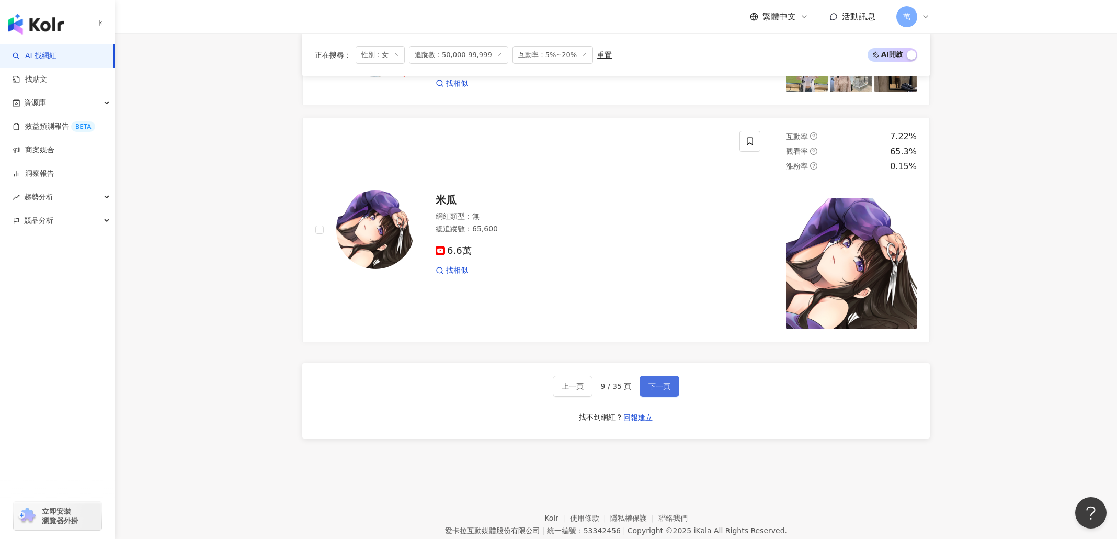
click at [664, 396] on button "下一頁" at bounding box center [660, 386] width 40 height 21
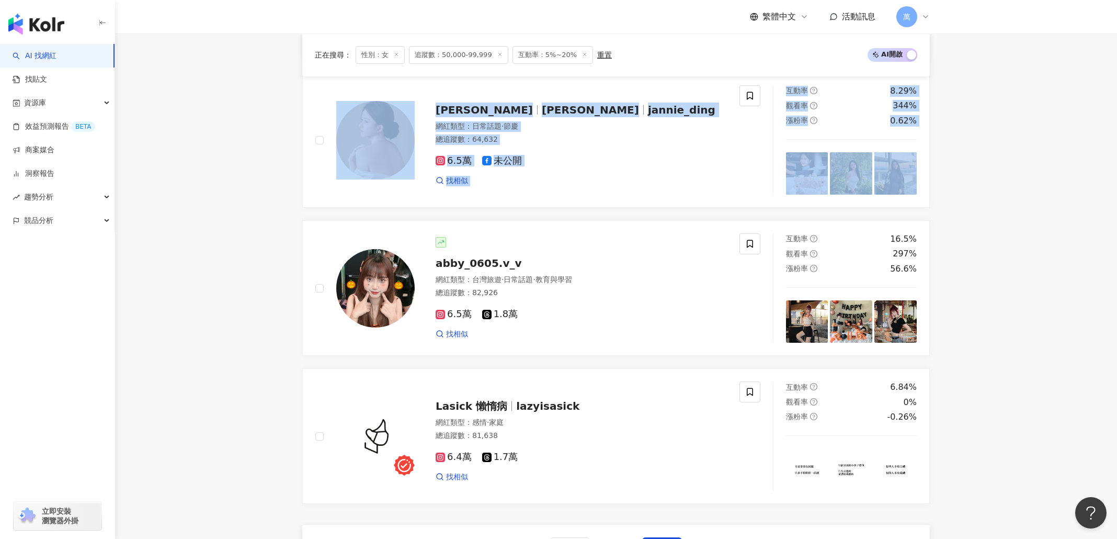
scroll to position [1733, 0]
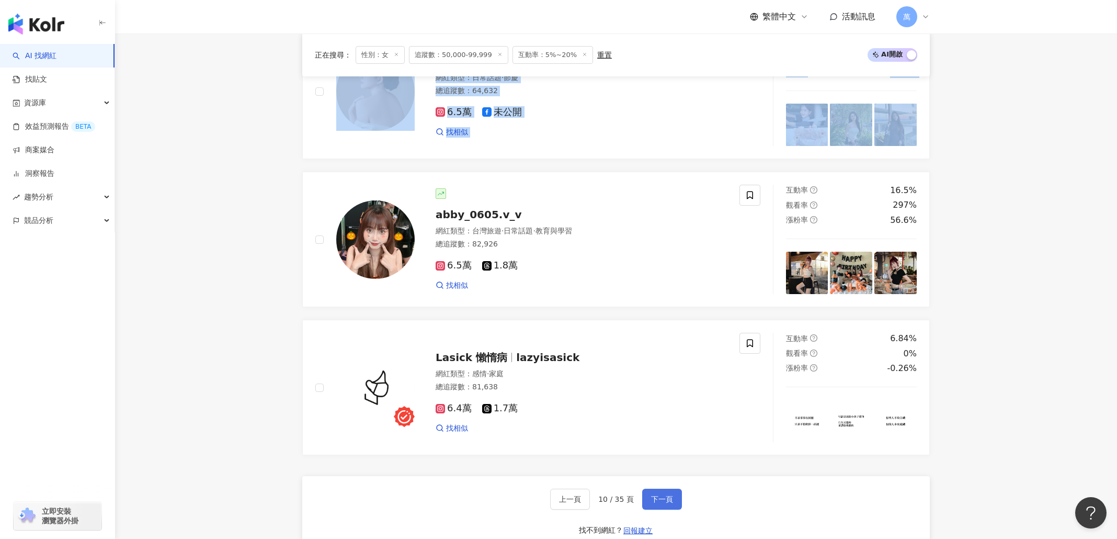
click at [644, 505] on button "下一頁" at bounding box center [662, 499] width 40 height 21
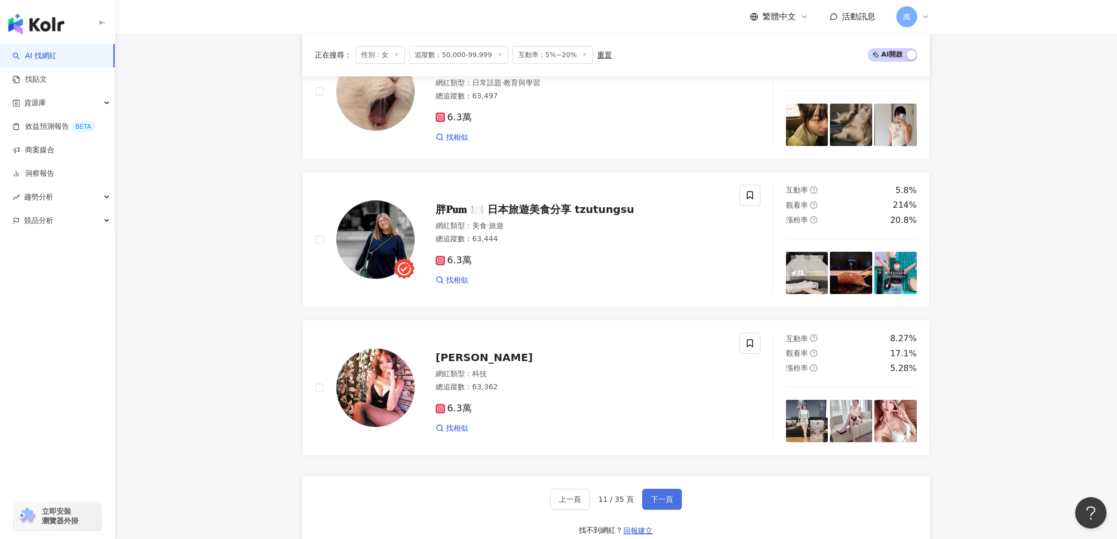
click at [660, 509] on button "下一頁" at bounding box center [662, 499] width 40 height 21
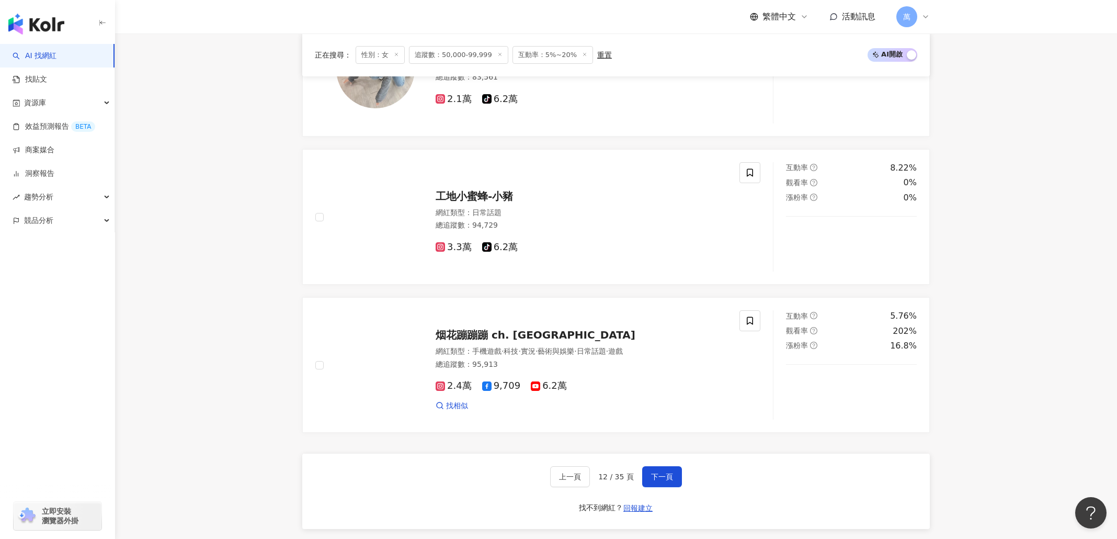
scroll to position [1896, 0]
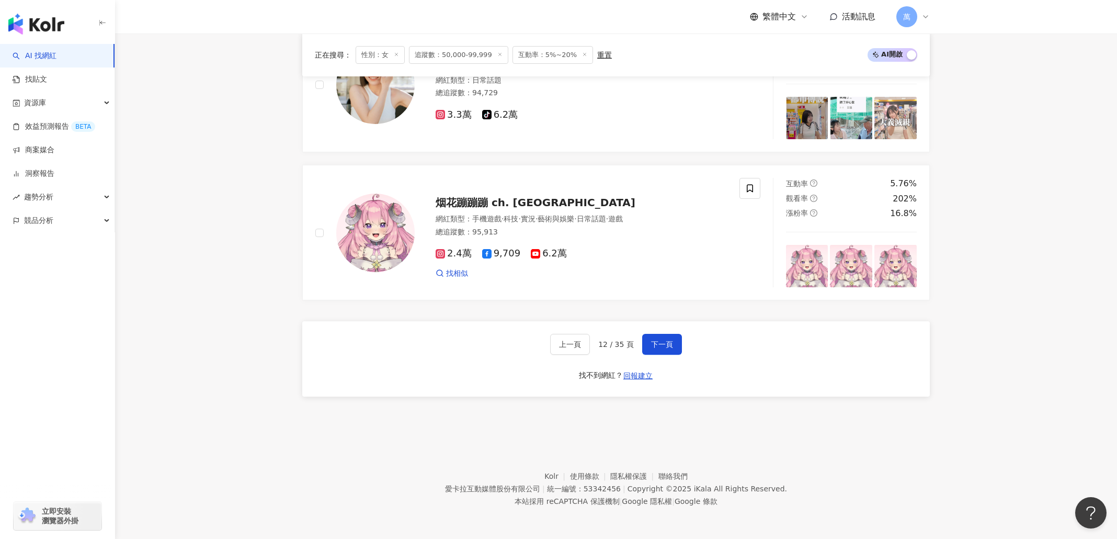
click at [620, 345] on span "12 / 35 頁" at bounding box center [616, 344] width 36 height 8
click at [666, 343] on span "下一頁" at bounding box center [662, 344] width 22 height 8
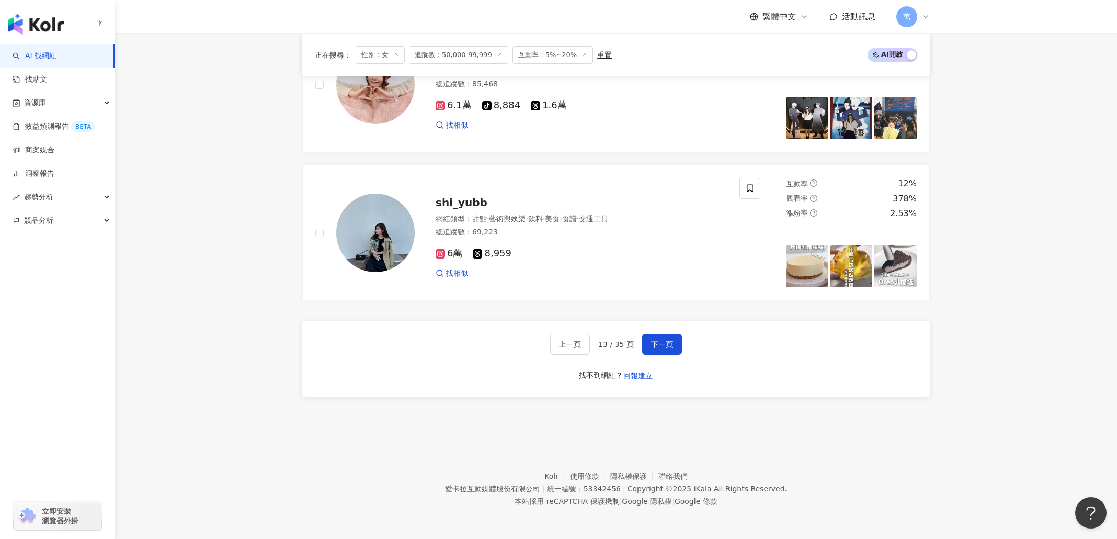
click at [447, 55] on span "追蹤數：50,000-99,999" at bounding box center [458, 55] width 99 height 18
click at [490, 56] on span "追蹤數：50,000-99,999" at bounding box center [458, 55] width 99 height 18
click at [485, 55] on span "追蹤數：50,000-99,999" at bounding box center [458, 55] width 99 height 18
click at [497, 54] on icon at bounding box center [499, 54] width 5 height 5
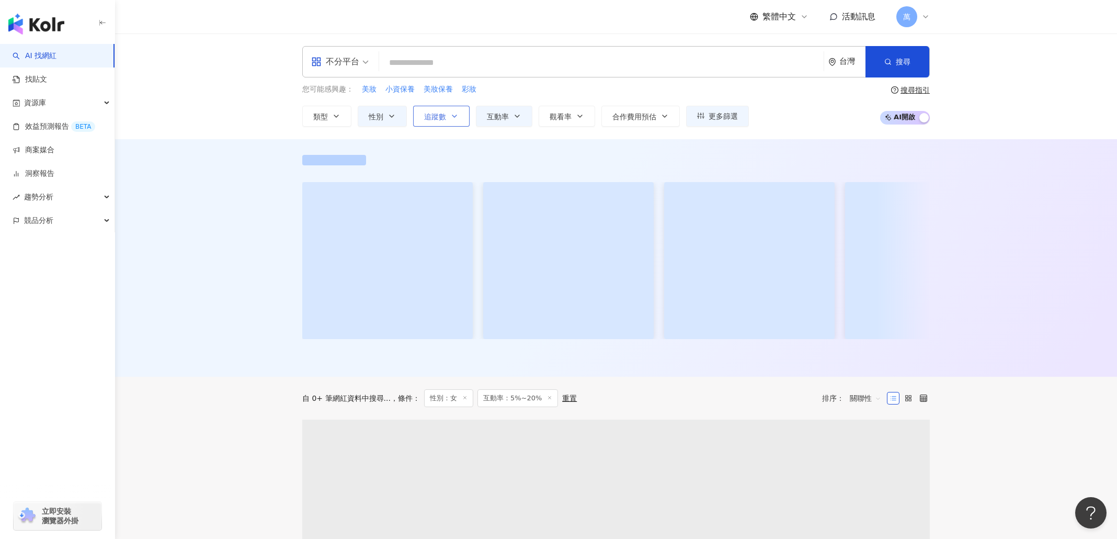
click at [454, 111] on button "追蹤數" at bounding box center [441, 116] width 56 height 21
type input "*"
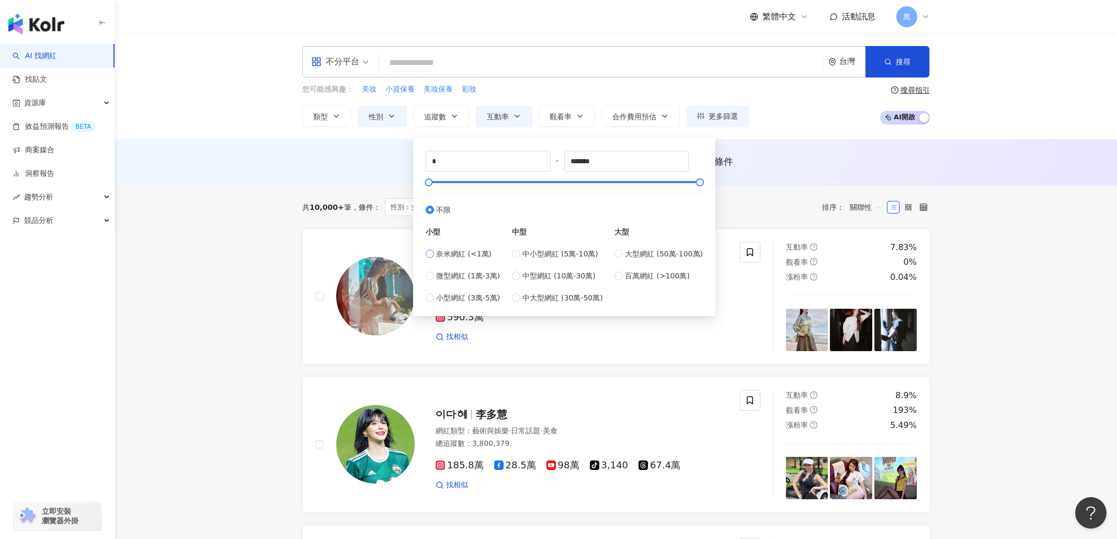
click at [448, 254] on span "奈米網紅 (<1萬)" at bounding box center [463, 254] width 55 height 12
type input "****"
drag, startPoint x: 450, startPoint y: 162, endPoint x: 390, endPoint y: 160, distance: 59.7
type input "*"
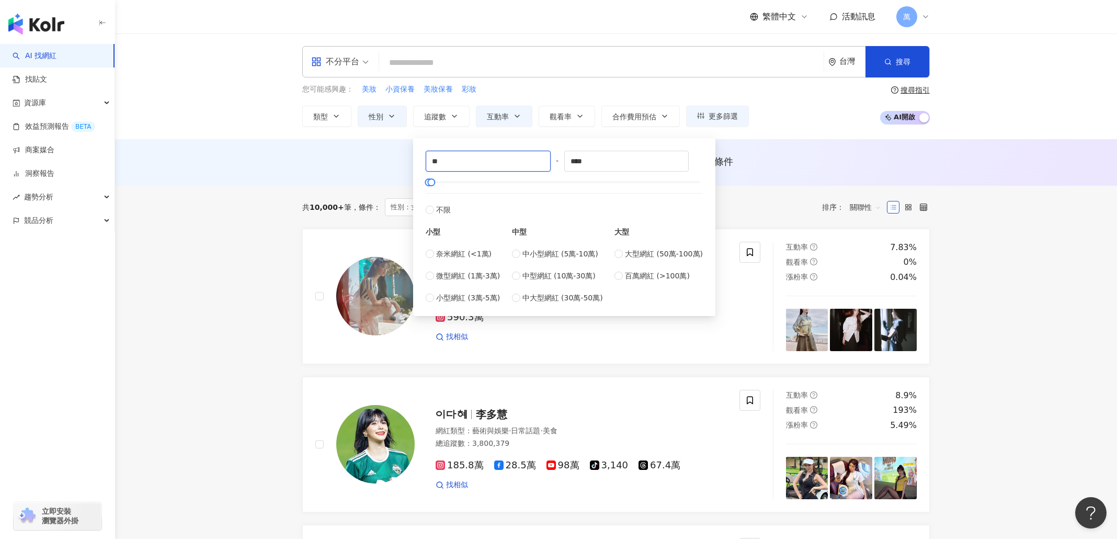
type input "*"
type input "****"
click at [333, 196] on div "共 10,000+ 筆 條件 ： 性別：女 互動率：5%~20% 重置 排序： 關聯性" at bounding box center [616, 207] width 628 height 43
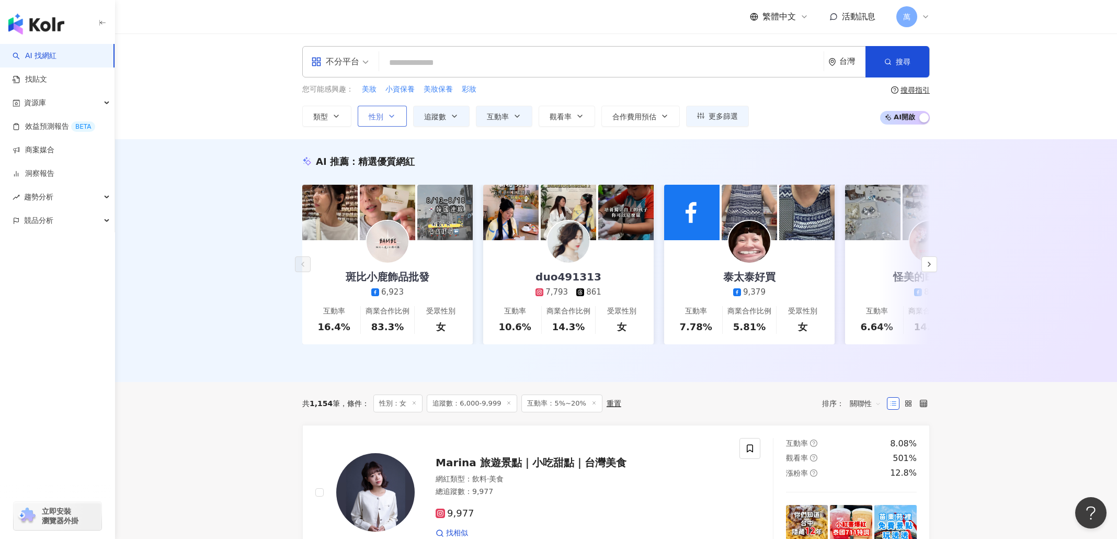
click at [369, 114] on span "性別" at bounding box center [376, 116] width 15 height 8
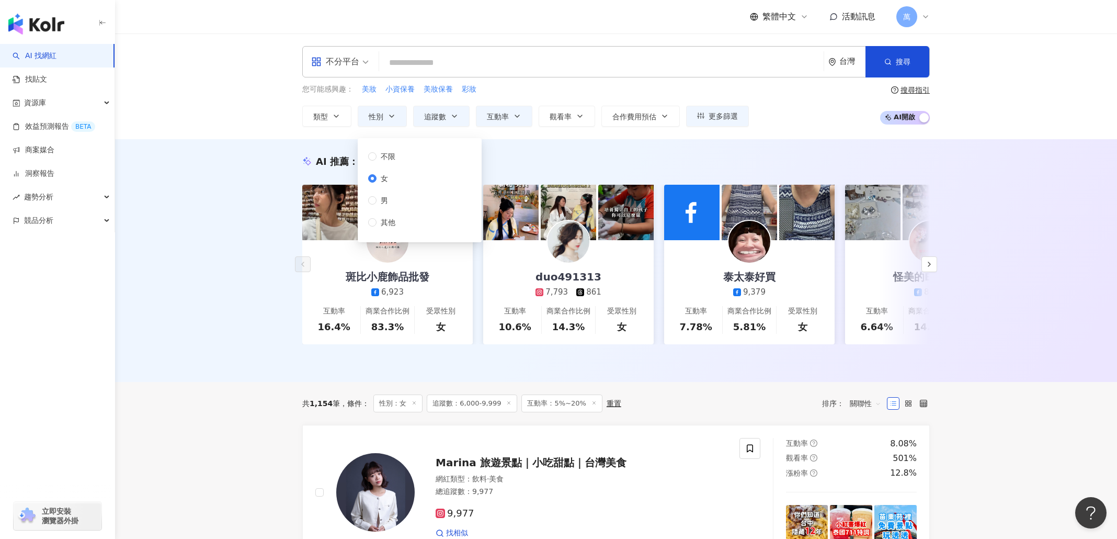
click at [382, 178] on span "女" at bounding box center [385, 179] width 16 height 12
click at [625, 155] on div "AI 推薦 ： 精選優質網紅" at bounding box center [616, 161] width 628 height 13
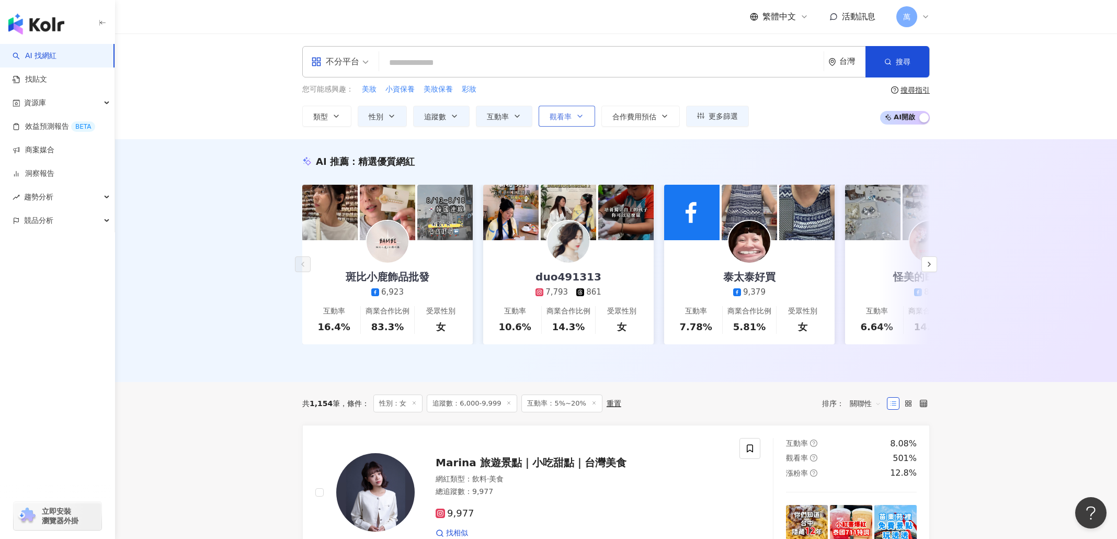
click at [560, 109] on button "觀看率" at bounding box center [567, 116] width 56 height 21
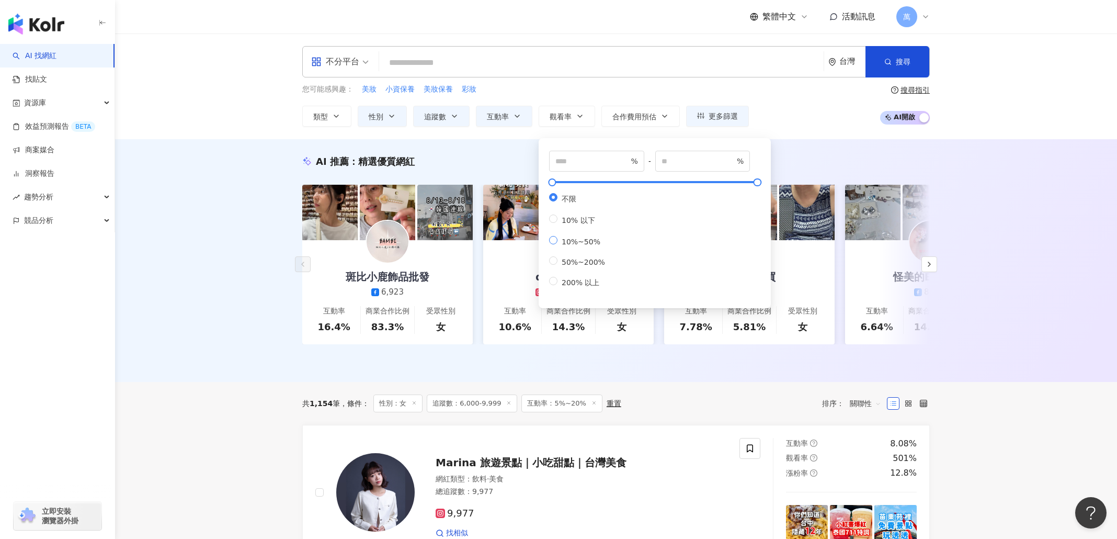
click at [585, 244] on label "10%~50%" at bounding box center [579, 241] width 60 height 10
type input "**"
click at [502, 118] on span "互動率" at bounding box center [498, 116] width 22 height 8
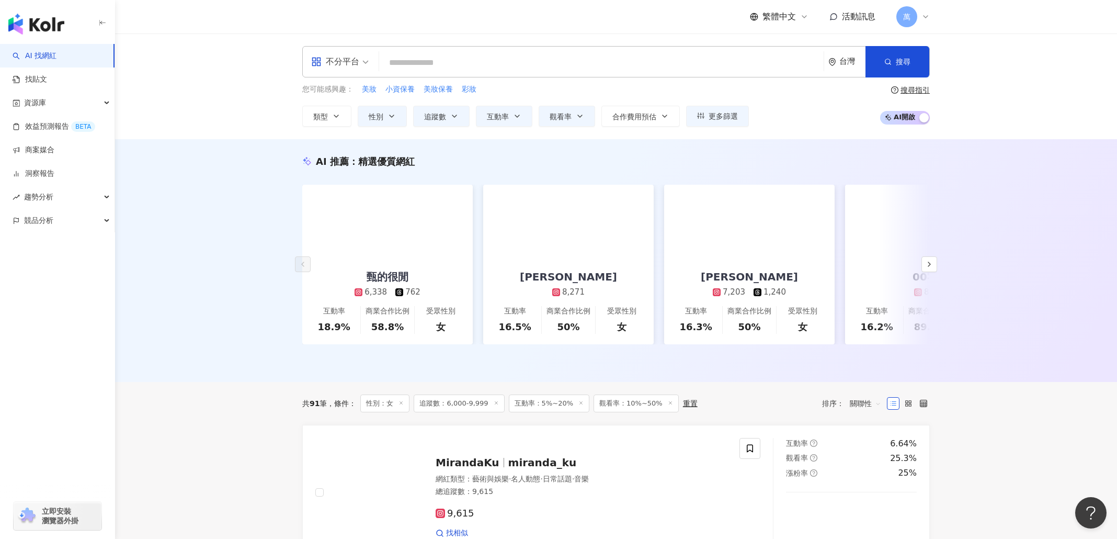
click at [1078, 211] on div "AI 推薦 ： 精選優質網紅 甄的很閒 6,338 762 互動率 18.9% 商業合作比例 58.8% 受眾性別 女 妤 瑄 8,271 互動率 16.5%…" at bounding box center [616, 260] width 1002 height 243
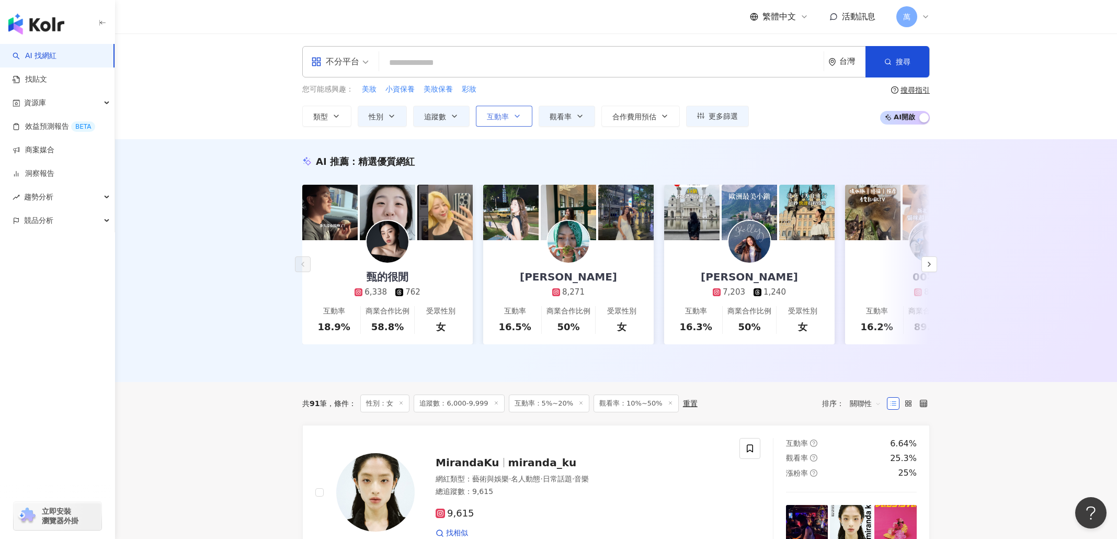
click at [519, 118] on icon "button" at bounding box center [517, 116] width 8 height 8
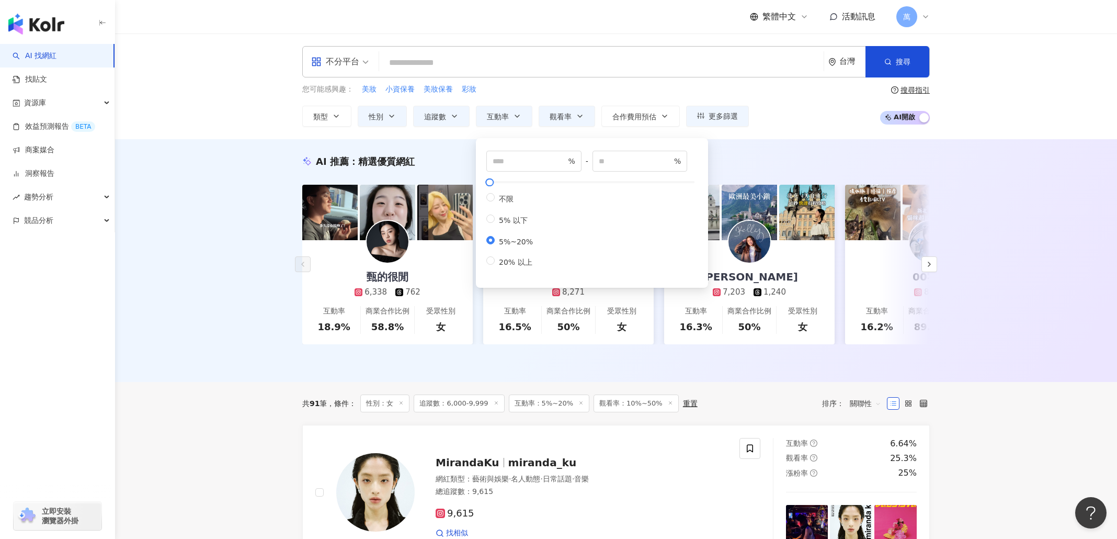
click at [666, 390] on div "共 91 筆 條件 ： 性別：女 追蹤數：6,000-9,999 互動率：5%~20% 觀看率：10%~50% 重置 排序： 關聯性" at bounding box center [616, 403] width 628 height 43
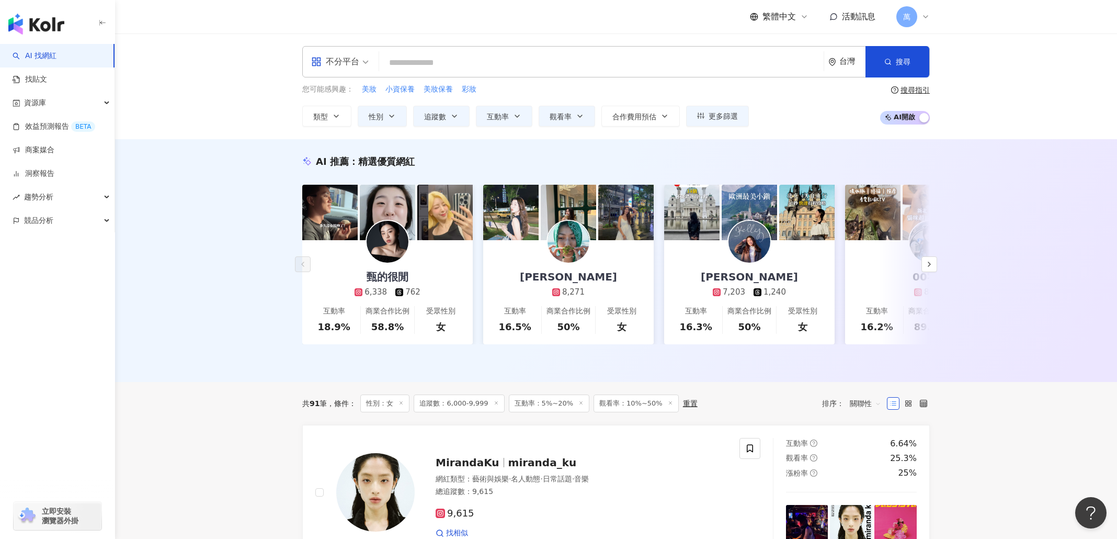
click at [579, 405] on icon at bounding box center [581, 402] width 5 height 5
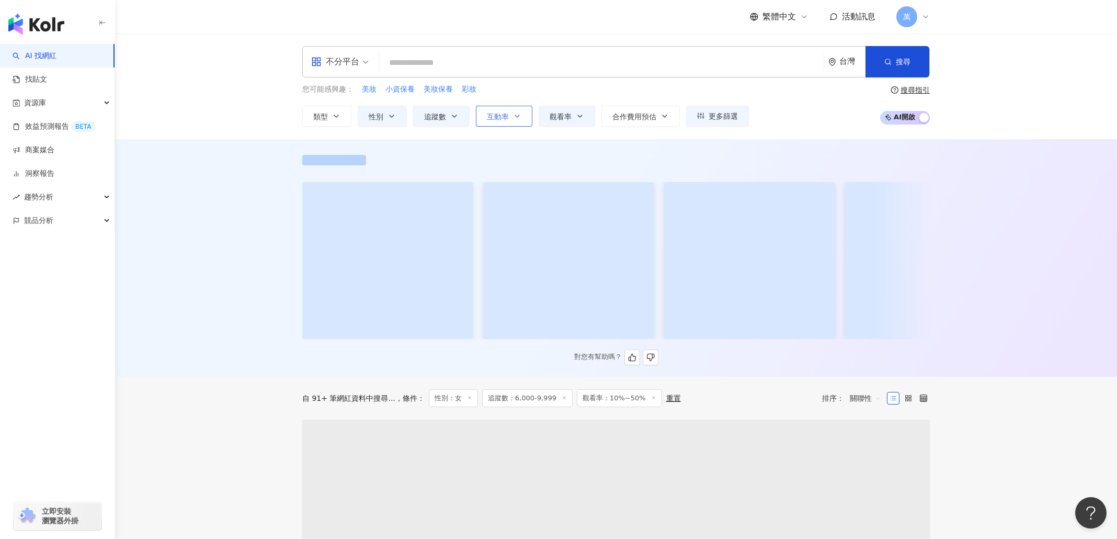
click at [502, 114] on span "互動率" at bounding box center [498, 116] width 22 height 8
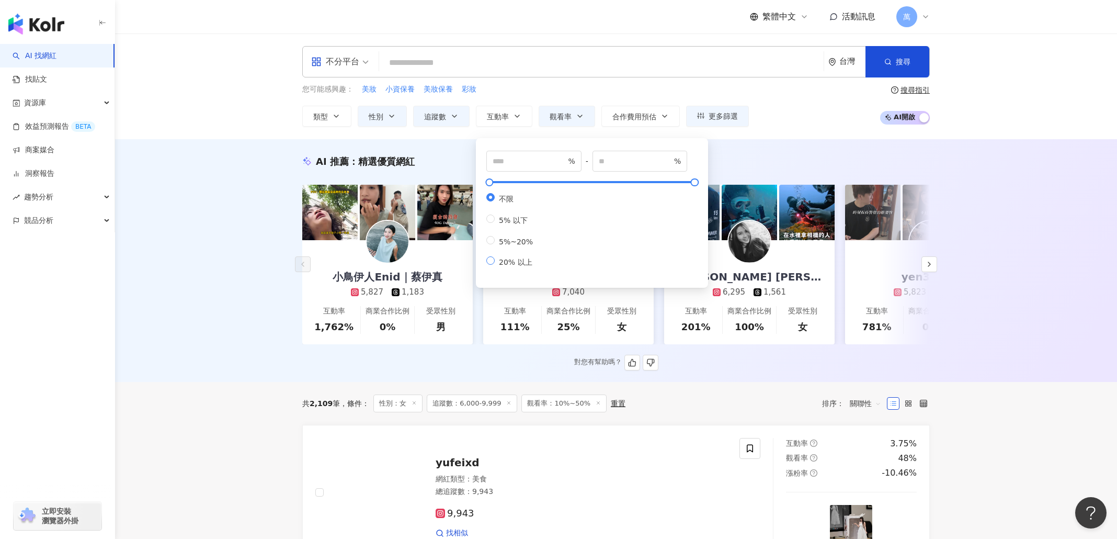
click at [502, 266] on span "20% 以上" at bounding box center [516, 262] width 42 height 8
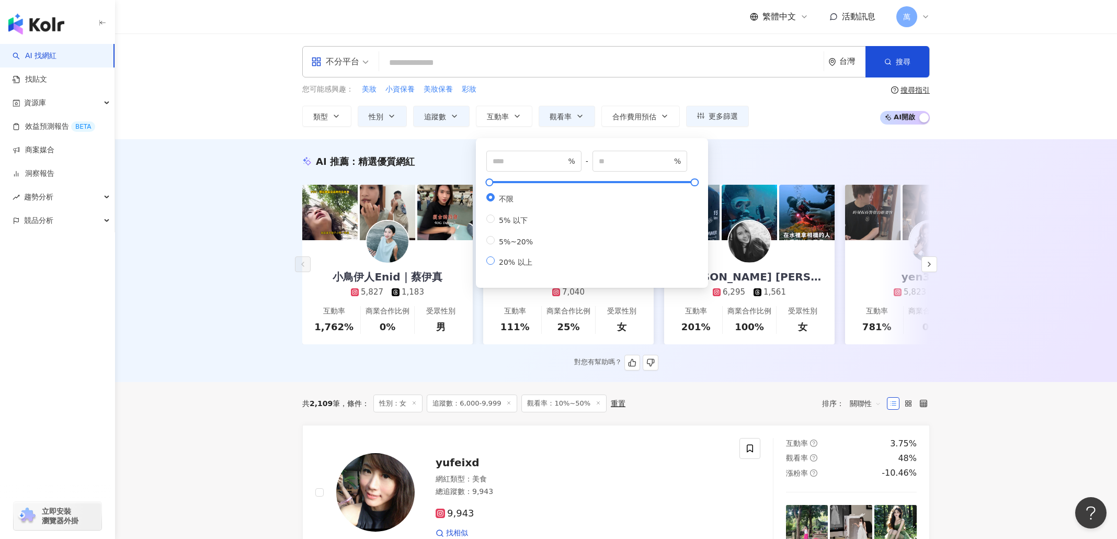
type input "**"
click at [993, 304] on div "AI 推薦 ： 精選優質網紅 小鳥伊人Enid｜蔡伊真 5,827 1,183 互動率 1,762% 商業合作比例 0% 受眾性別 男 李福蛙｜美食．旅遊．親…" at bounding box center [616, 260] width 1002 height 243
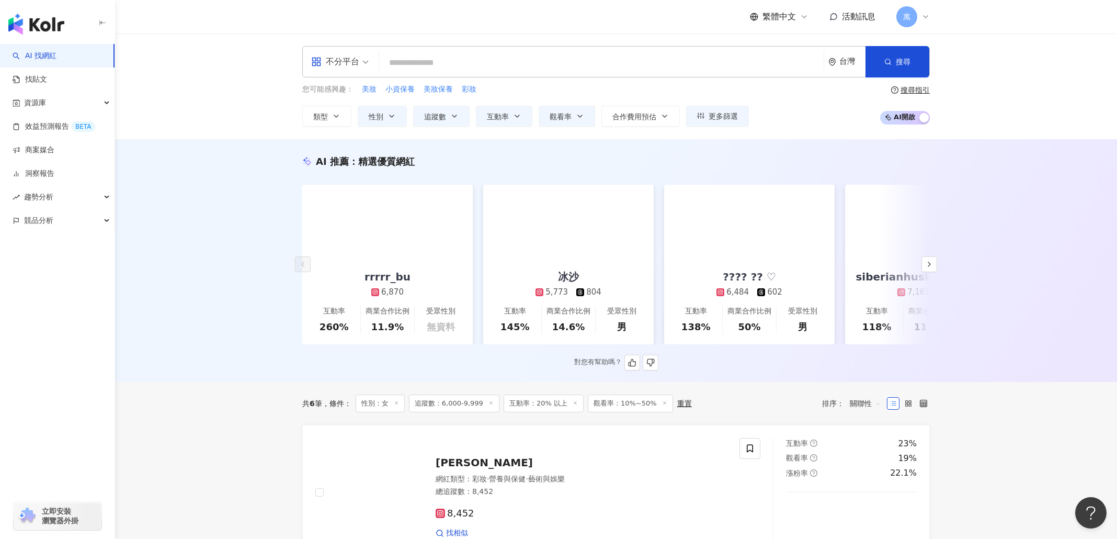
click at [545, 412] on span "互動率：20% 以上" at bounding box center [544, 403] width 80 height 18
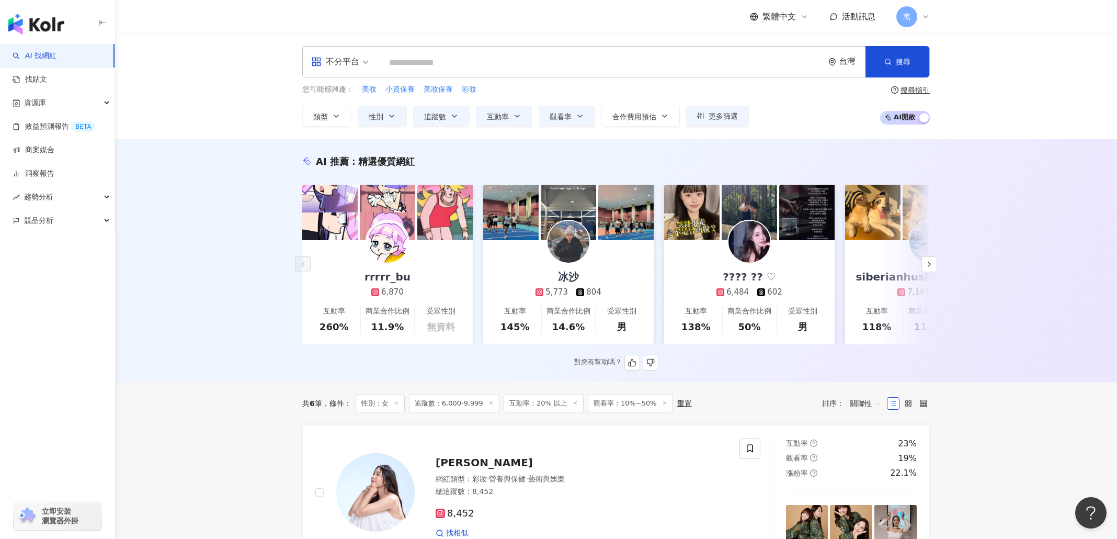
click at [574, 404] on line at bounding box center [575, 402] width 3 height 3
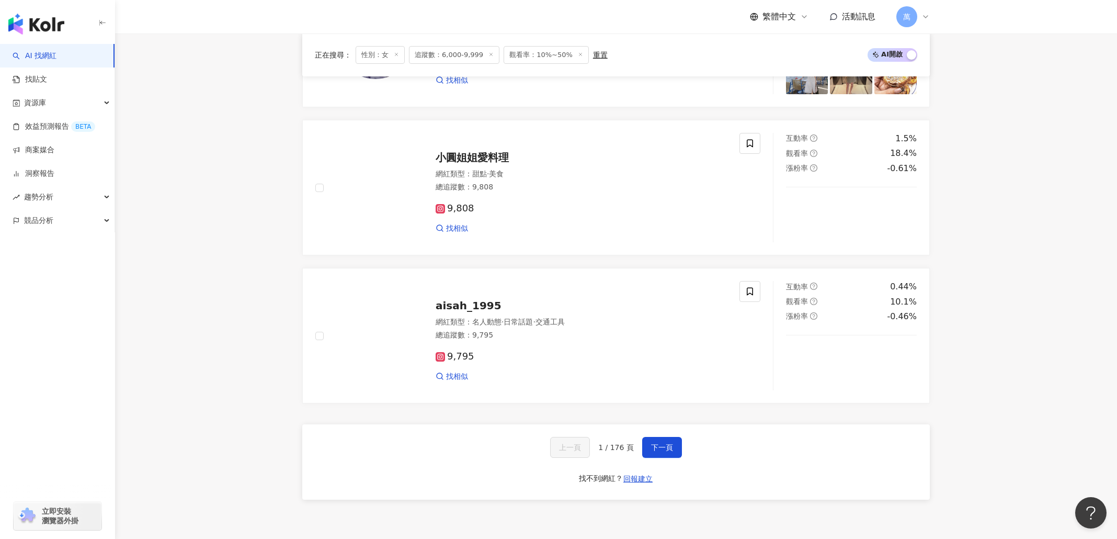
scroll to position [1785, 0]
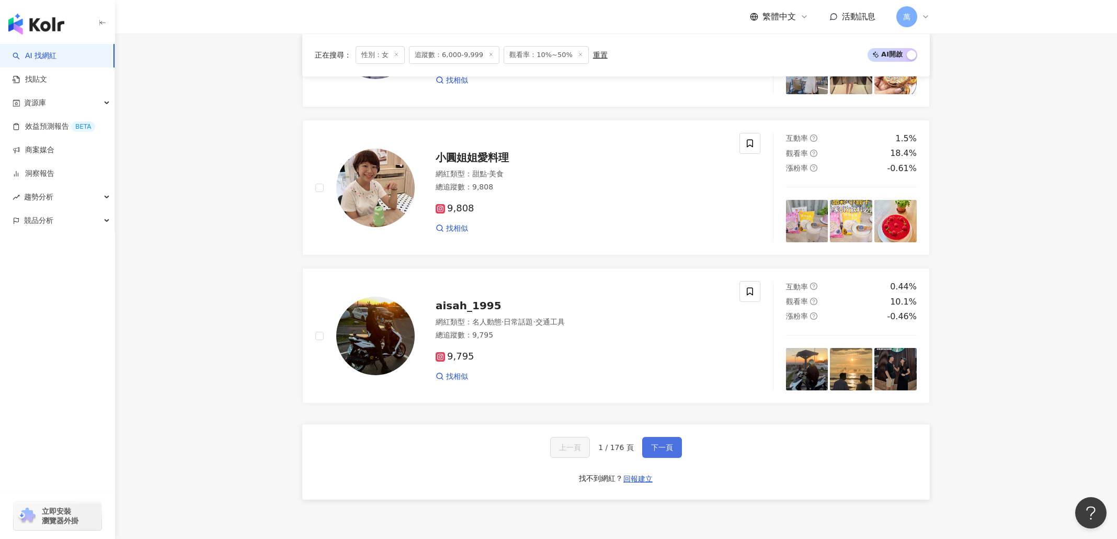
click at [667, 458] on button "下一頁" at bounding box center [662, 447] width 40 height 21
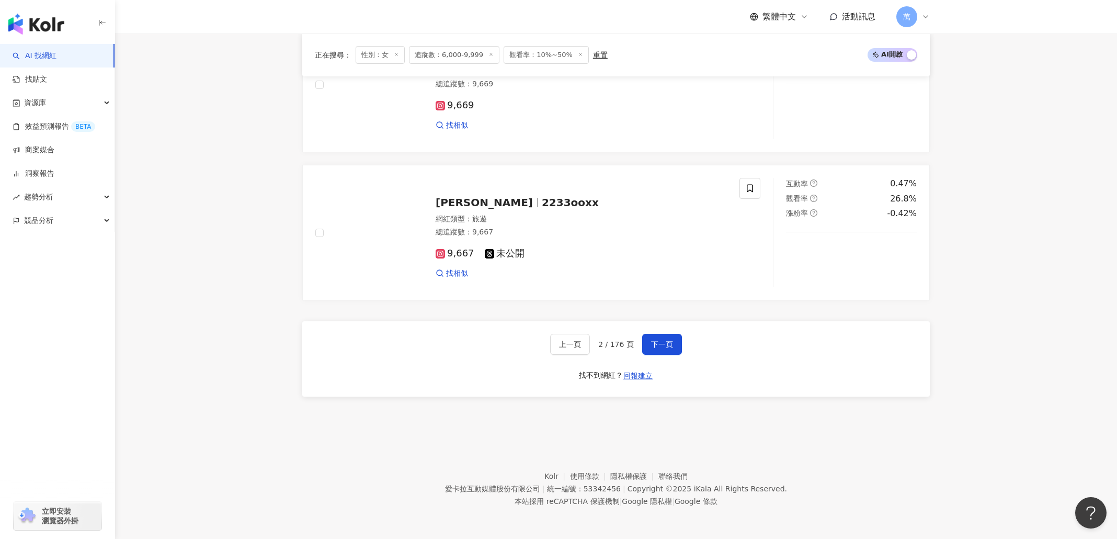
scroll to position [1894, 0]
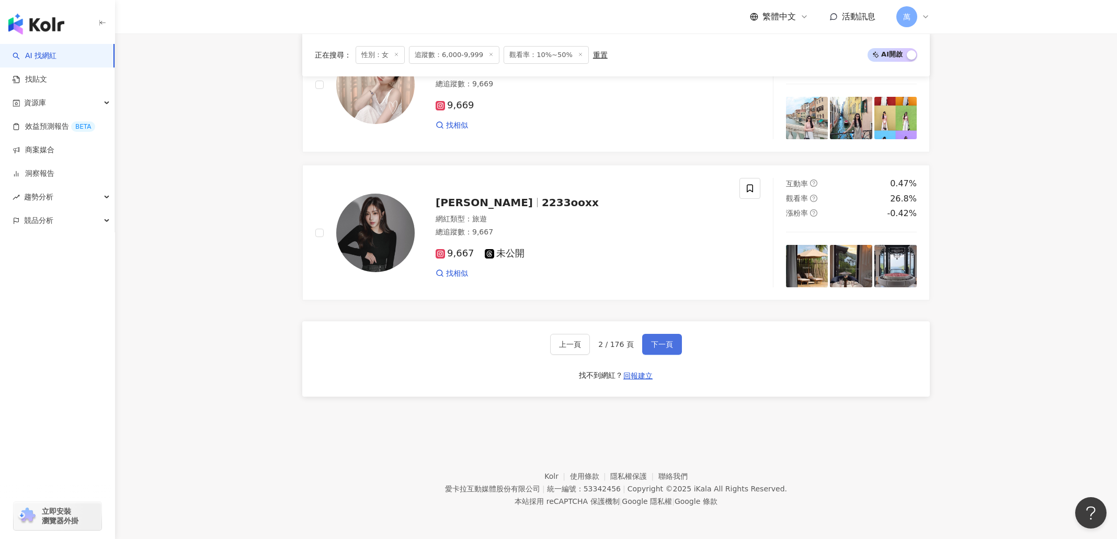
click at [678, 346] on button "下一頁" at bounding box center [662, 344] width 40 height 21
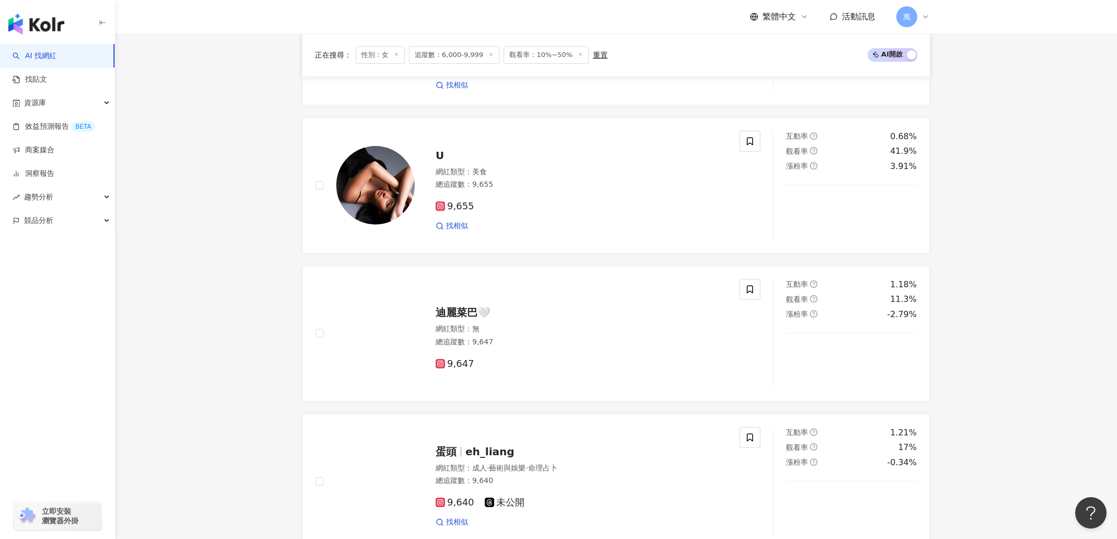
scroll to position [1982, 0]
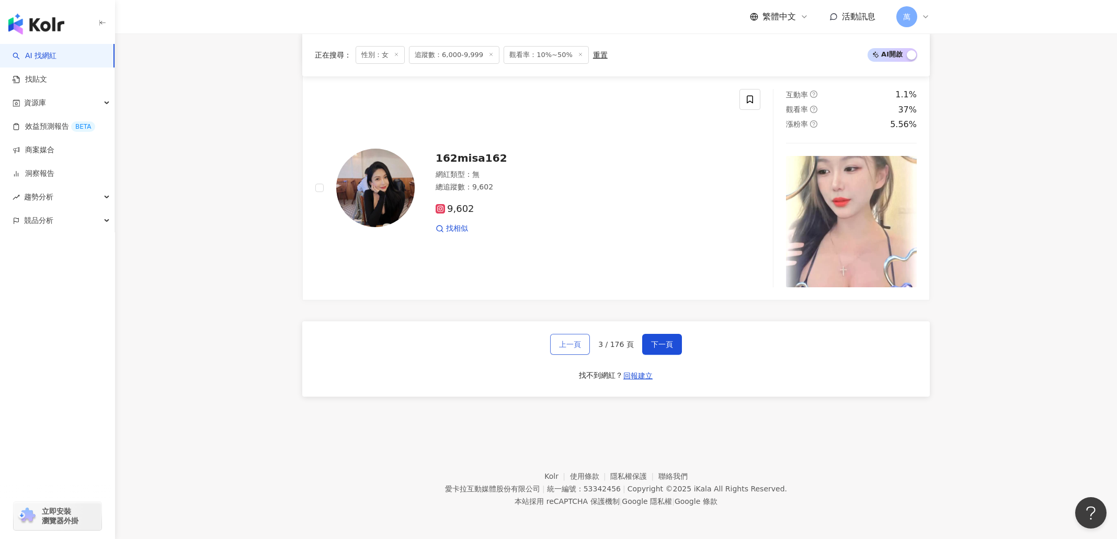
click at [561, 354] on button "上一頁" at bounding box center [570, 344] width 40 height 21
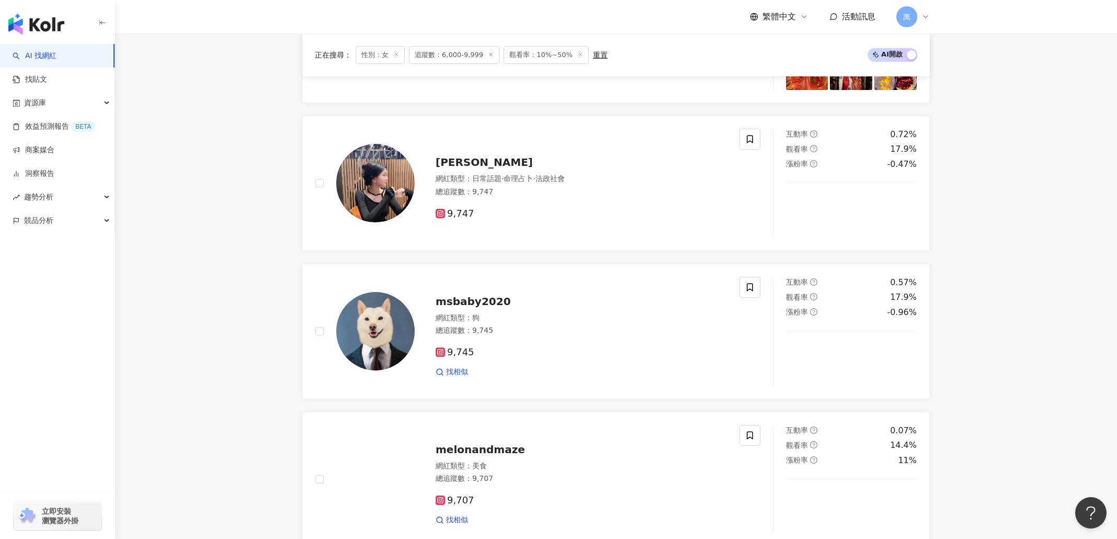
scroll to position [1896, 0]
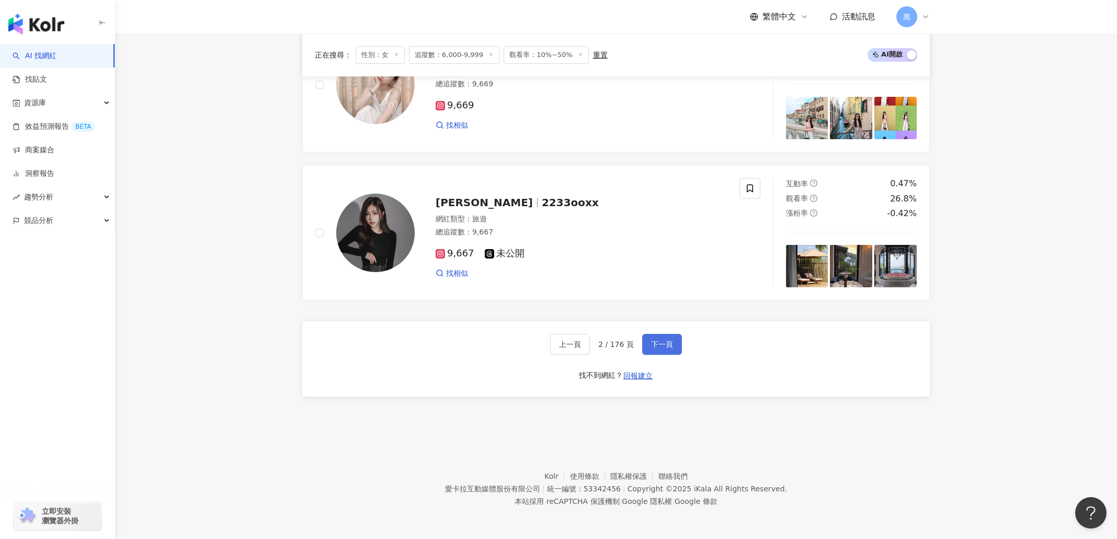
click at [654, 348] on button "下一頁" at bounding box center [662, 344] width 40 height 21
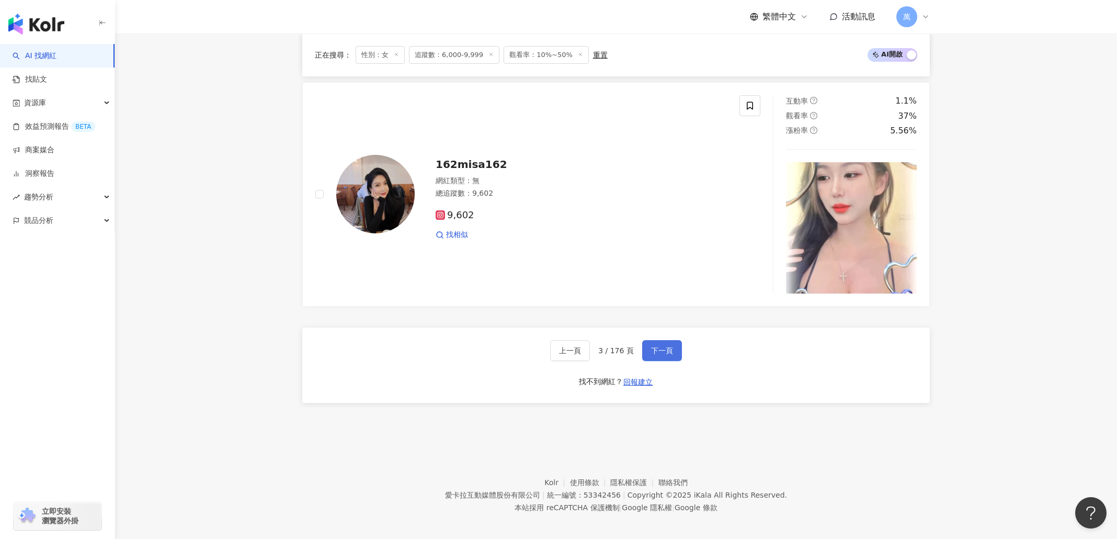
scroll to position [1985, 0]
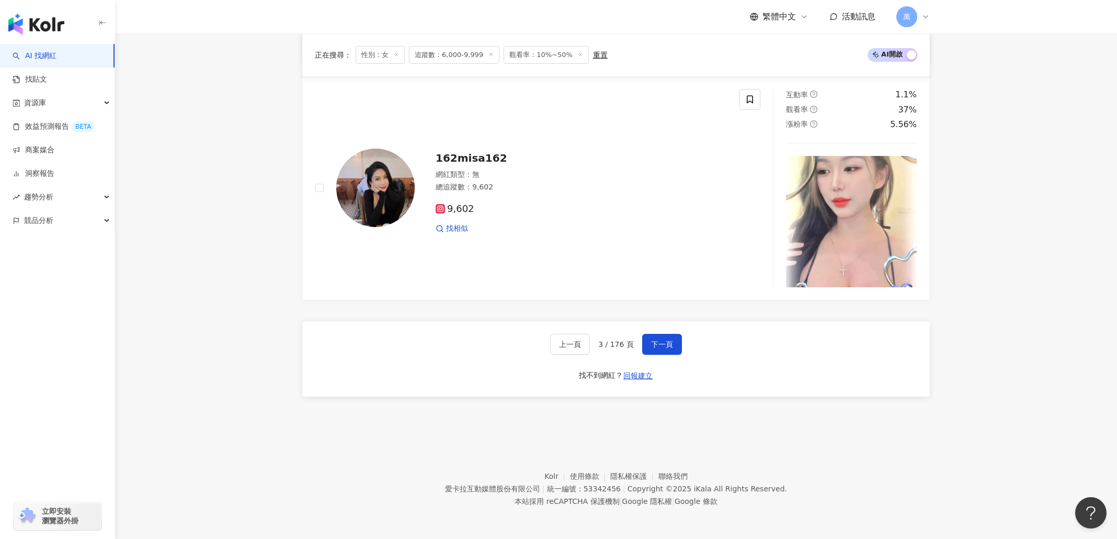
click at [656, 355] on div "上一頁 3 / 176 頁 下一頁 找不到網紅？ 回報建立" at bounding box center [616, 358] width 628 height 75
click at [681, 343] on div "上一頁 3 / 176 頁 下一頁 找不到網紅？ 回報建立" at bounding box center [616, 358] width 628 height 75
click at [675, 344] on button "下一頁" at bounding box center [662, 344] width 40 height 21
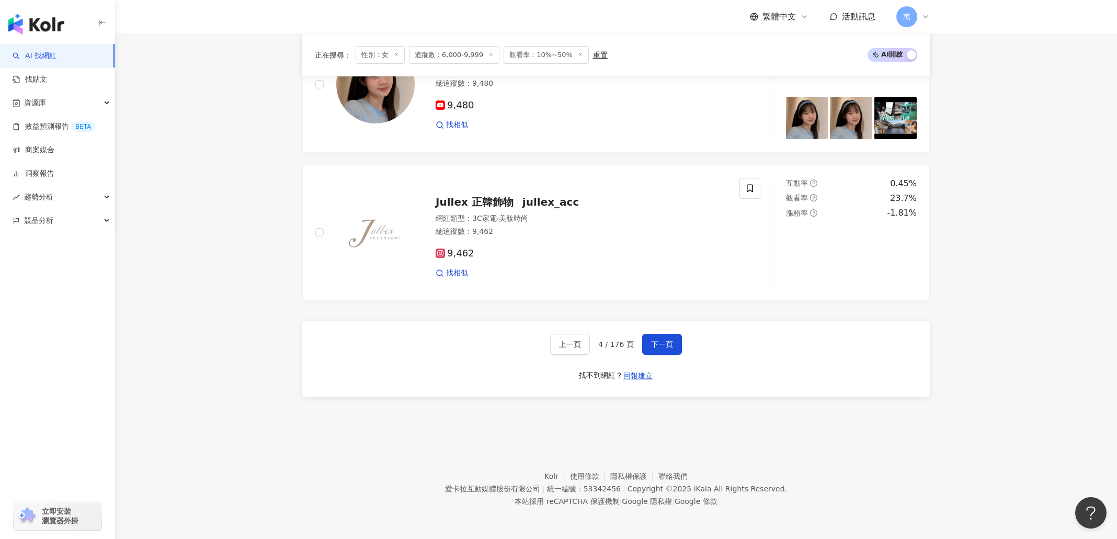
scroll to position [1916, 0]
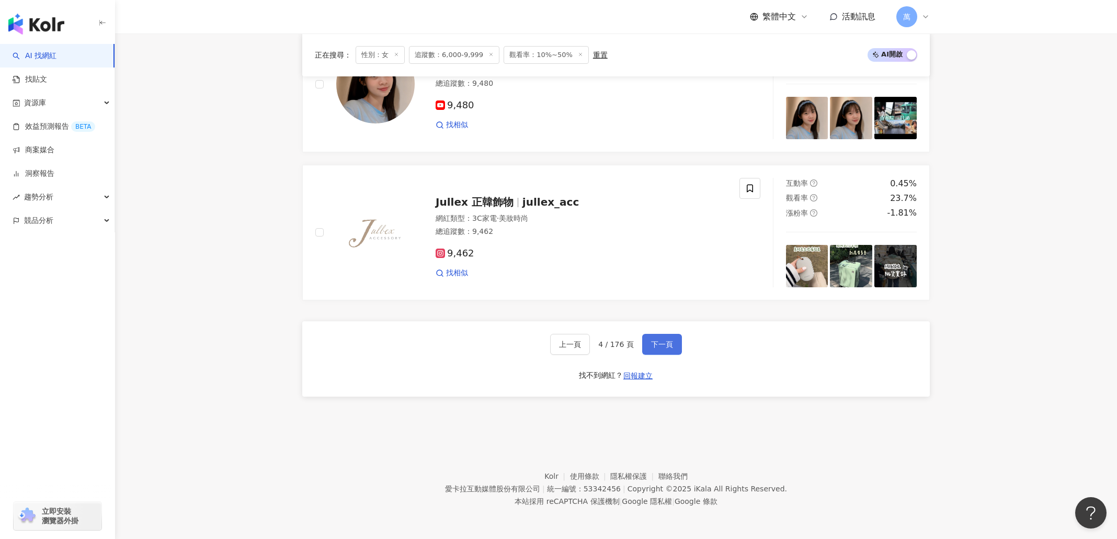
click at [662, 353] on button "下一頁" at bounding box center [662, 344] width 40 height 21
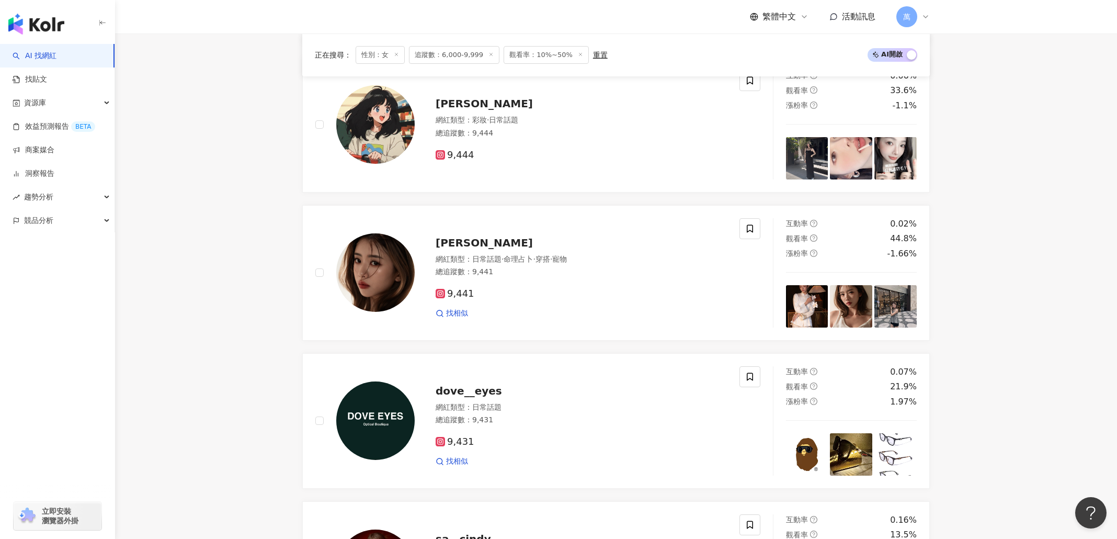
scroll to position [694, 0]
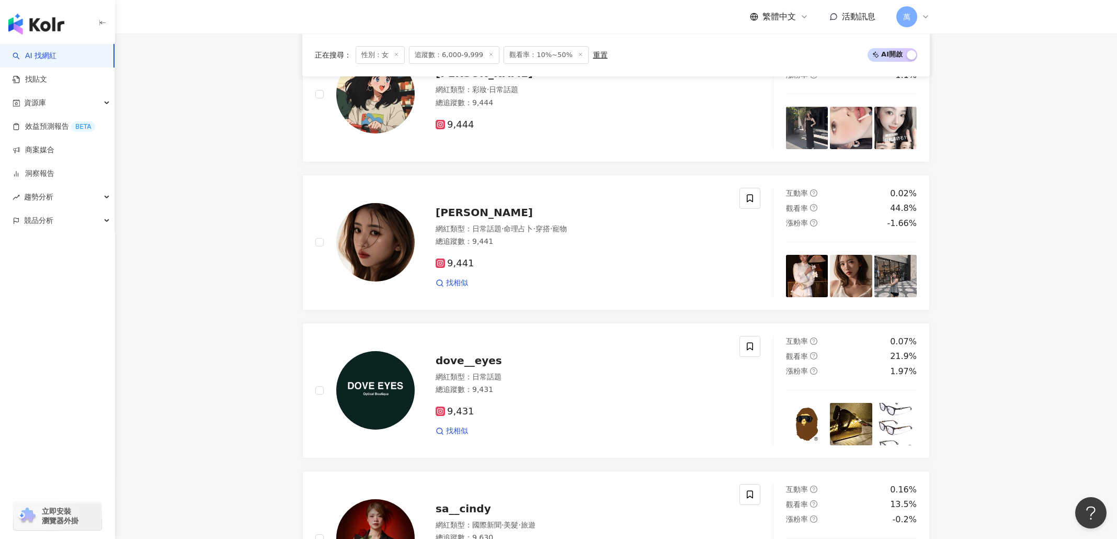
click at [970, 240] on main "不分平台 台灣 搜尋 5437efe6-3e1c-4077-bc3b-a6556090e994 彥窩計畫Yein’s House Project 21,764…" at bounding box center [616, 477] width 1002 height 2277
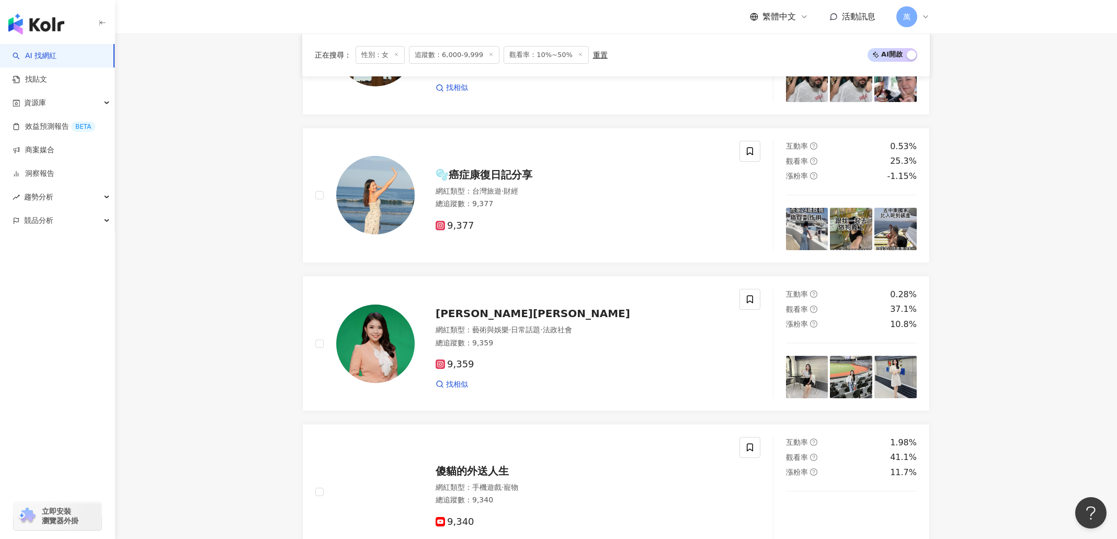
scroll to position [1751, 0]
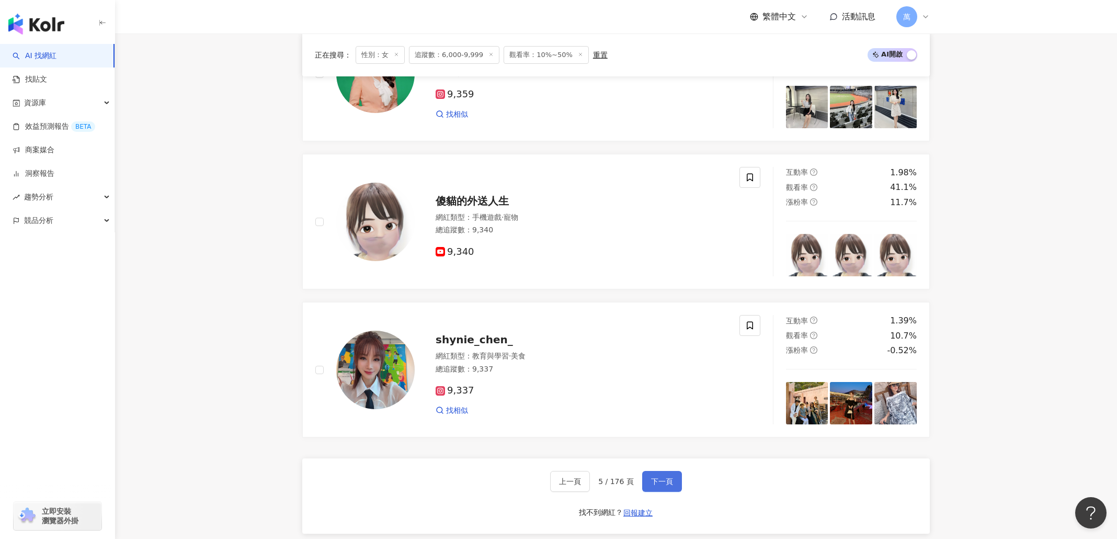
click at [651, 478] on button "下一頁" at bounding box center [662, 481] width 40 height 21
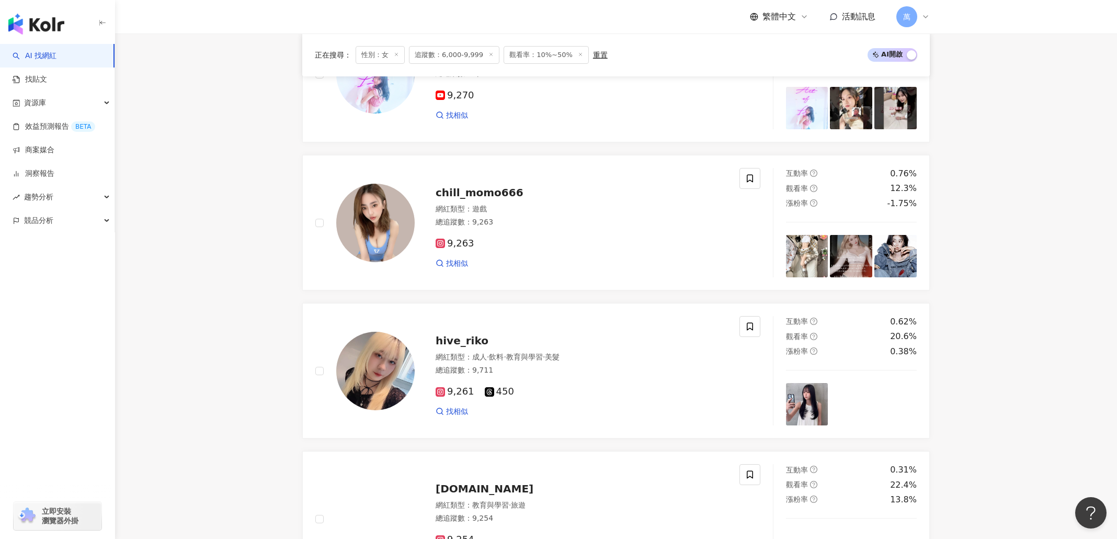
scroll to position [1896, 0]
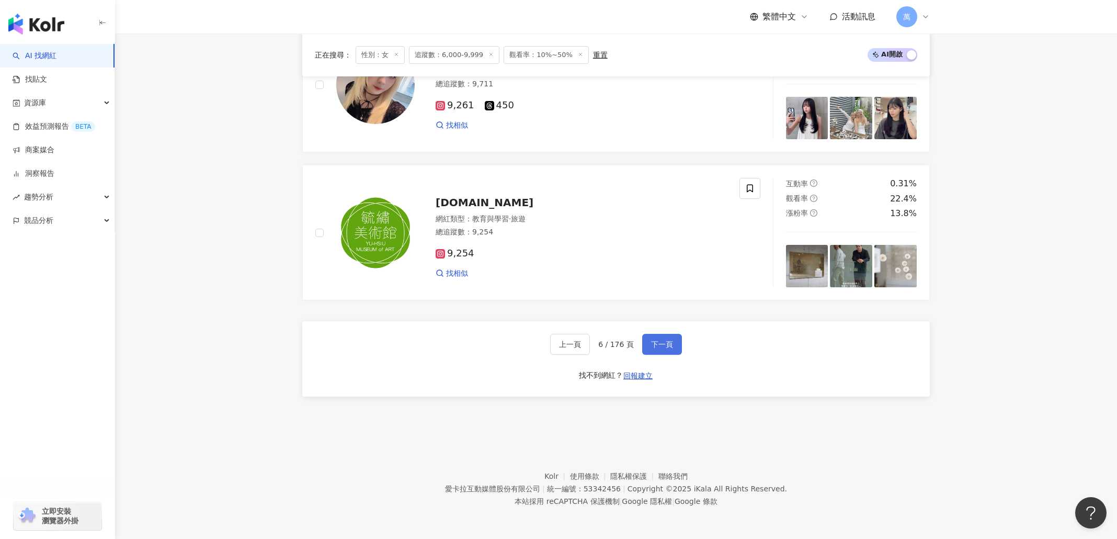
click at [656, 343] on span "下一頁" at bounding box center [662, 344] width 22 height 8
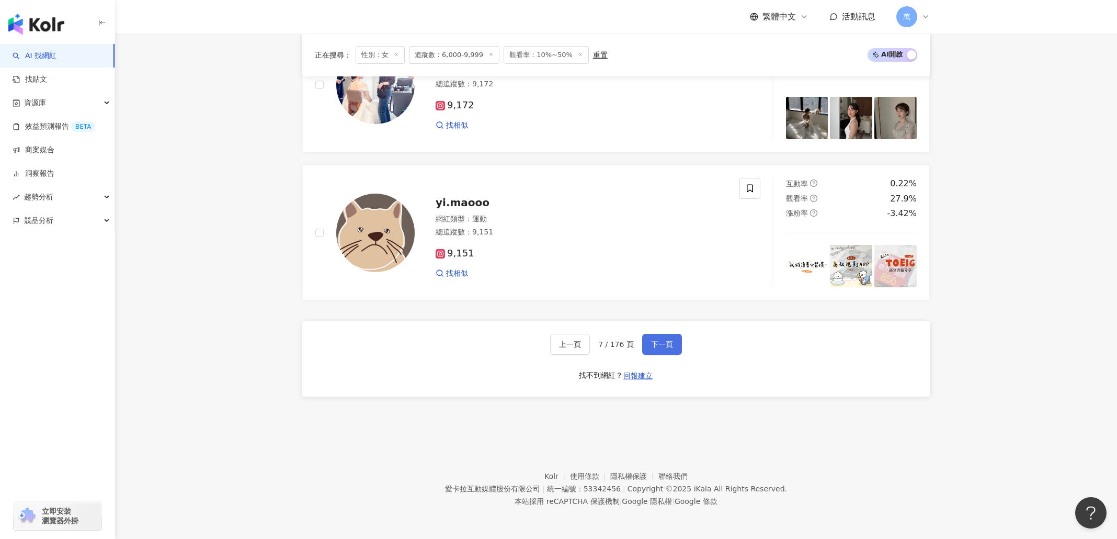
click at [661, 347] on span "下一頁" at bounding box center [662, 344] width 22 height 8
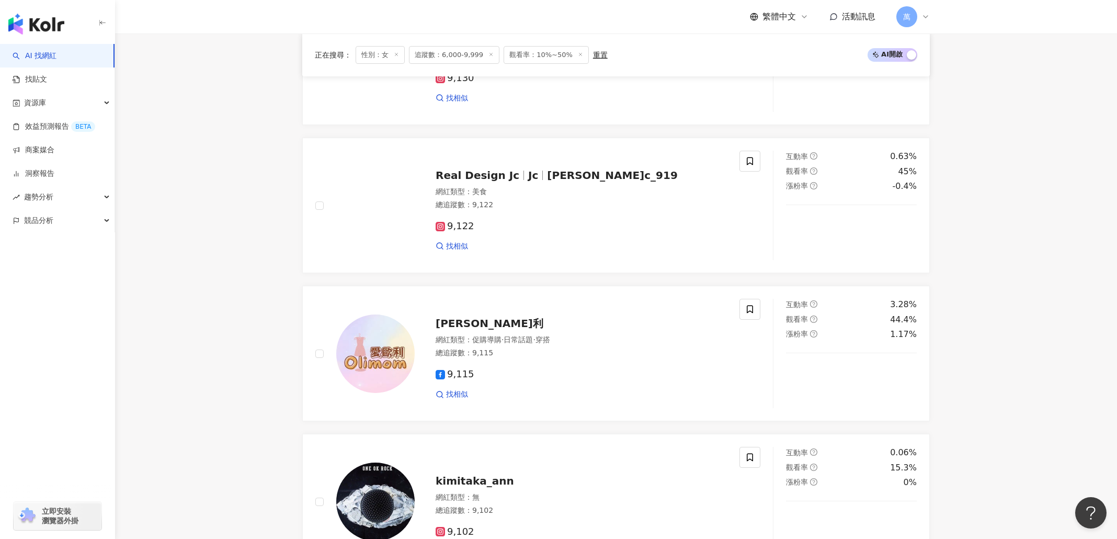
scroll to position [1918, 0]
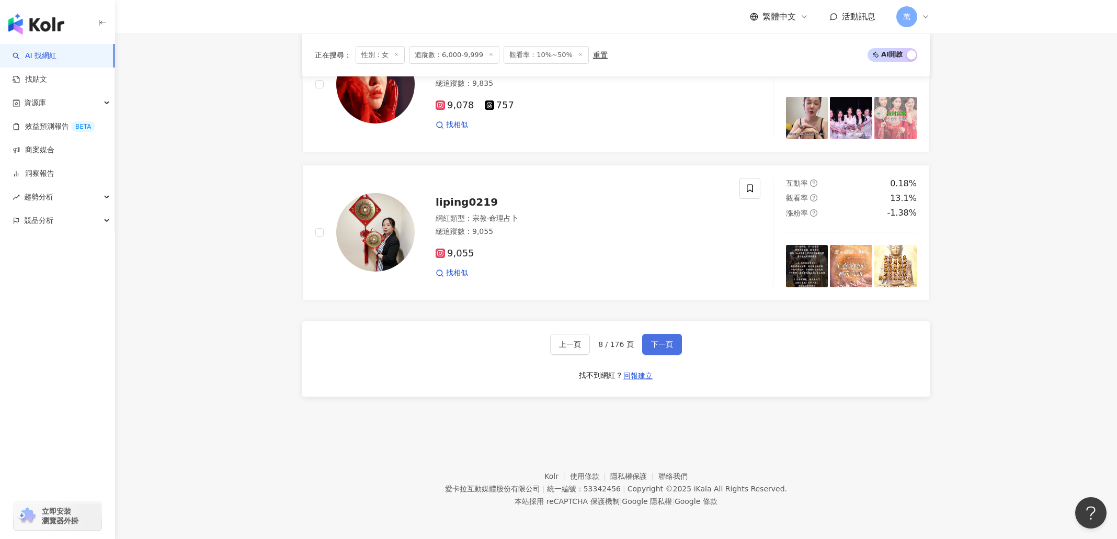
click at [653, 353] on button "下一頁" at bounding box center [662, 344] width 40 height 21
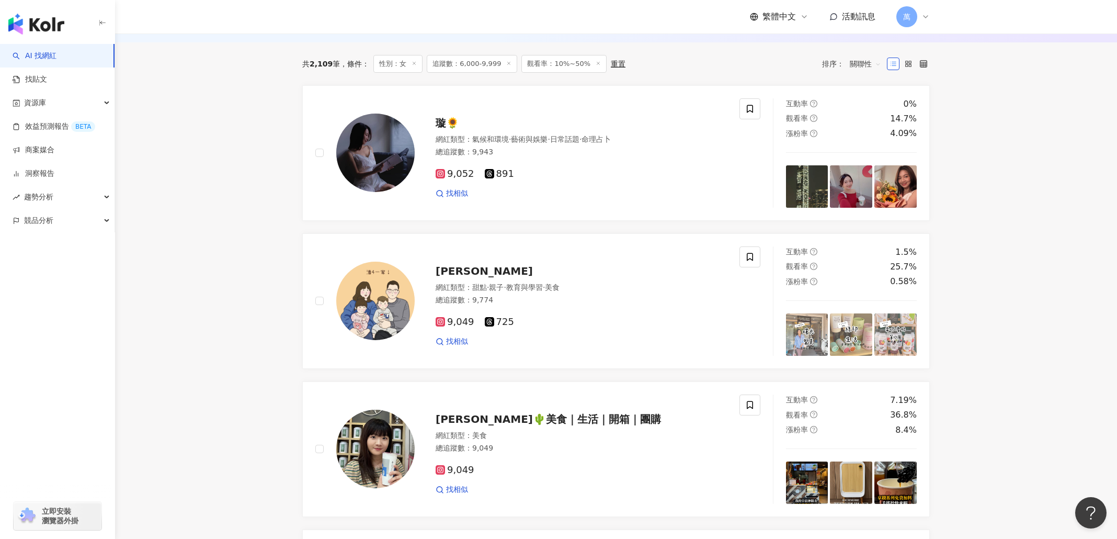
scroll to position [211, 0]
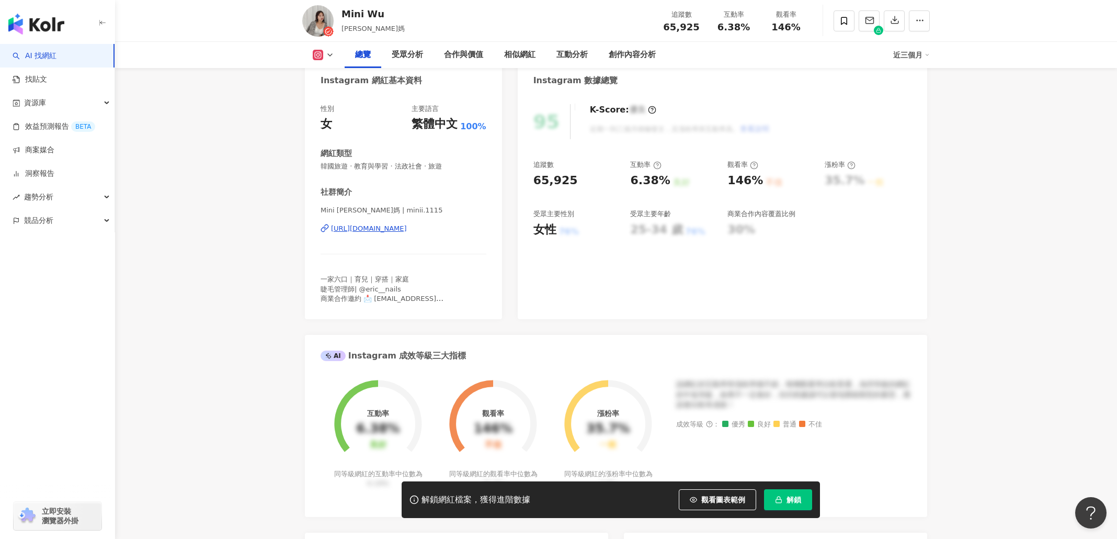
click at [406, 229] on div "[URL][DOMAIN_NAME]" at bounding box center [369, 228] width 76 height 9
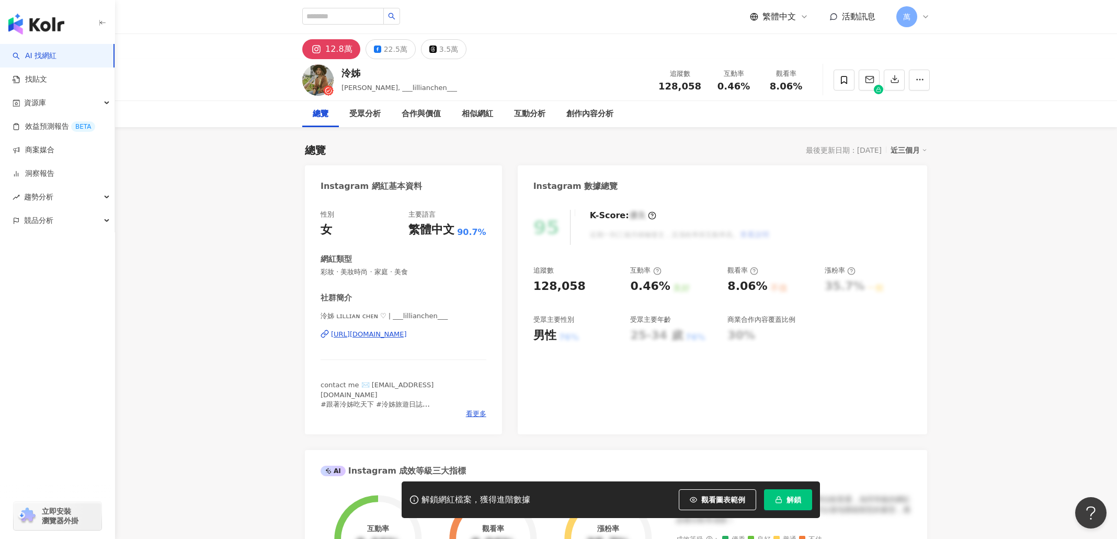
click at [407, 331] on div "[URL][DOMAIN_NAME]" at bounding box center [369, 334] width 76 height 9
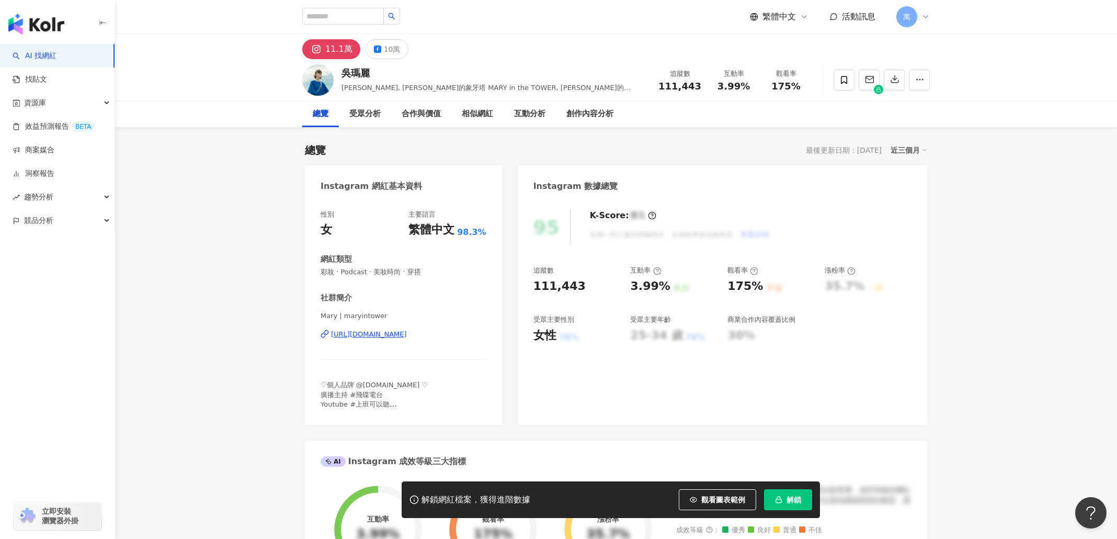
click at [389, 327] on div "[PERSON_NAME] | maryintower [URL][DOMAIN_NAME]" at bounding box center [404, 341] width 166 height 61
click at [390, 331] on div "[URL][DOMAIN_NAME]" at bounding box center [369, 334] width 76 height 9
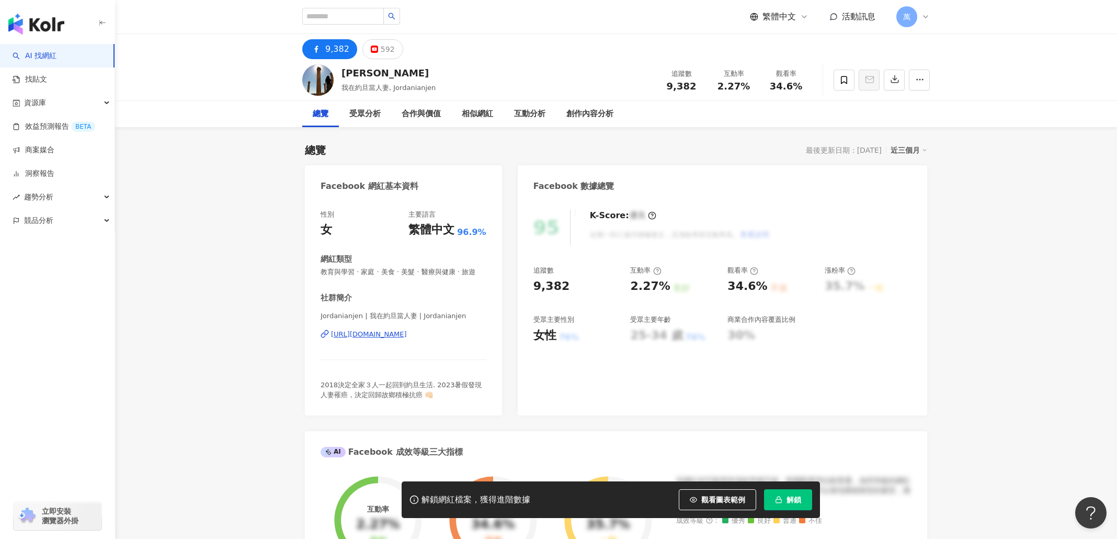
click at [407, 334] on div "[URL][DOMAIN_NAME]" at bounding box center [369, 334] width 76 height 9
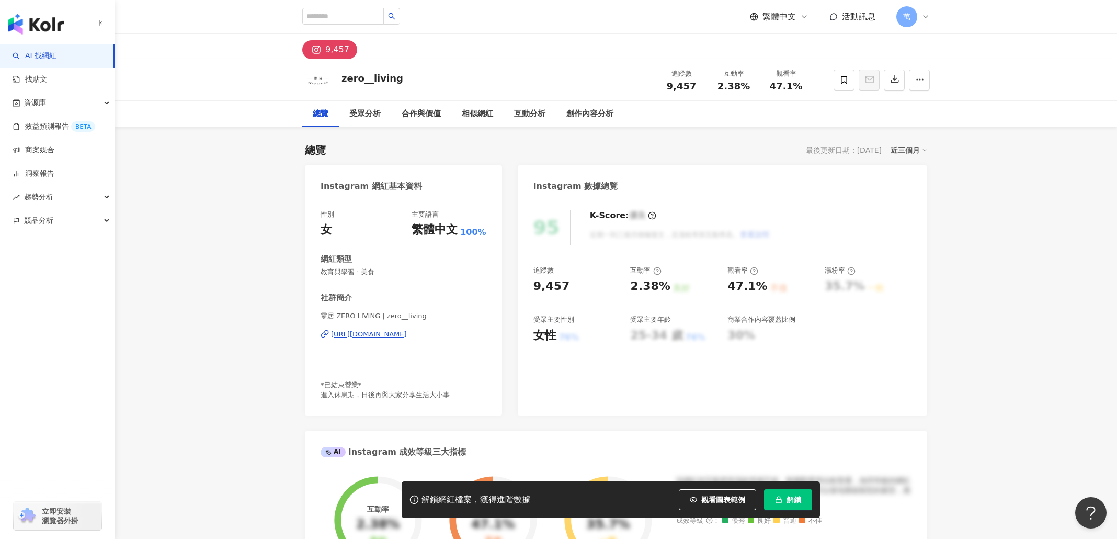
click at [407, 335] on div "[URL][DOMAIN_NAME]" at bounding box center [369, 334] width 76 height 9
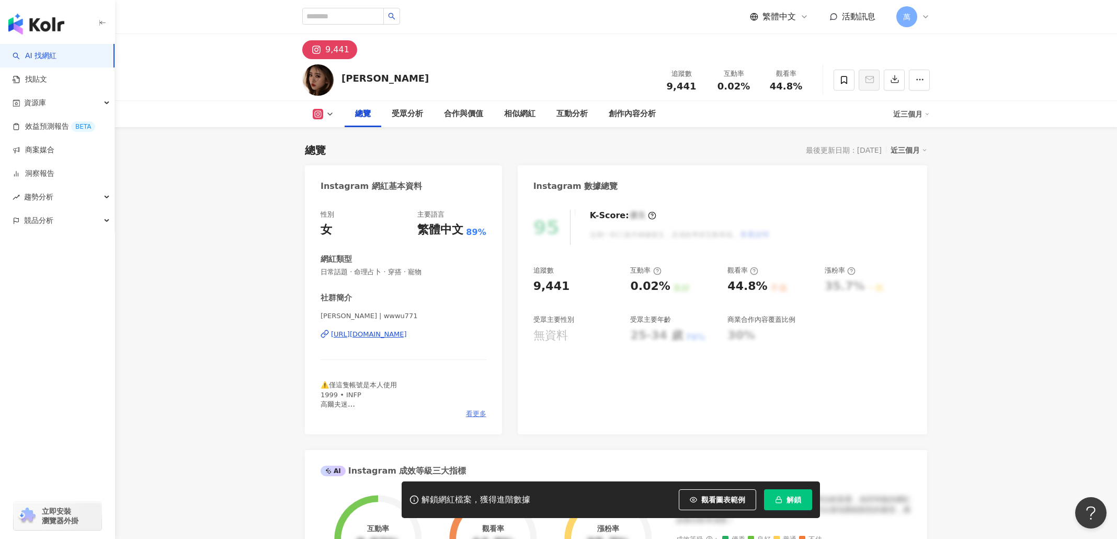
click at [471, 414] on span "看更多" at bounding box center [476, 413] width 20 height 9
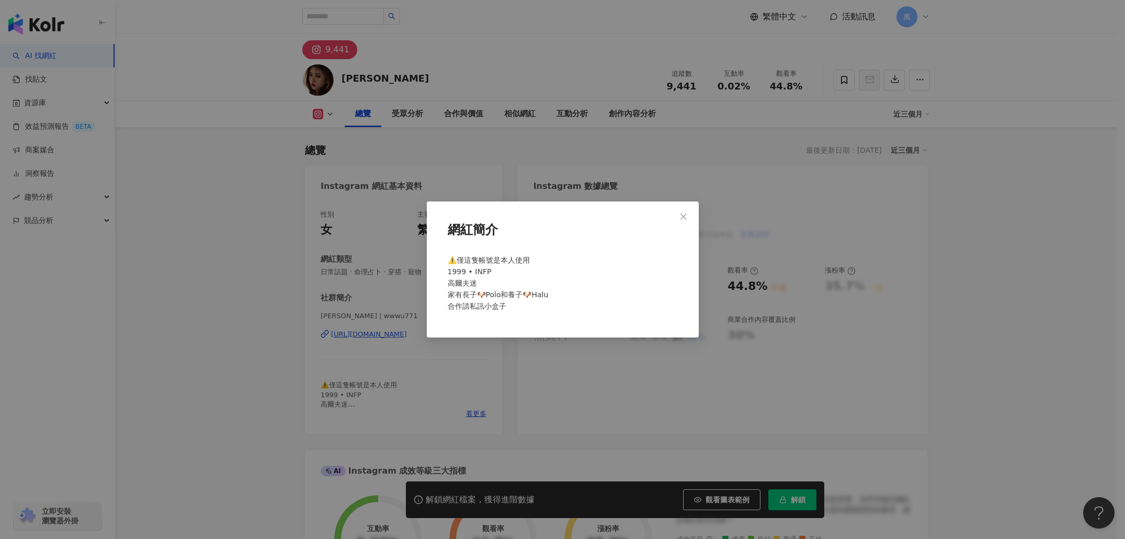
click at [605, 369] on div "網紅簡介 ⚠️僅這隻帳號是本人使用 1999 • INFP 高爾夫迷 家有長子🐶Polo和養子🐶Halu 合作請私訊小盒子" at bounding box center [562, 269] width 1125 height 539
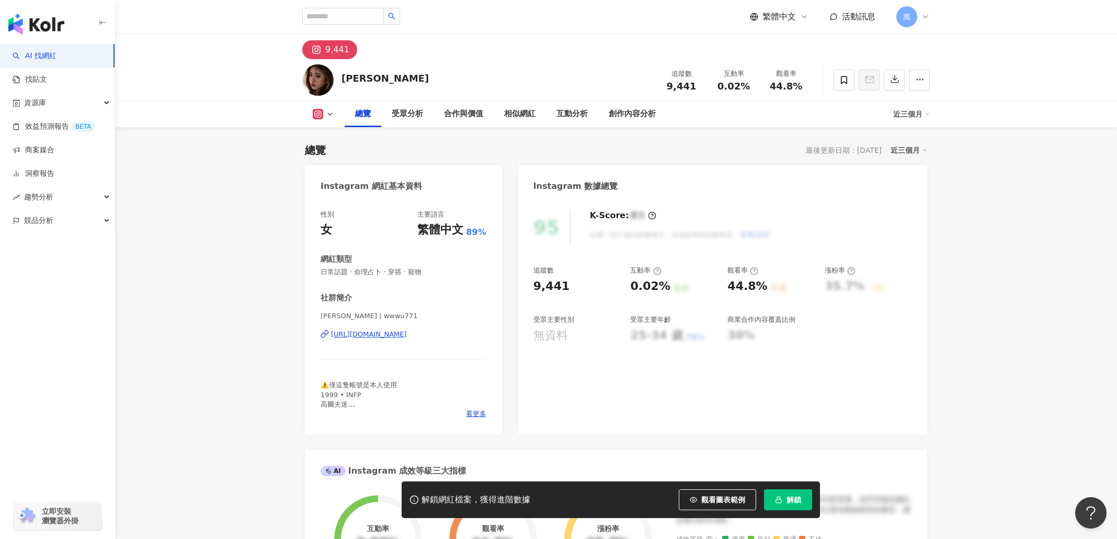
click at [391, 330] on div "[URL][DOMAIN_NAME]" at bounding box center [369, 334] width 76 height 9
